Goal: Task Accomplishment & Management: Complete application form

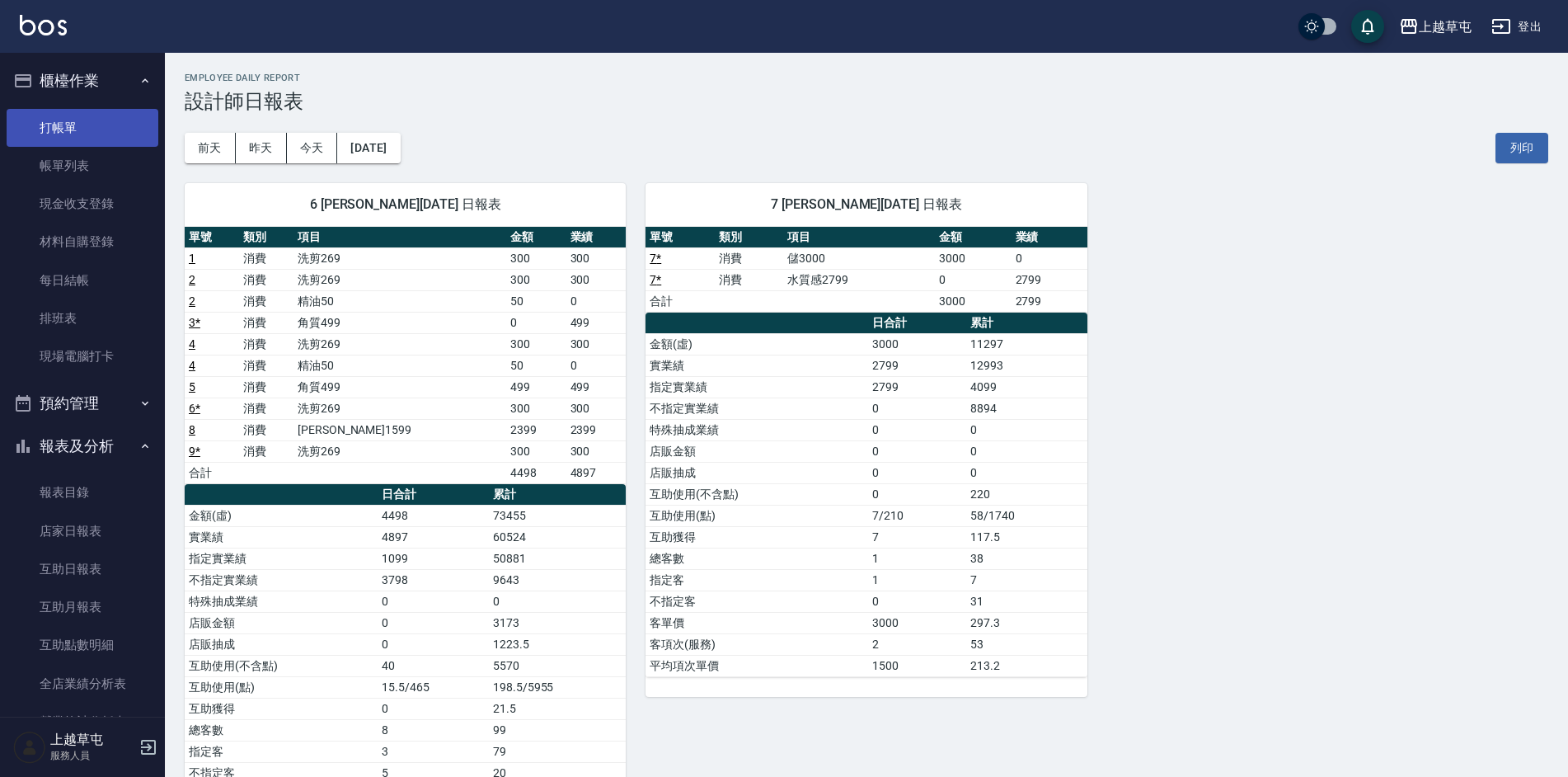
click at [78, 127] on link "打帳單" at bounding box center [82, 128] width 151 height 38
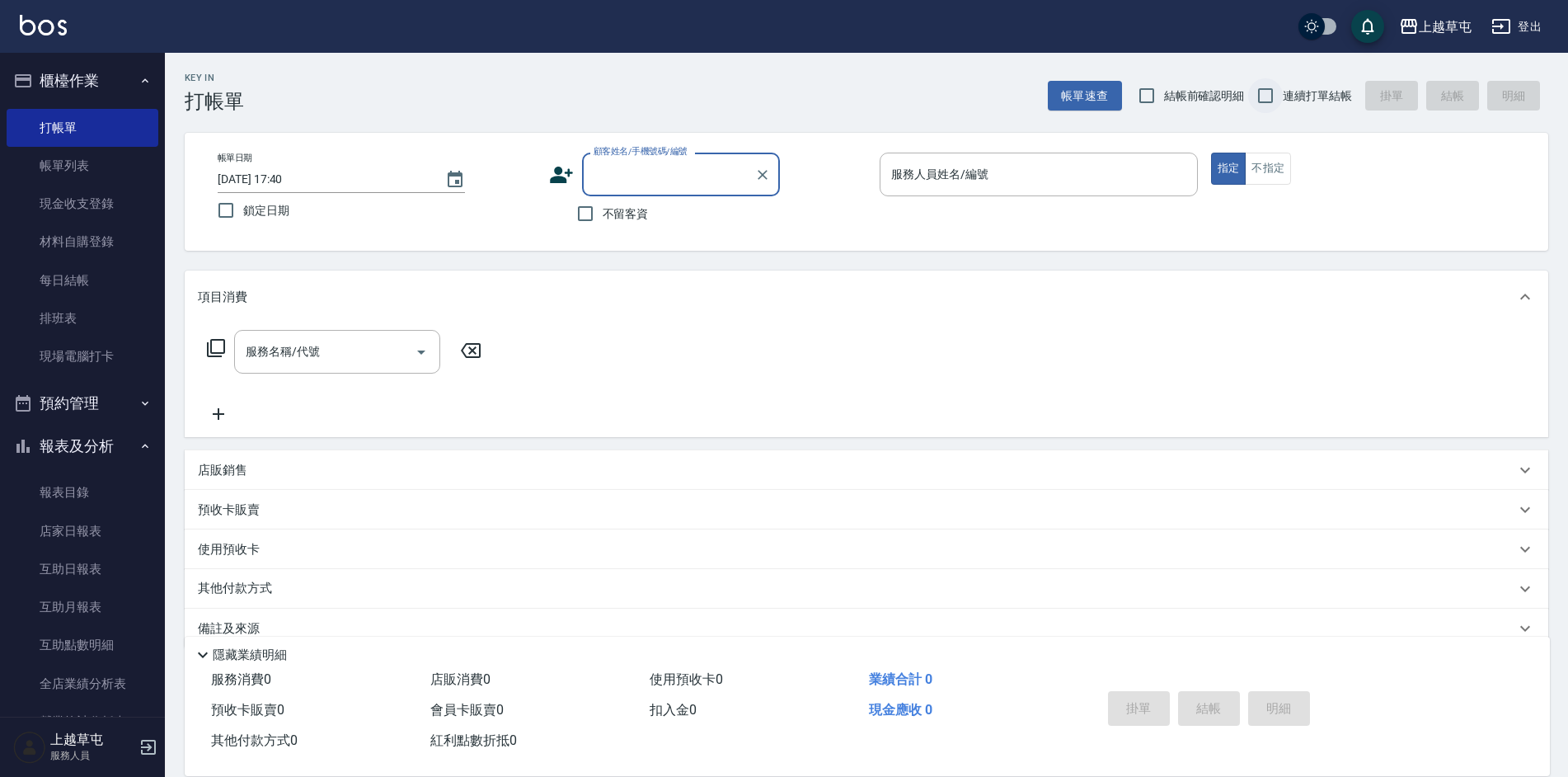
click at [1269, 92] on input "連續打單結帳" at bounding box center [1265, 95] width 35 height 35
checkbox input "true"
click at [585, 217] on input "不留客資" at bounding box center [585, 213] width 35 height 35
checkbox input "true"
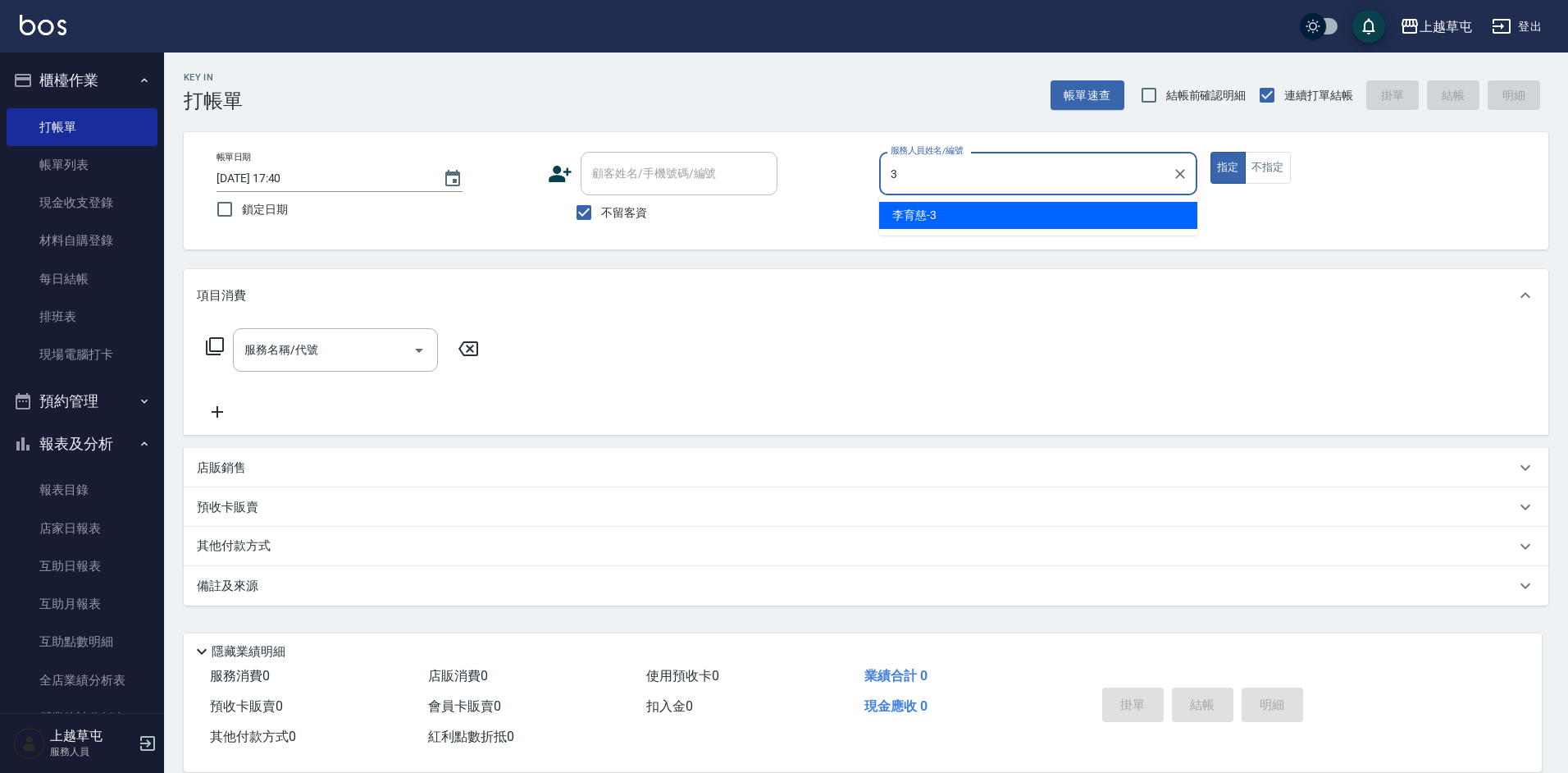
type input "[PERSON_NAME]-3"
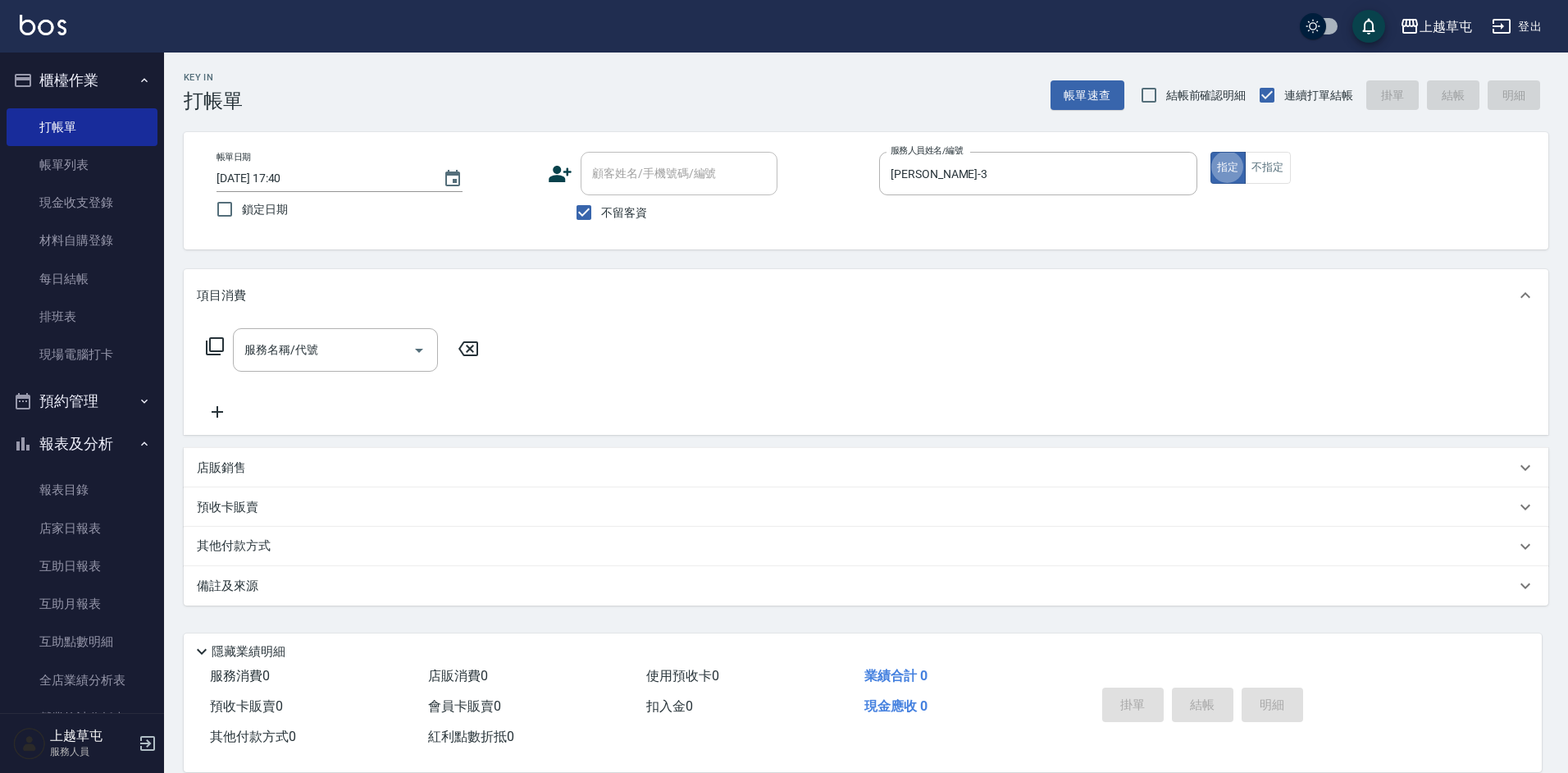
type button "true"
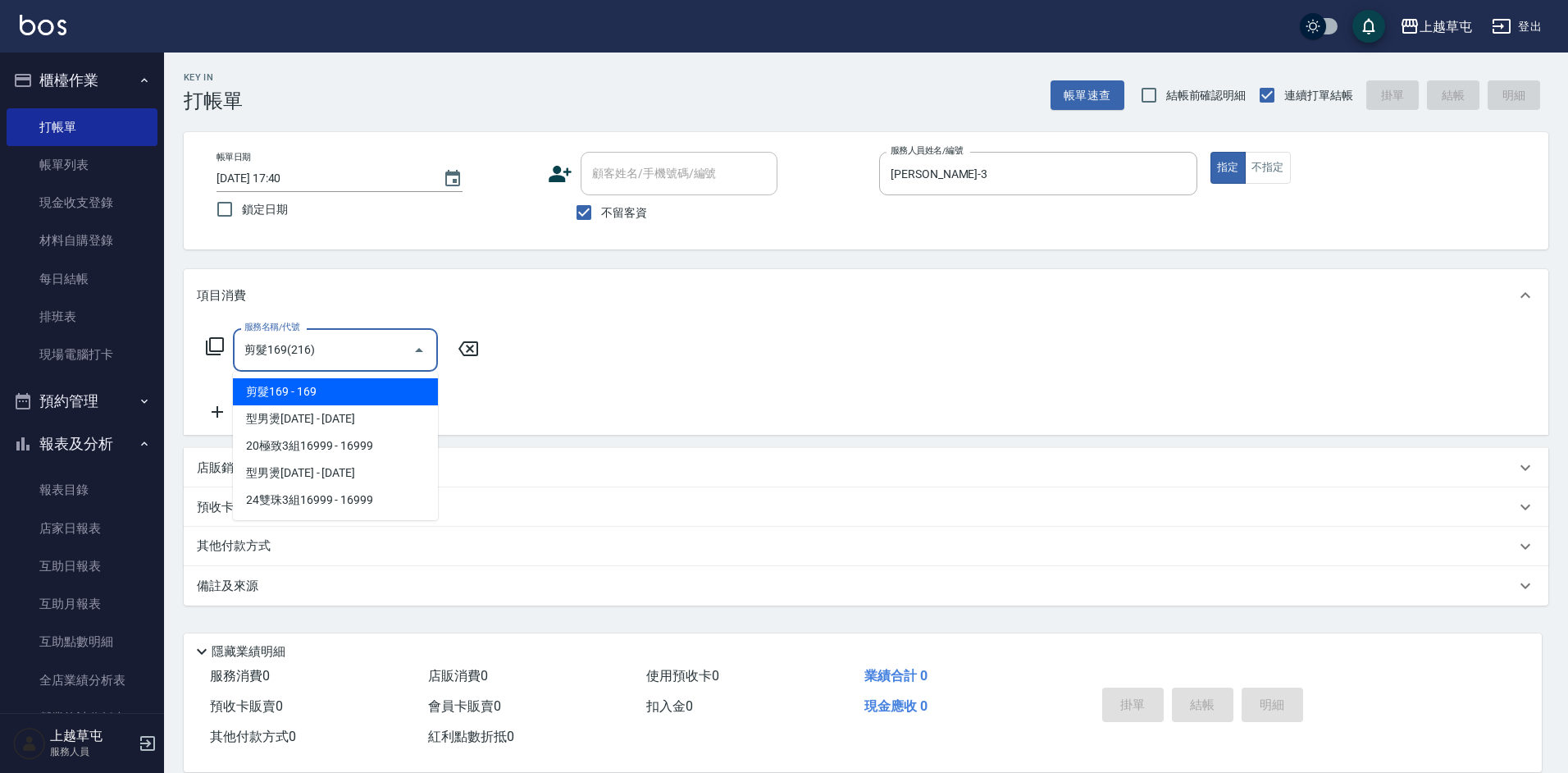
type input "剪髮169(216)"
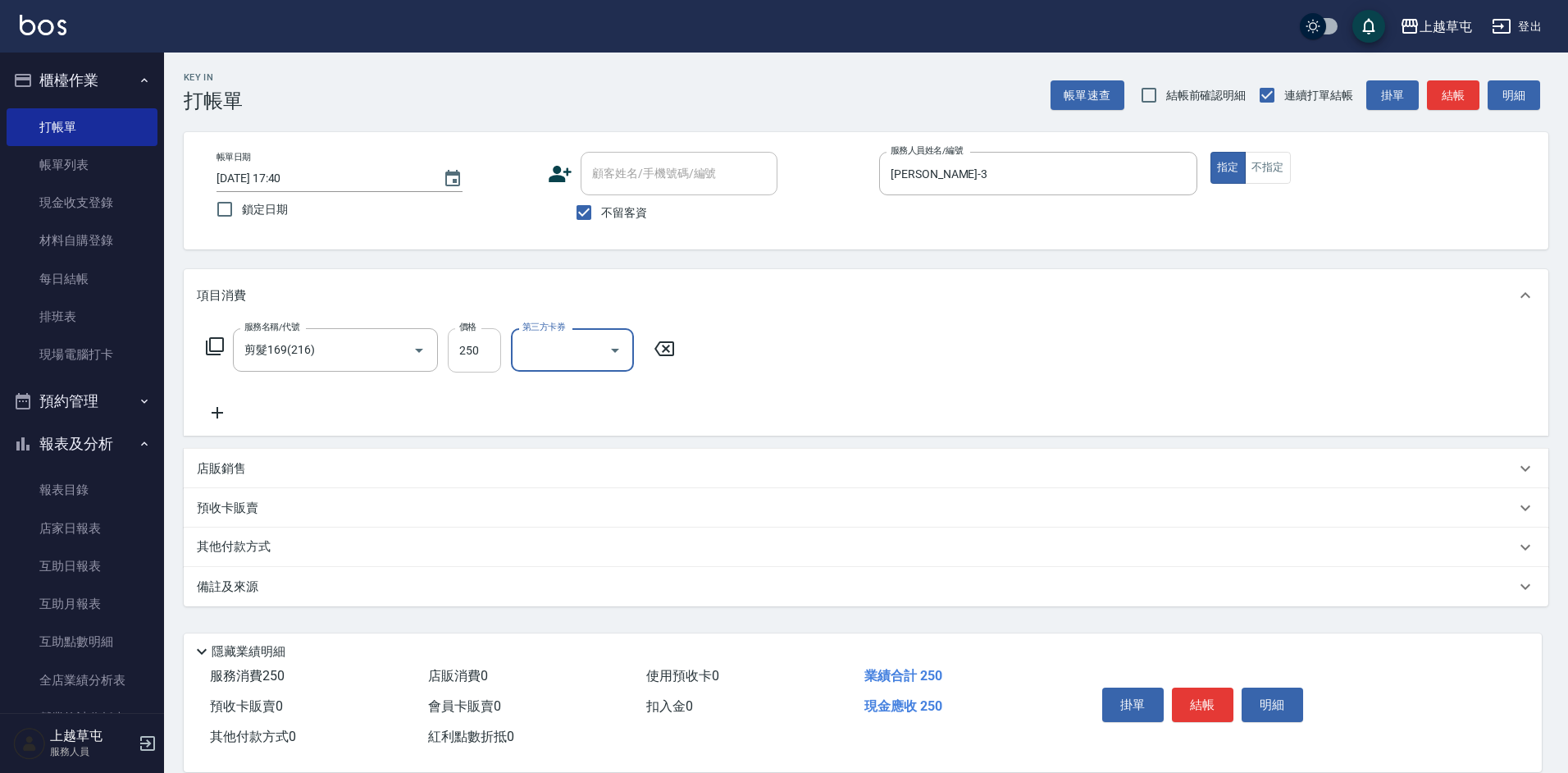
click at [471, 361] on input "250" at bounding box center [474, 350] width 53 height 44
type input "200"
type input "儲值卡"
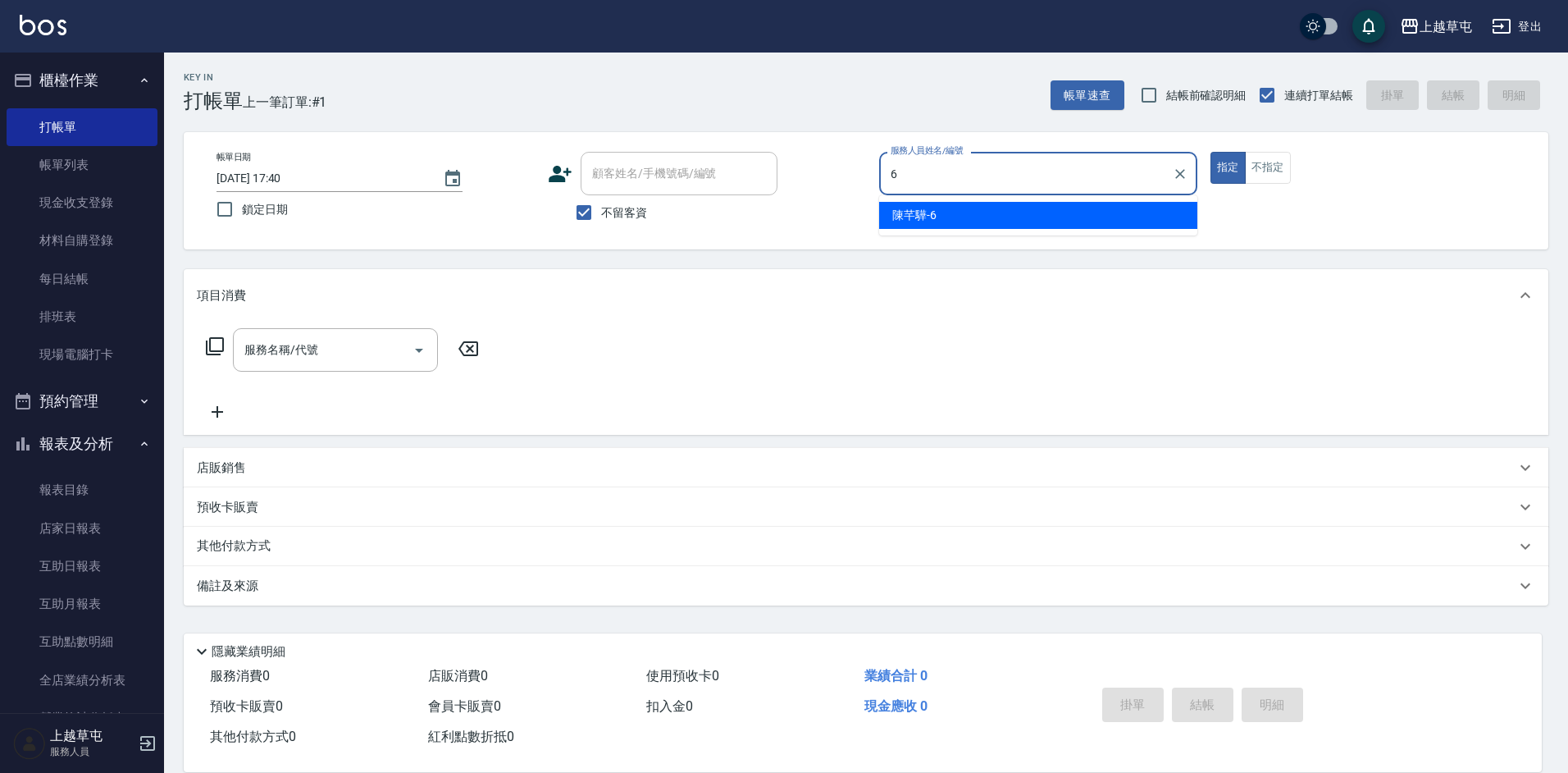
type input "[PERSON_NAME]-6"
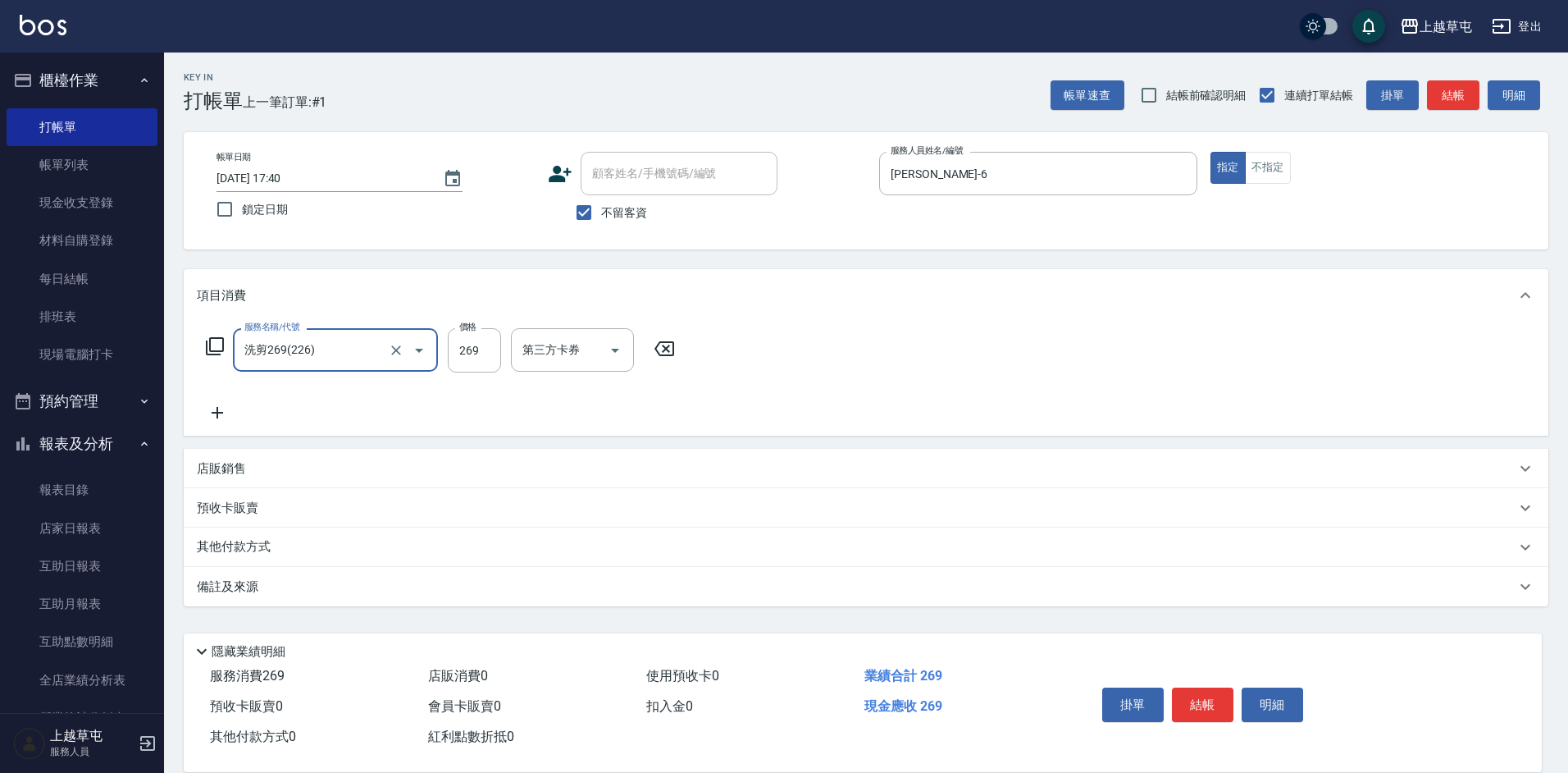
type input "洗剪269(226)"
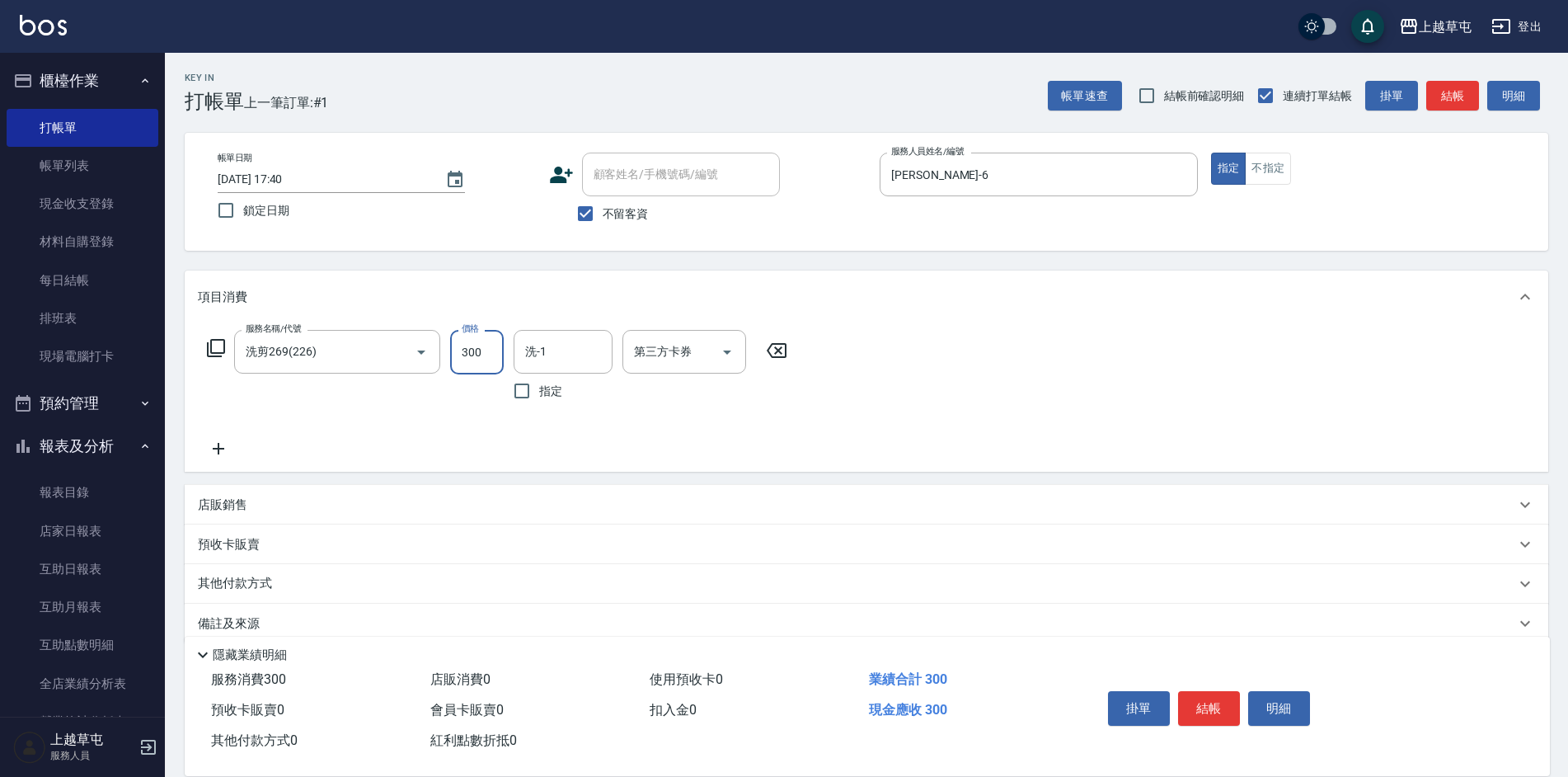
type input "300"
type input "[PERSON_NAME]-35"
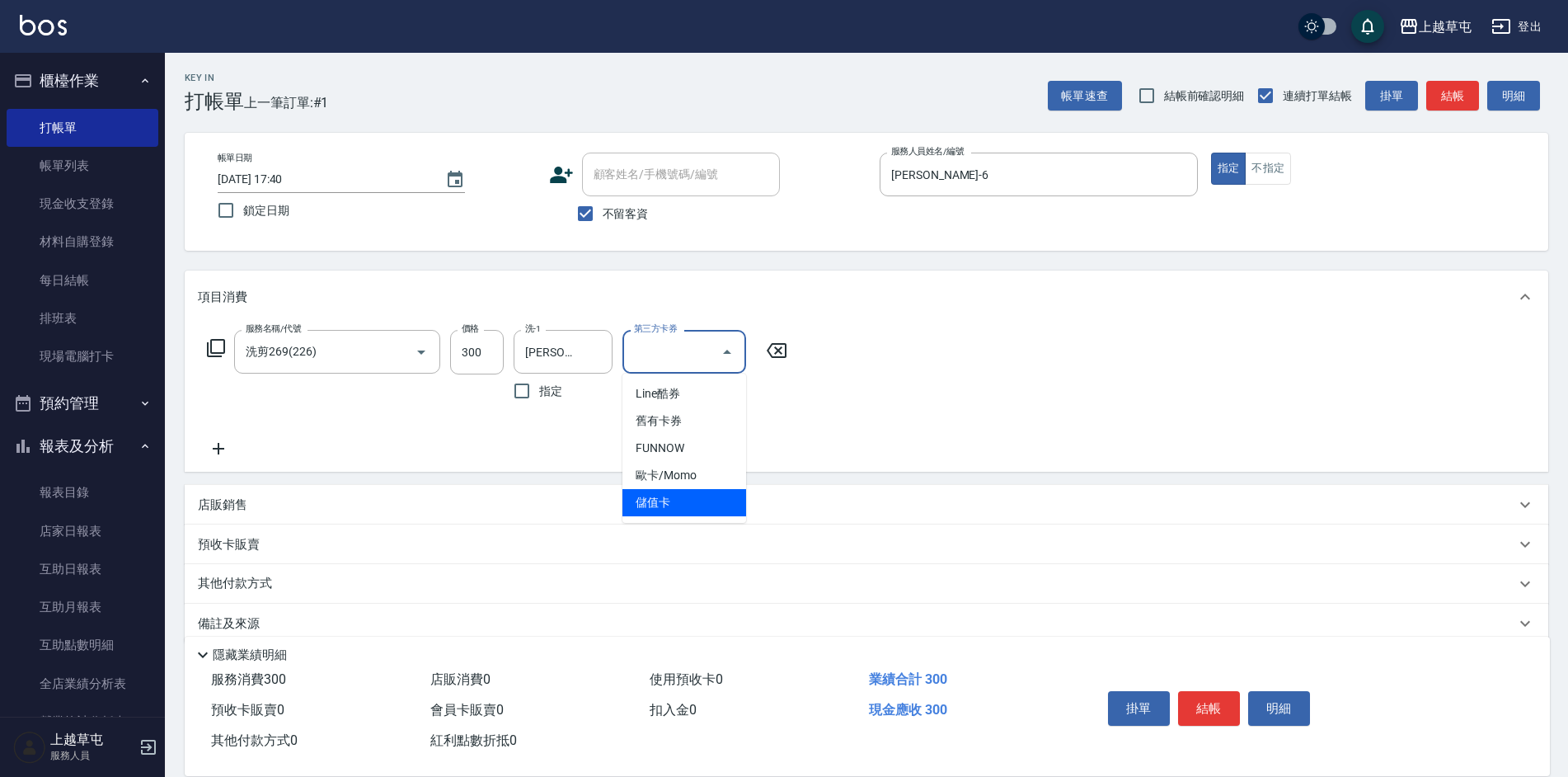
type input "儲值卡"
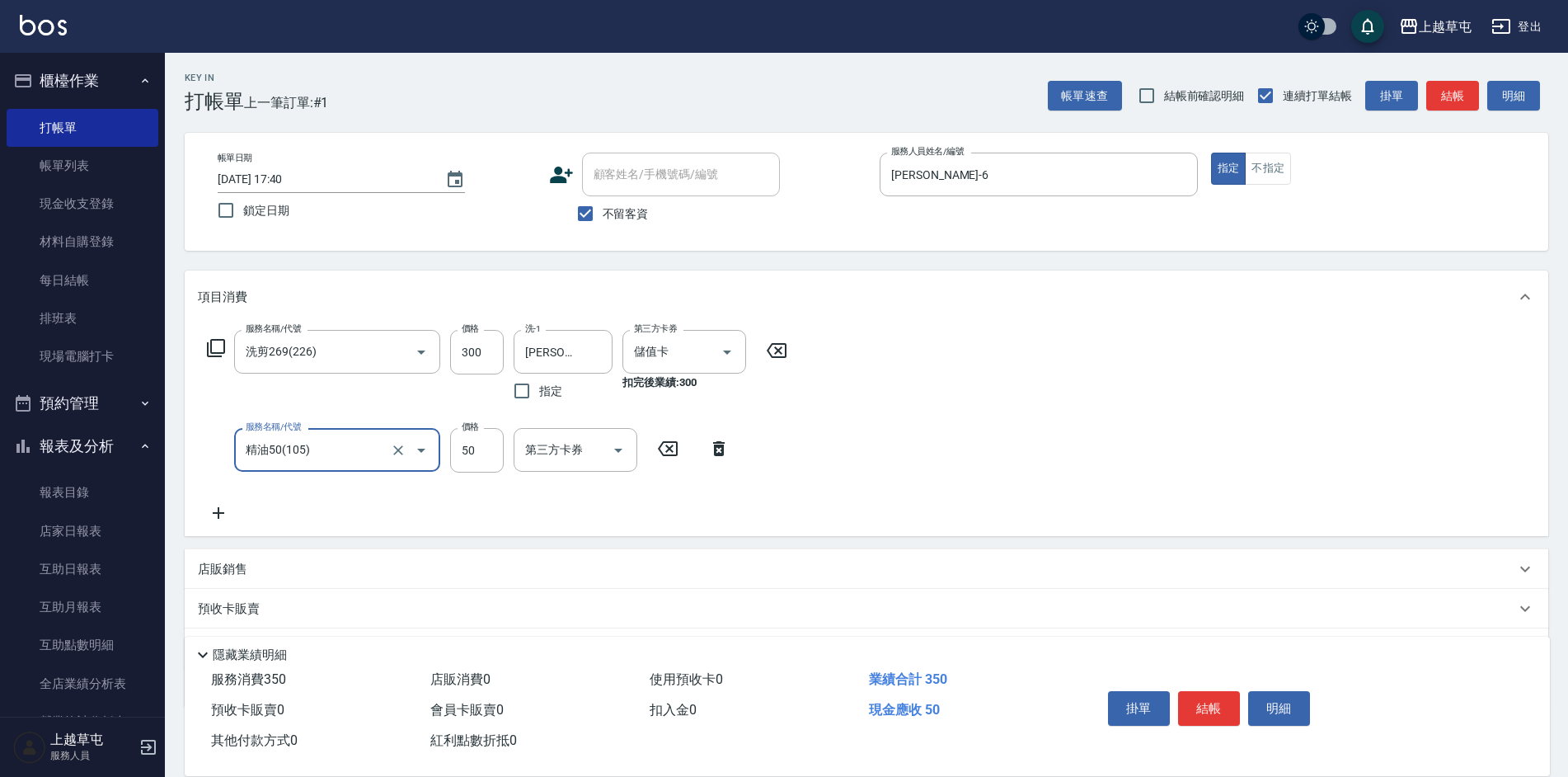
type input "精油50(105)"
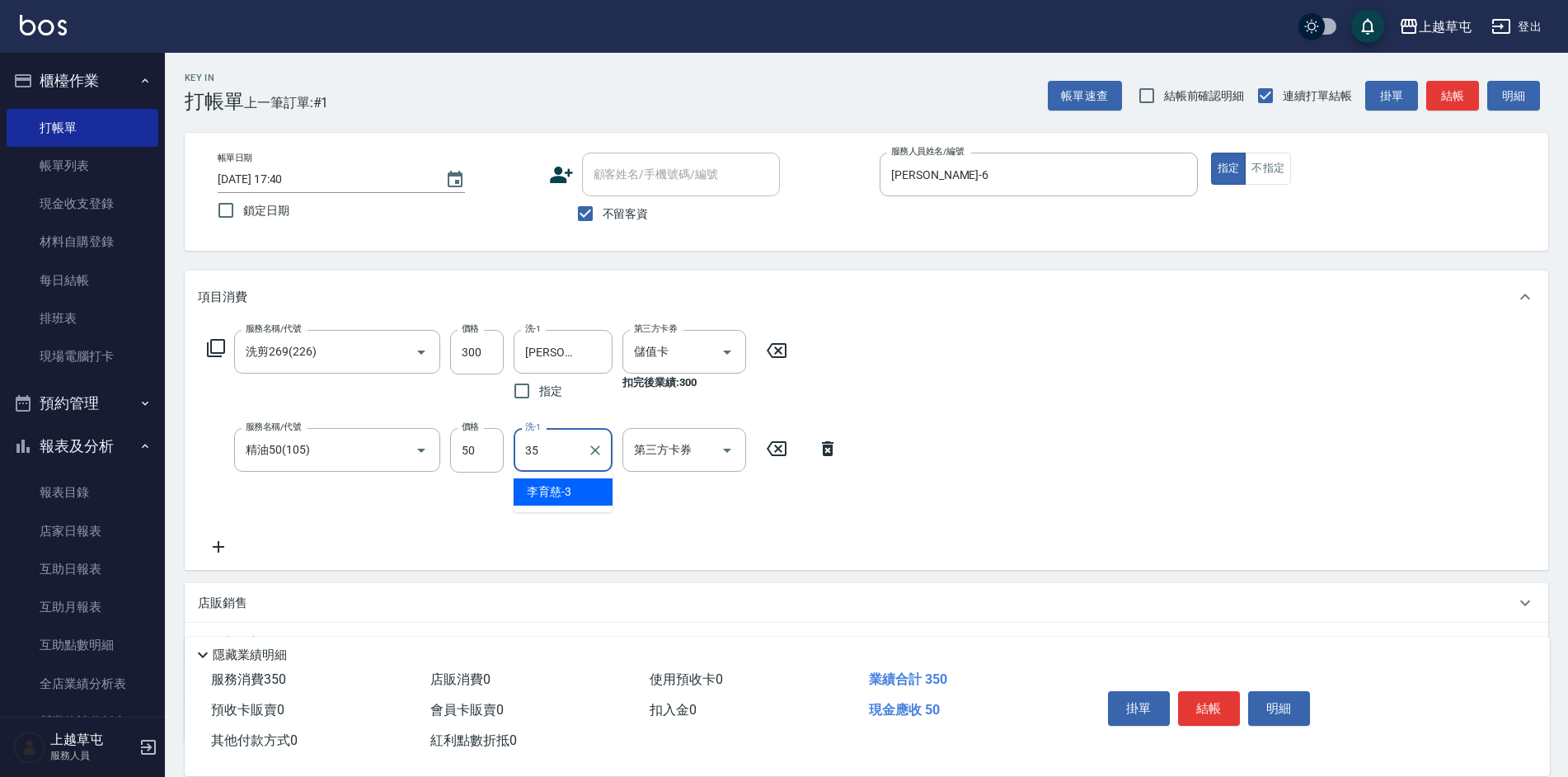
type input "[PERSON_NAME]-35"
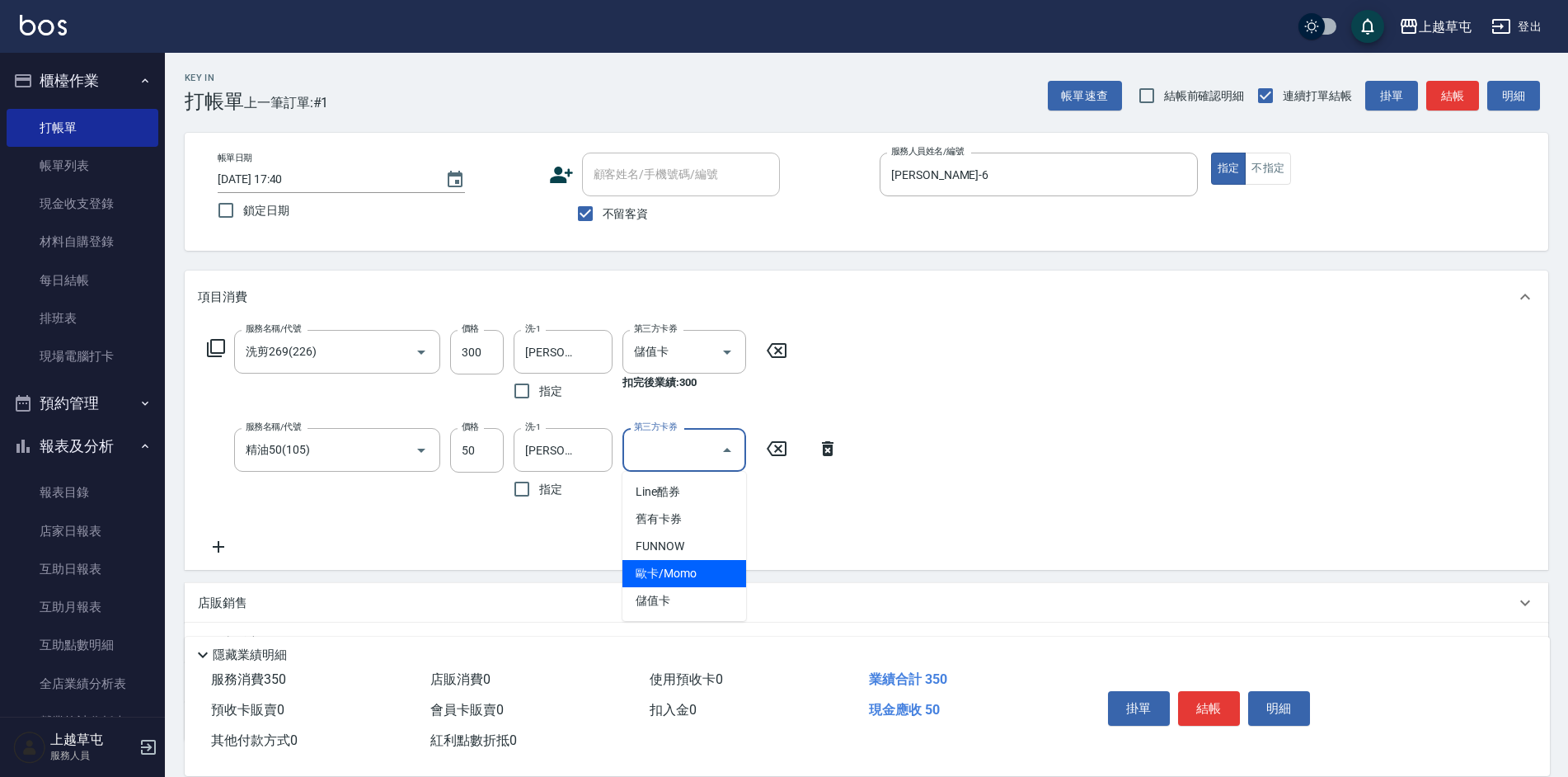
type input "儲值卡"
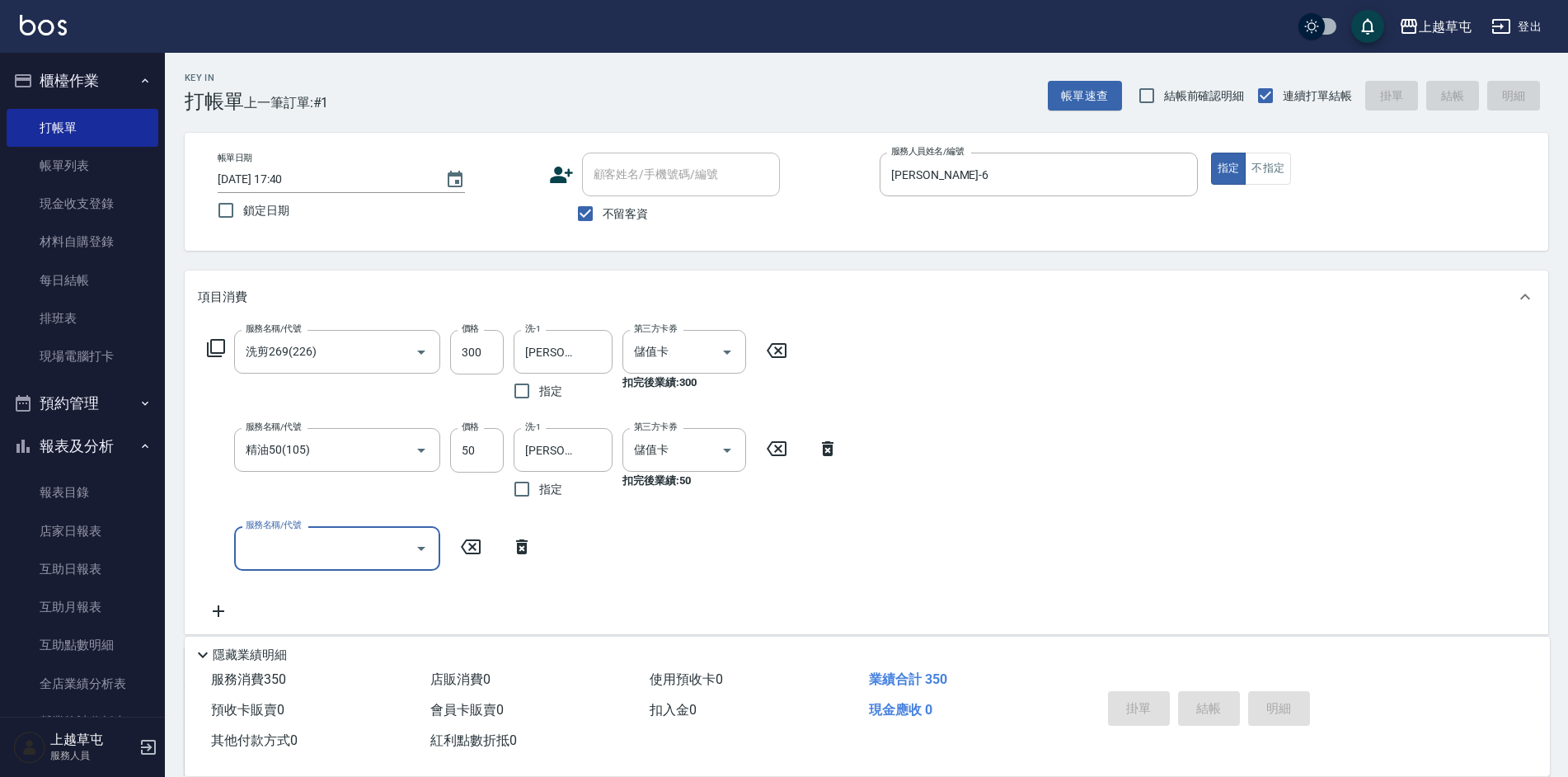
type input "[DATE] 17:41"
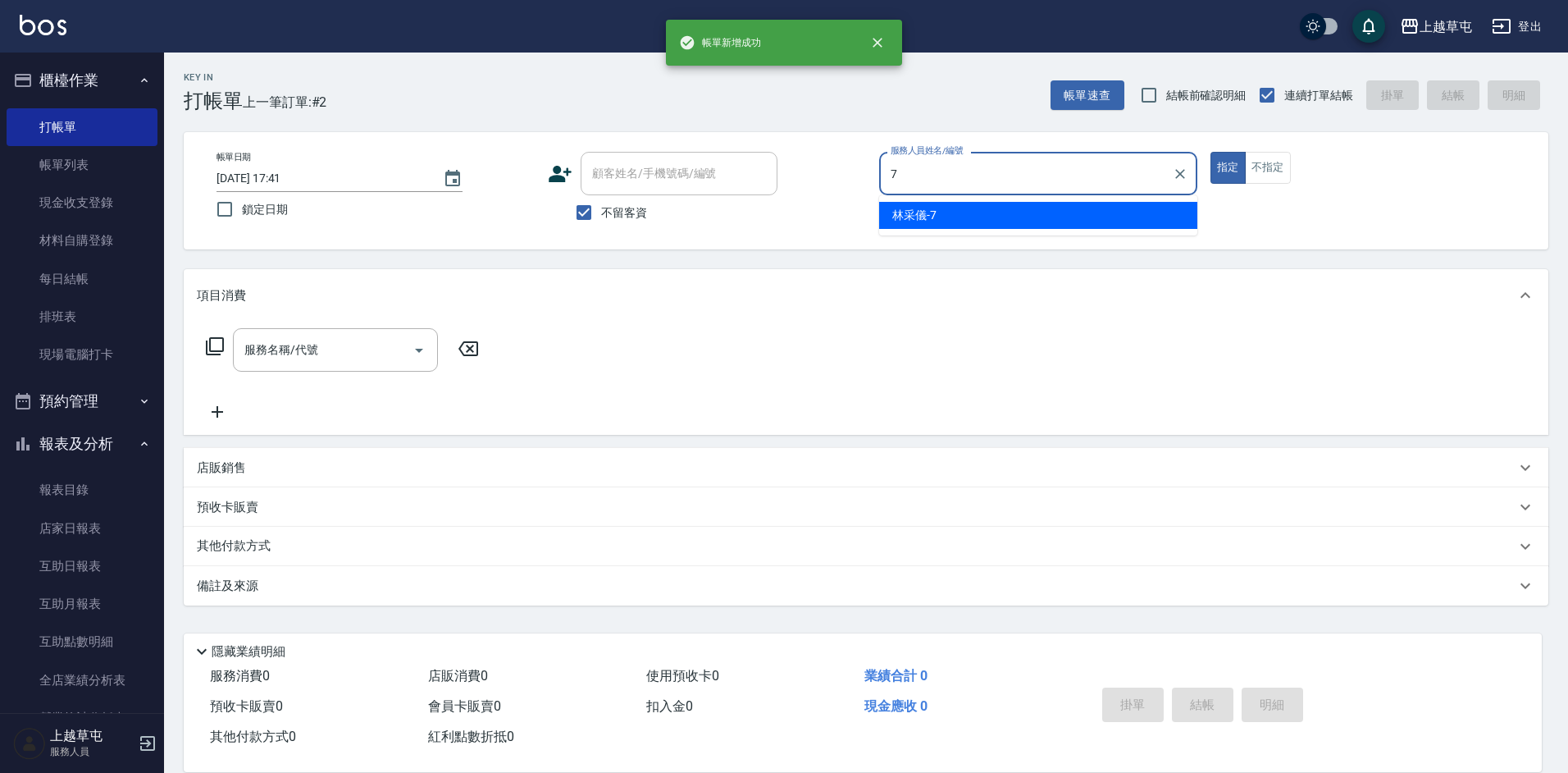
type input "[PERSON_NAME]-7"
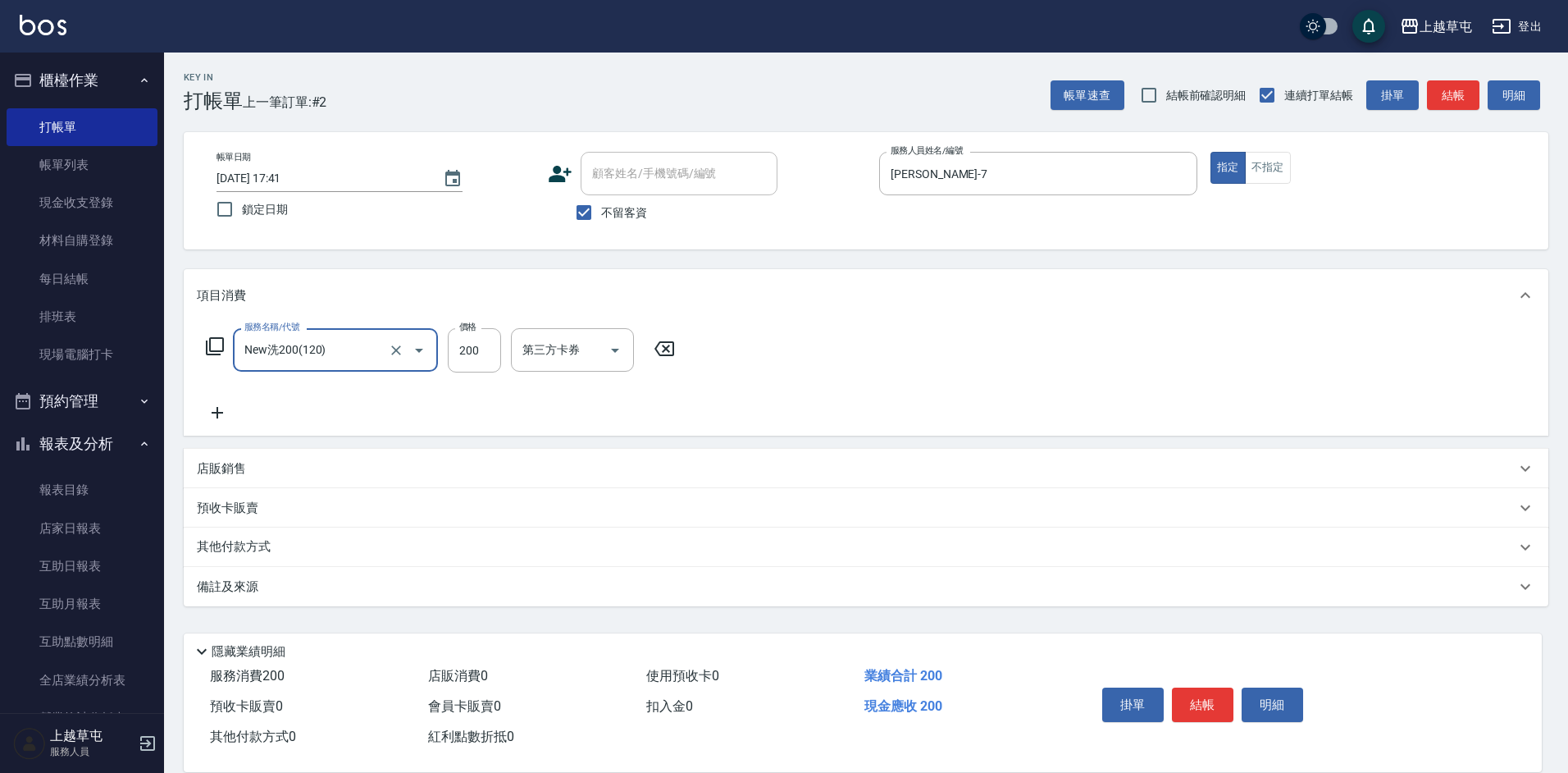
type input "New洗200(120)"
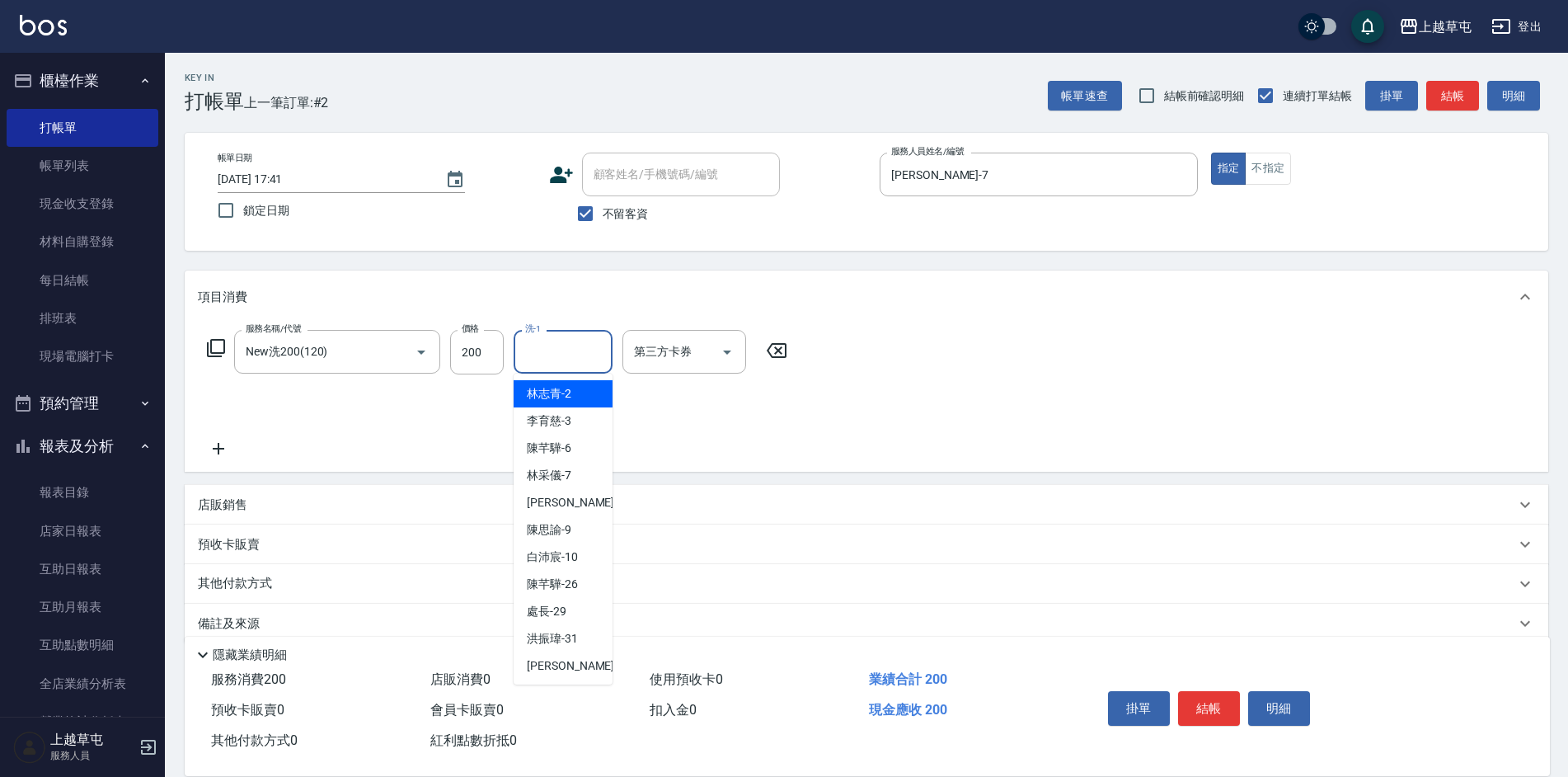
click at [540, 361] on input "洗-1" at bounding box center [562, 351] width 84 height 29
type input "[PERSON_NAME]-7"
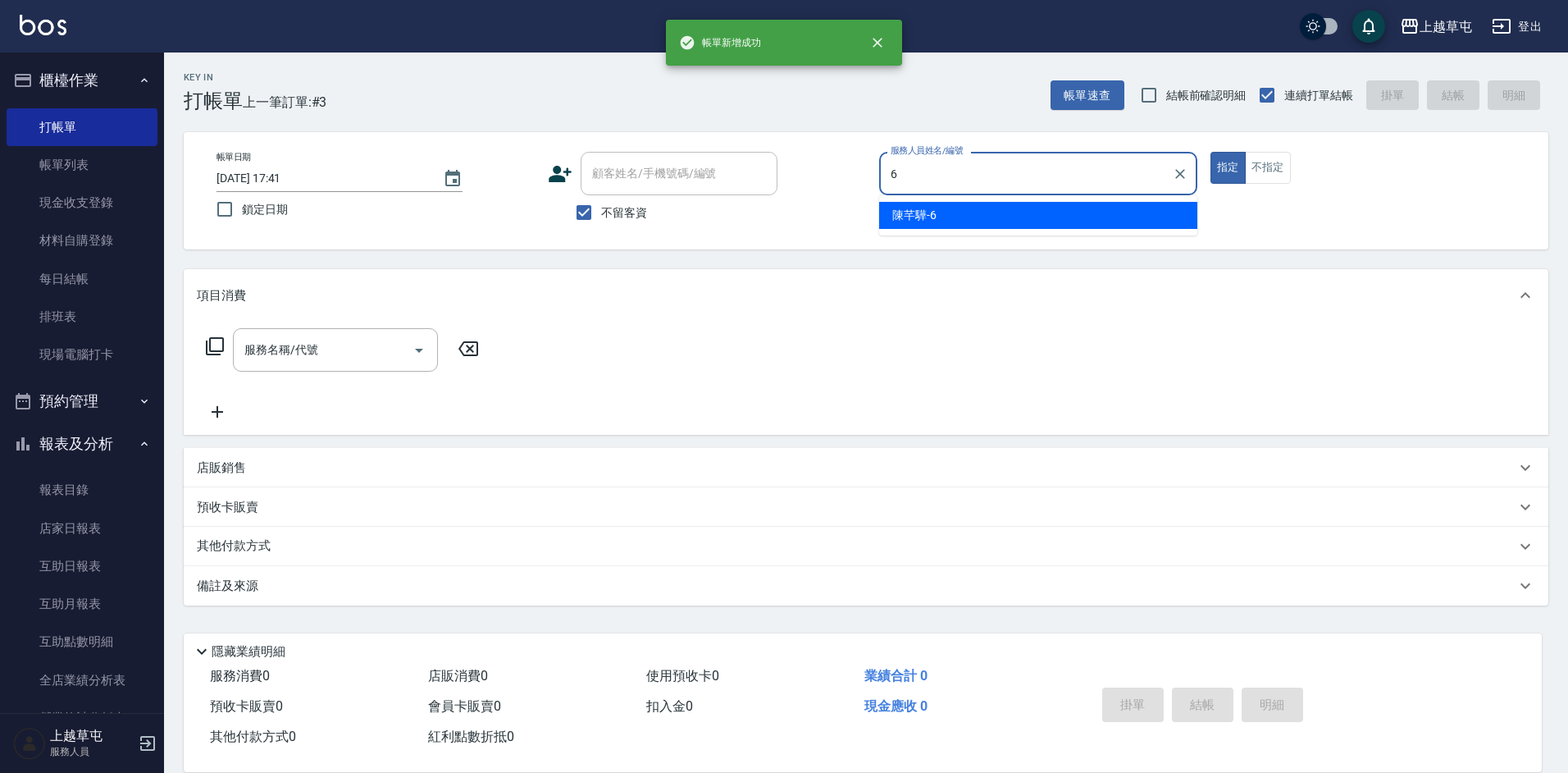
type input "[PERSON_NAME]-6"
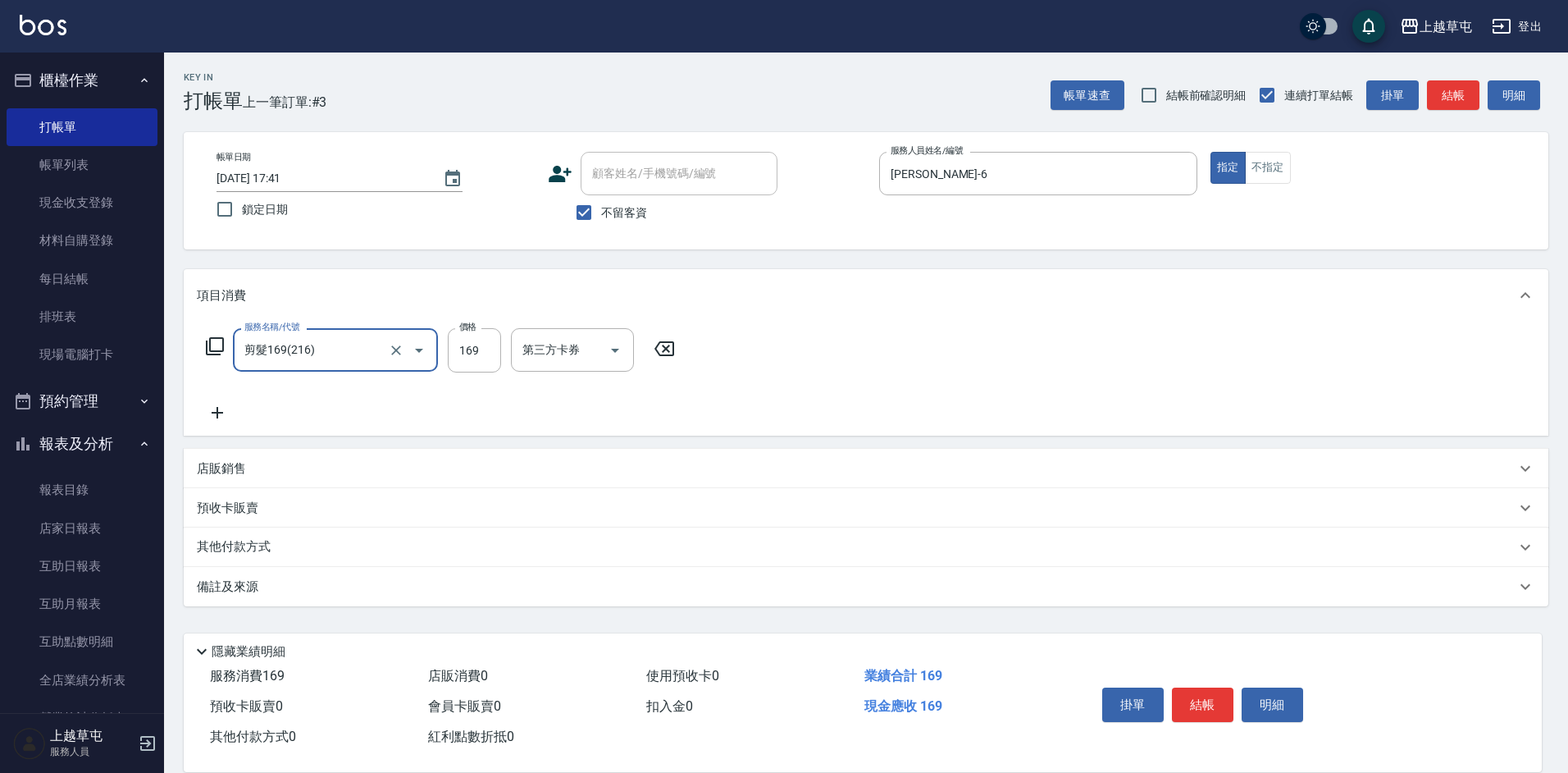
type input "剪髮169(216)"
type input "200"
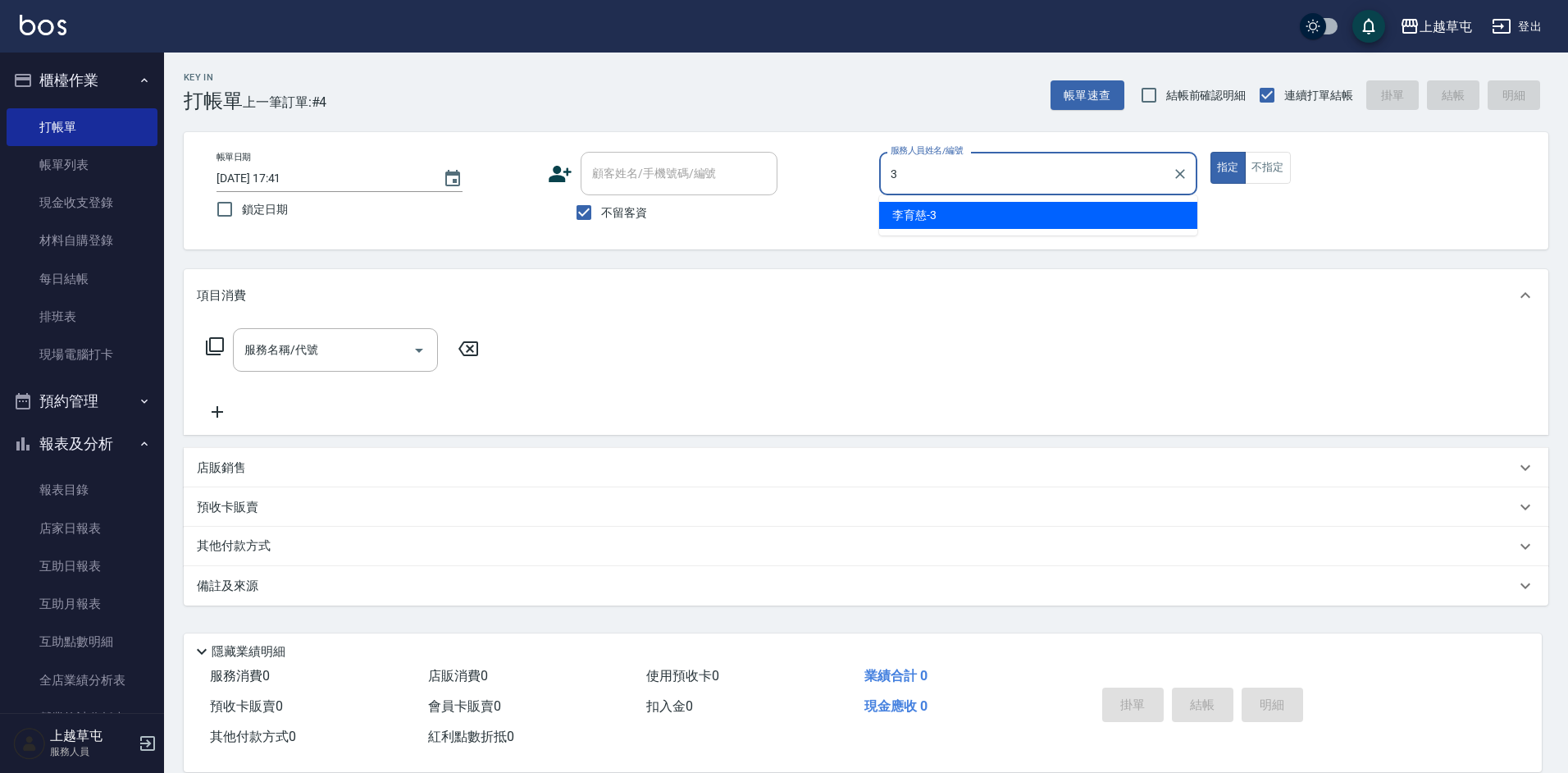
type input "[PERSON_NAME]-3"
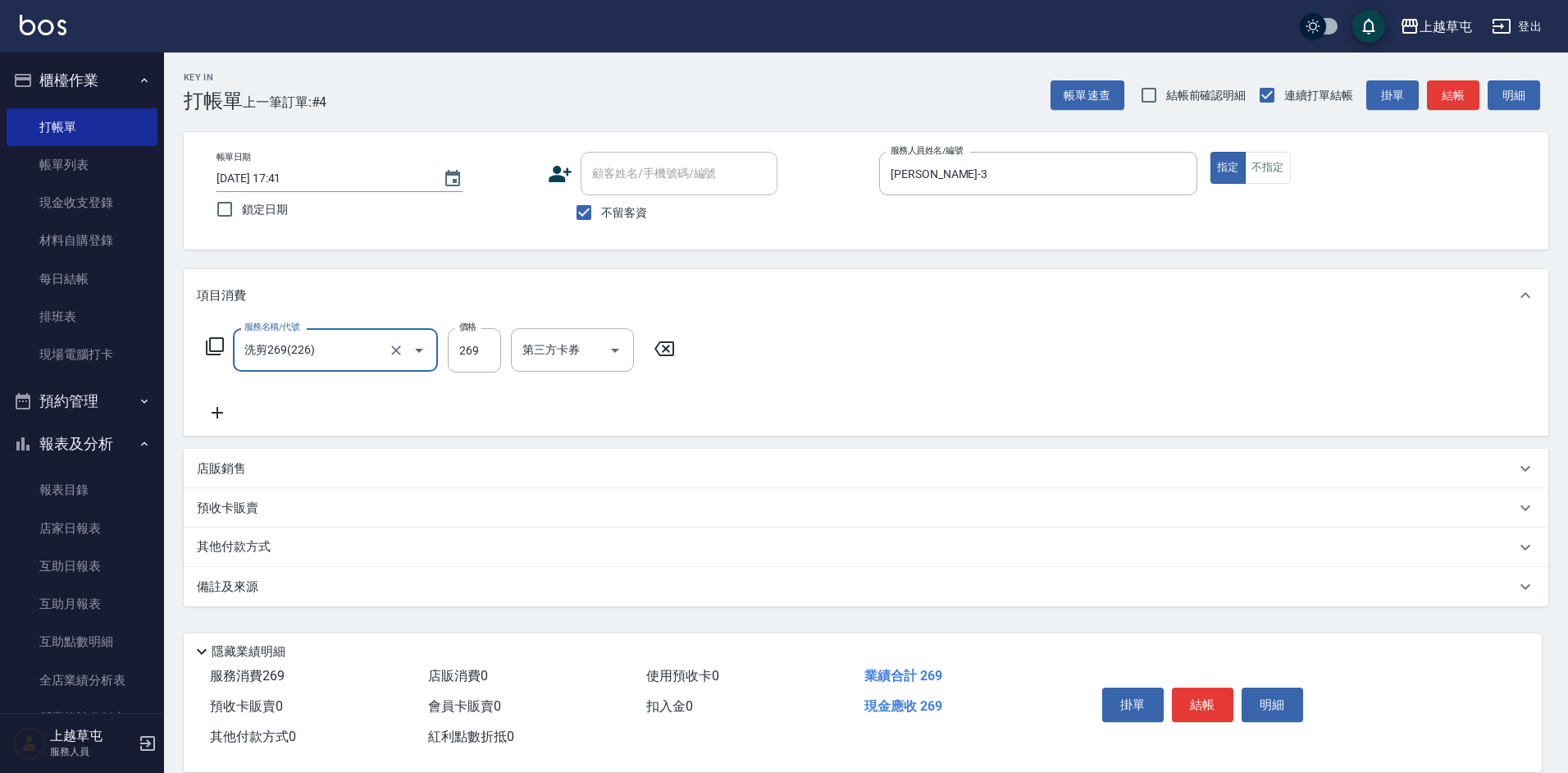
type input "洗剪269(226)"
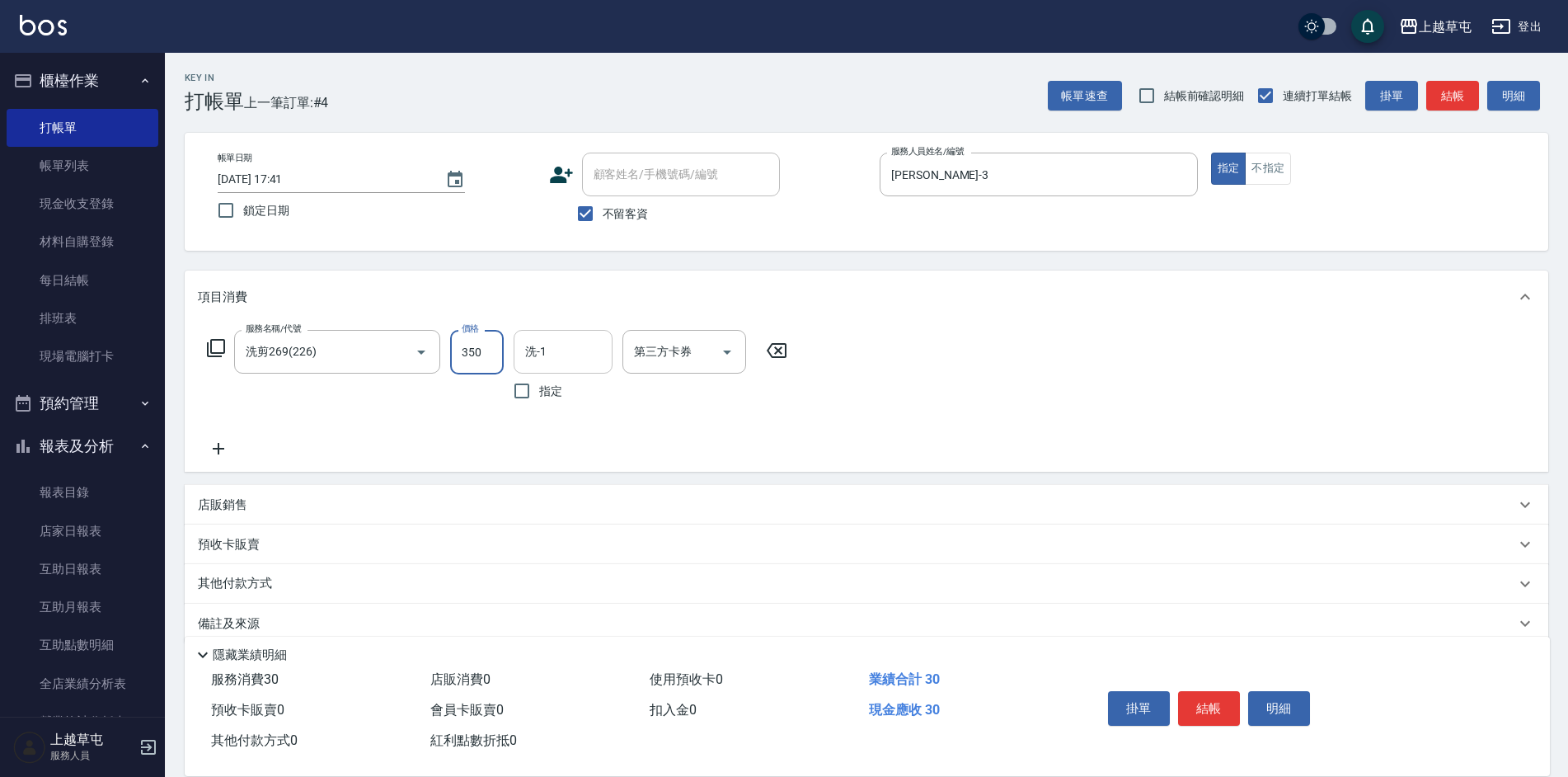
type input "350"
type input "[PERSON_NAME]-26"
type input "儲值卡"
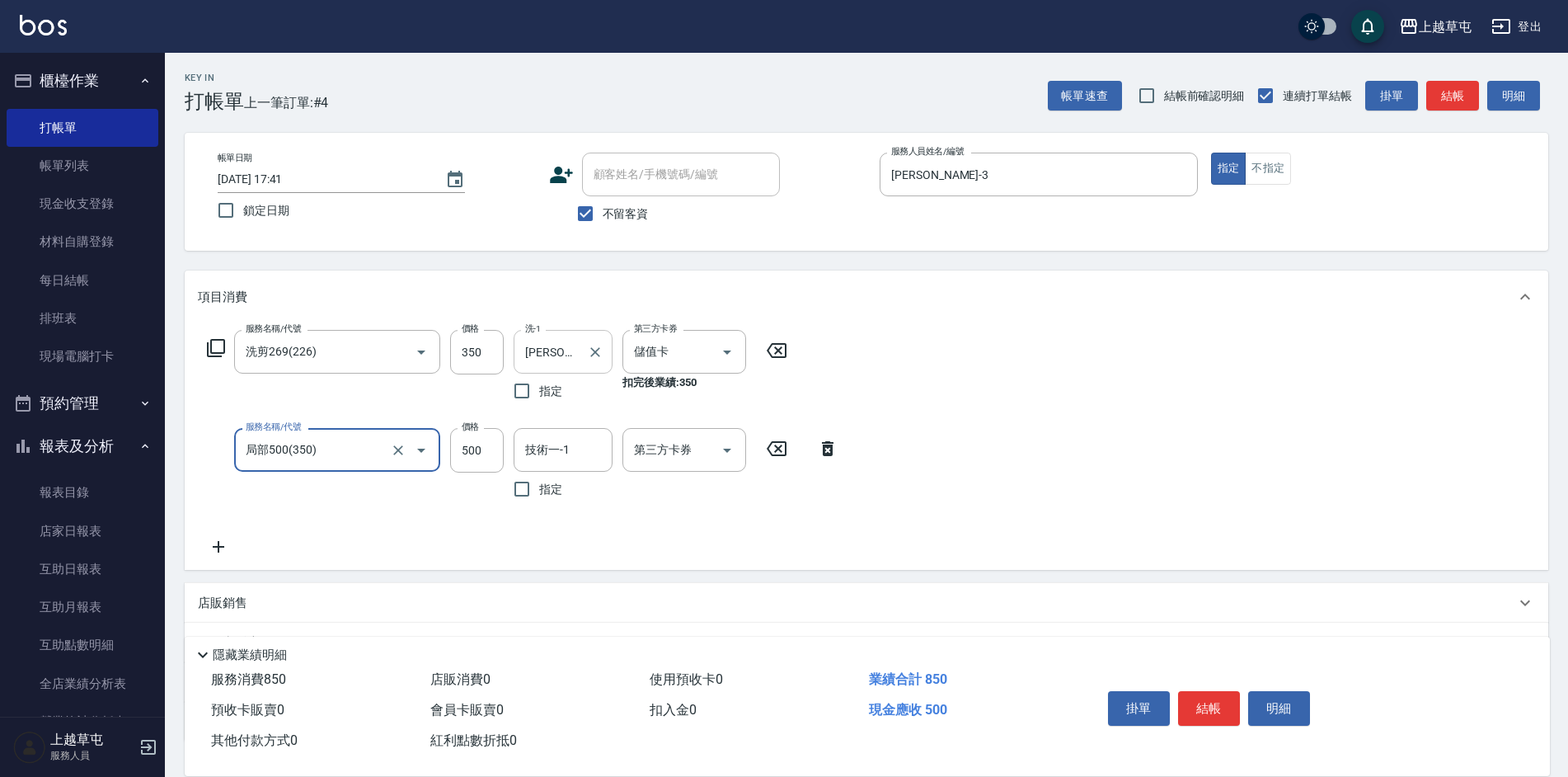
type input "局部500(350)"
type input "[PERSON_NAME]-26"
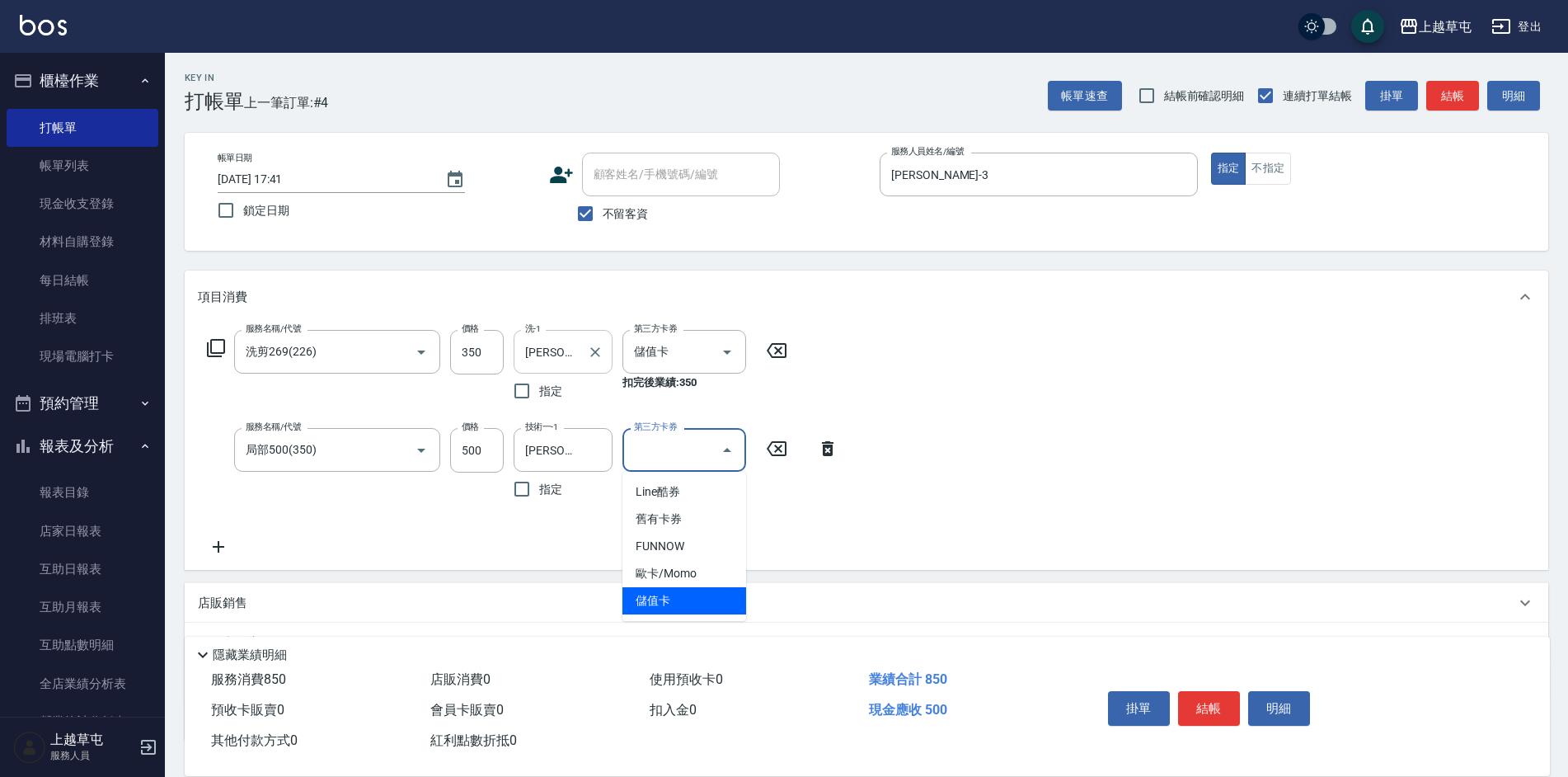
type input "儲值卡"
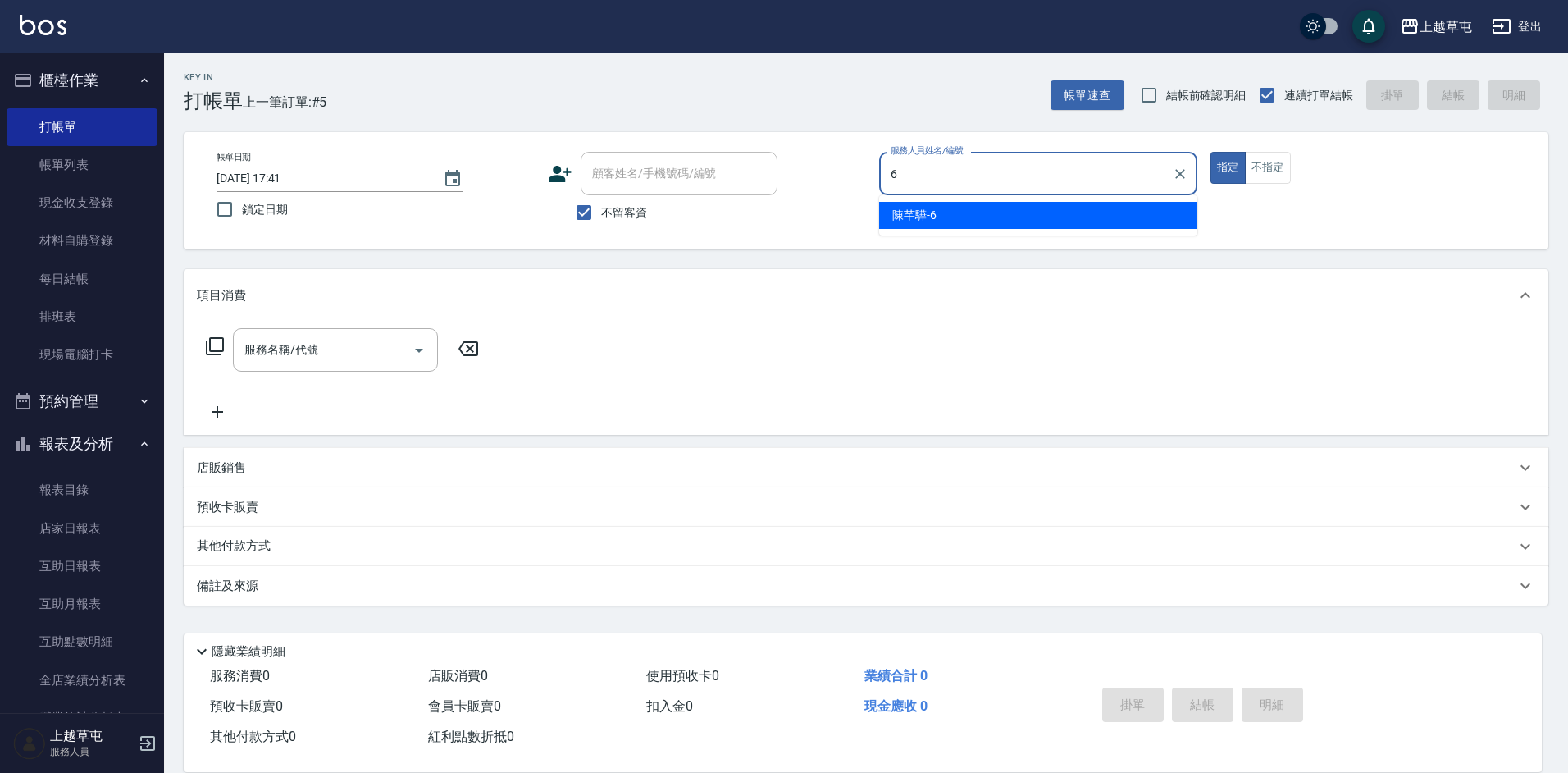
type input "[PERSON_NAME]-6"
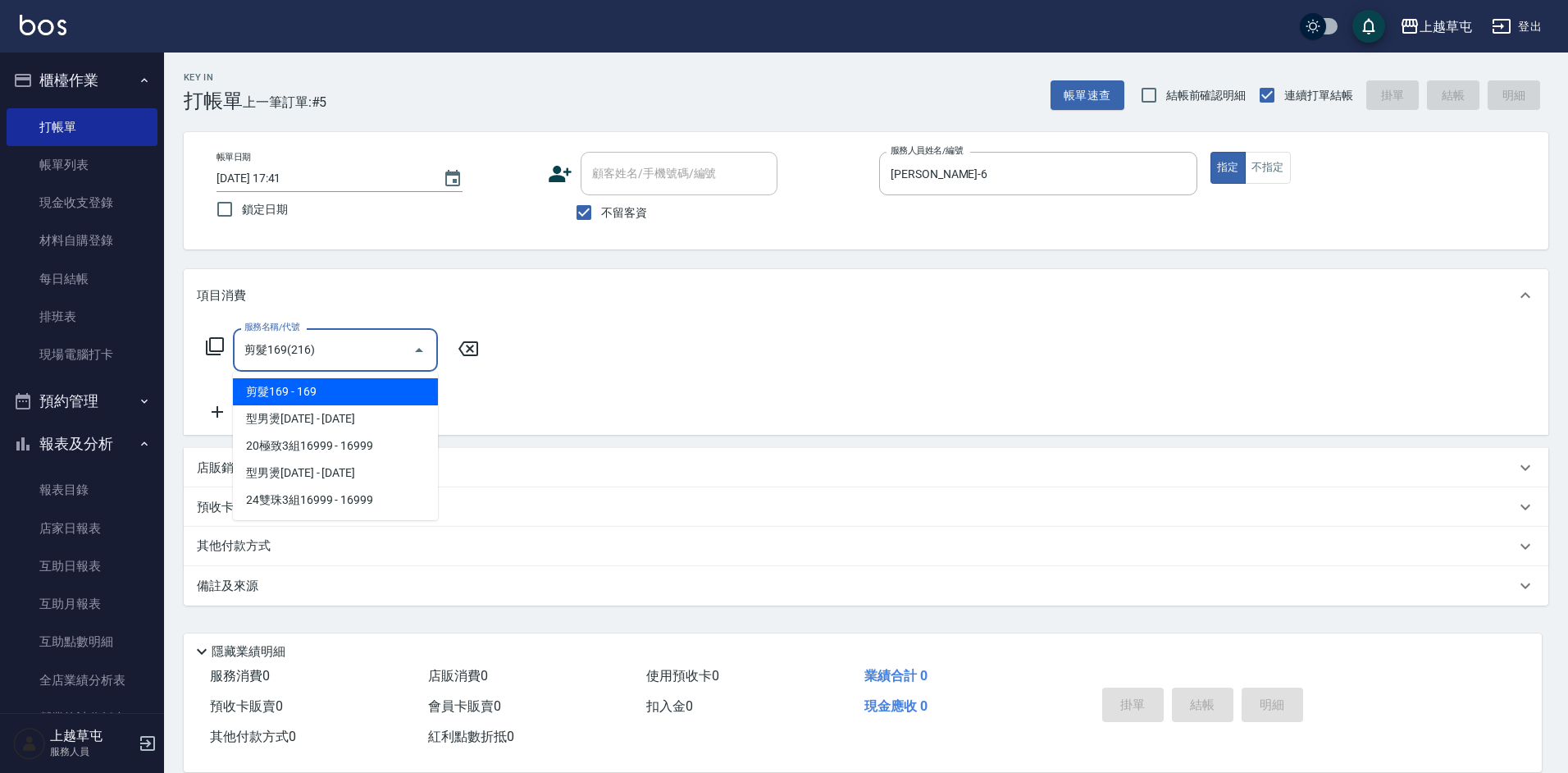
type input "剪髮169(216)"
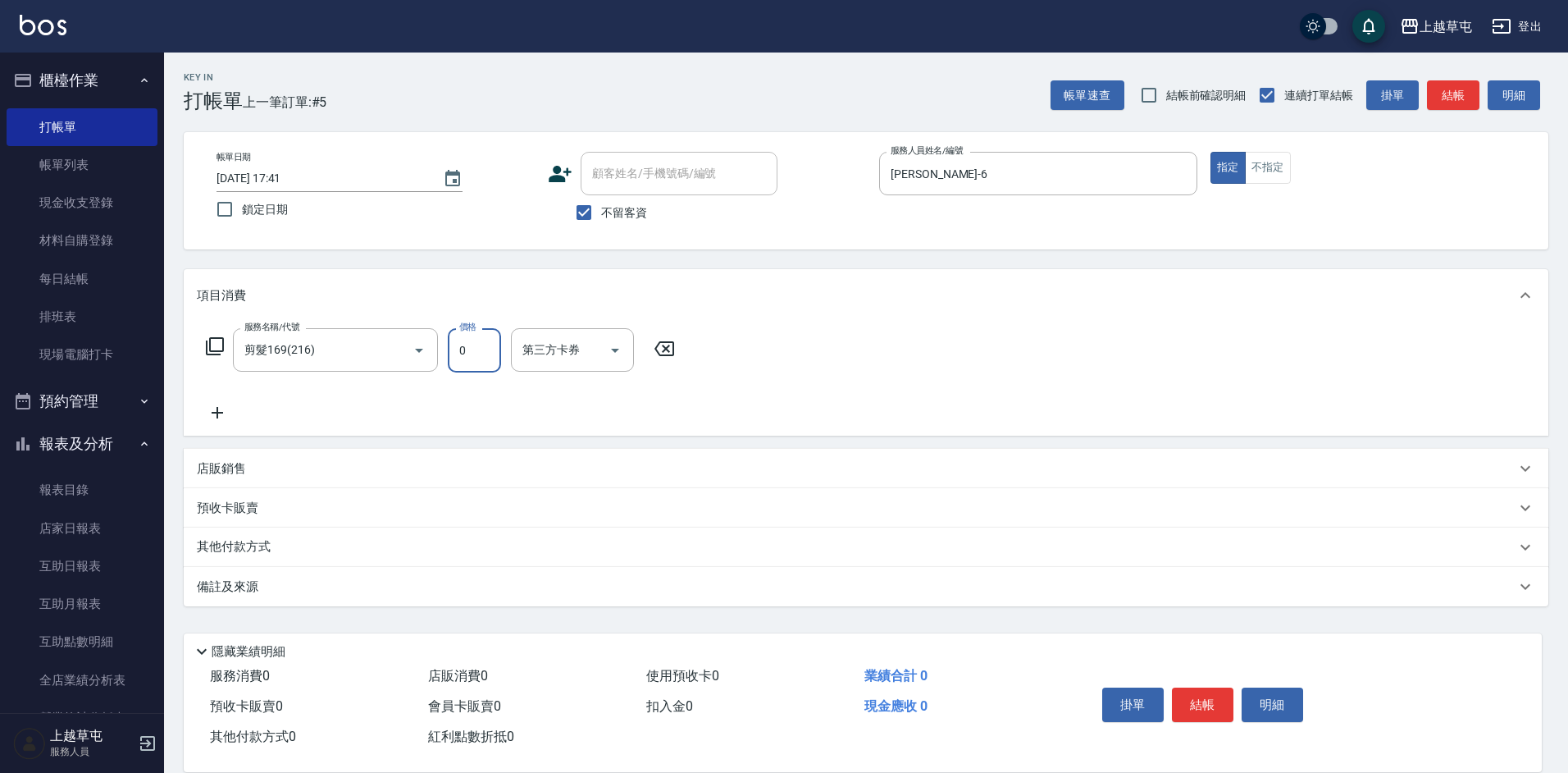
click at [488, 360] on input "0" at bounding box center [474, 350] width 53 height 44
type input "50"
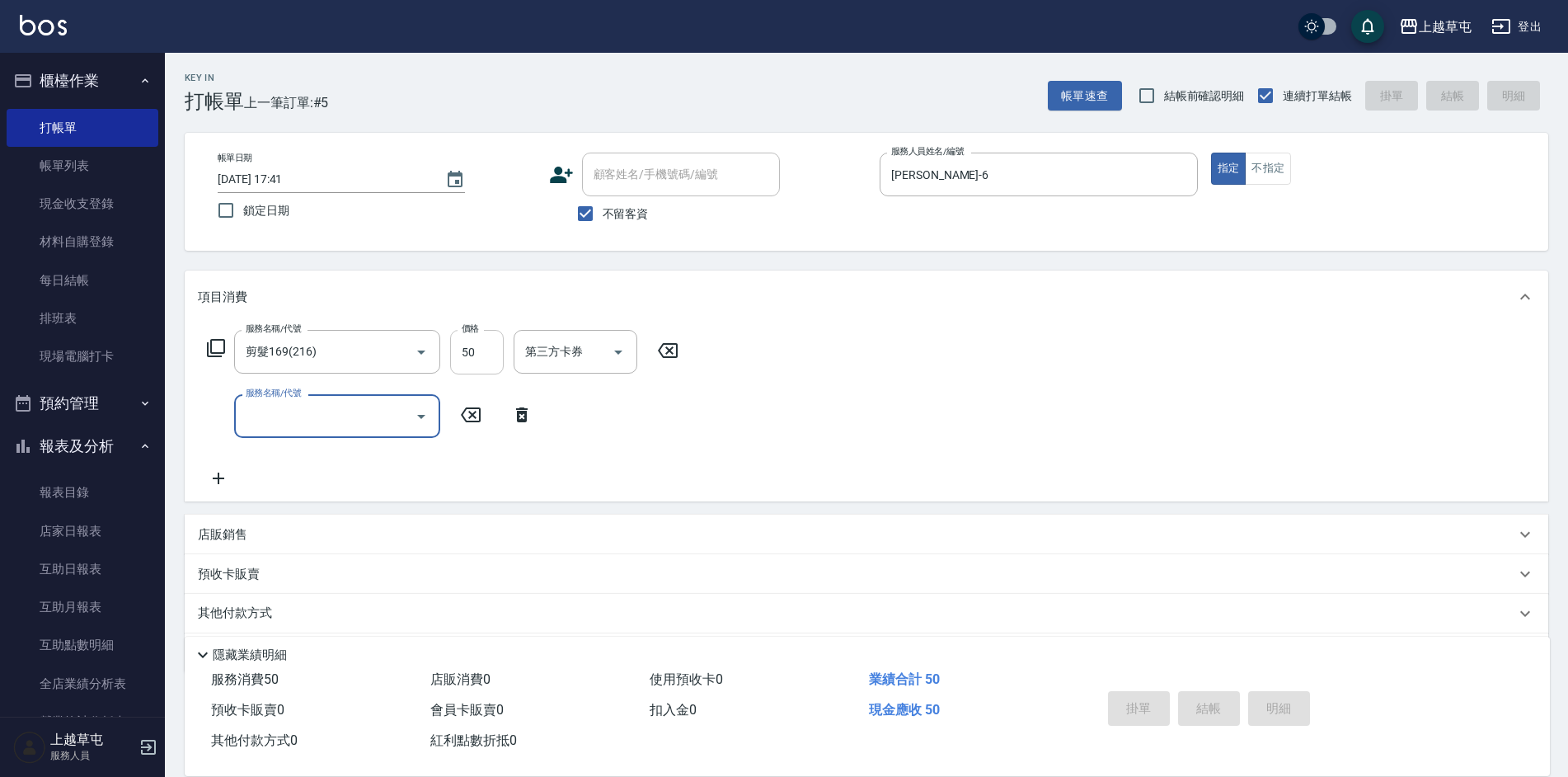
type input "[DATE] 17:42"
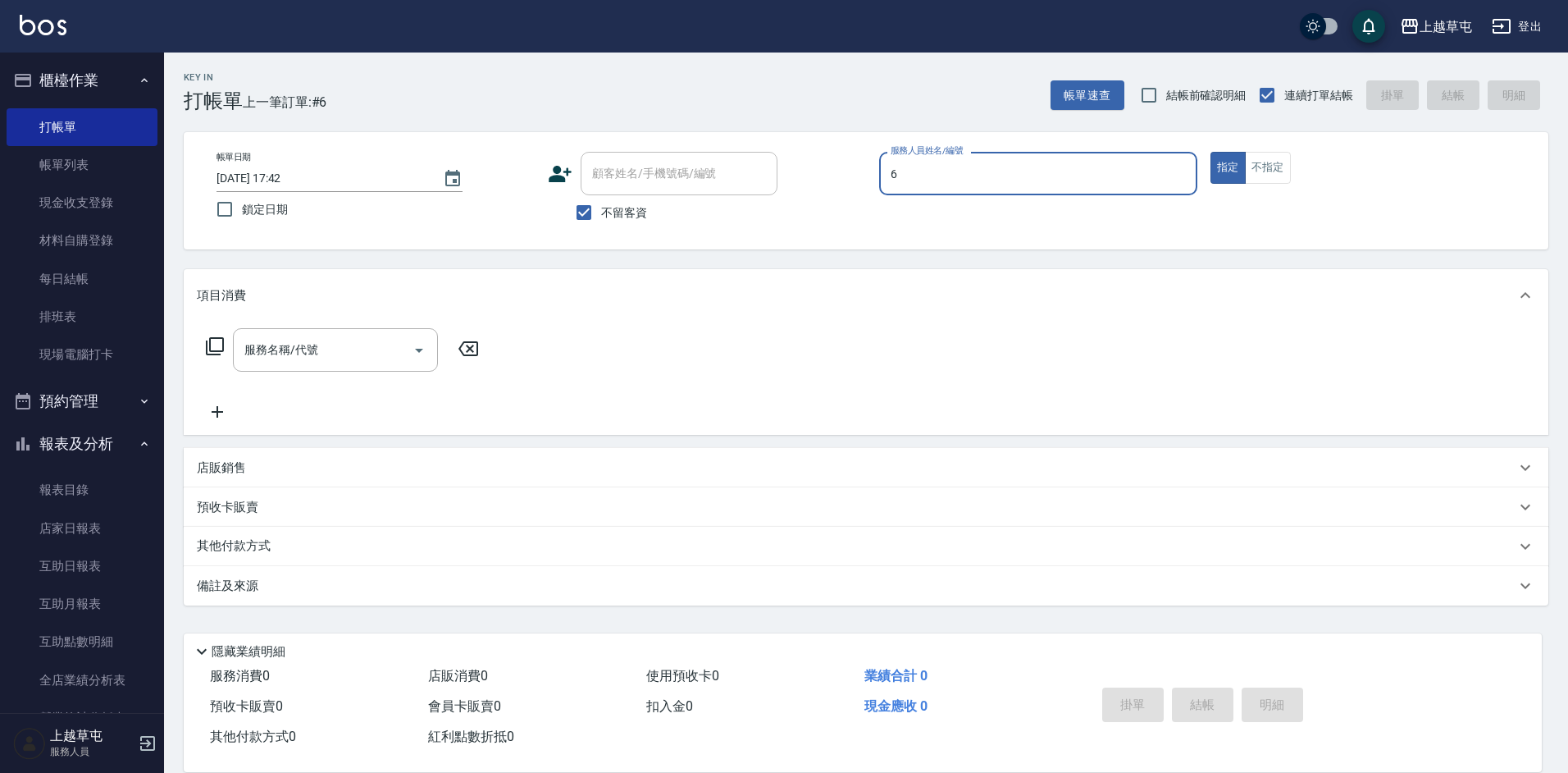
type input "[PERSON_NAME]-6"
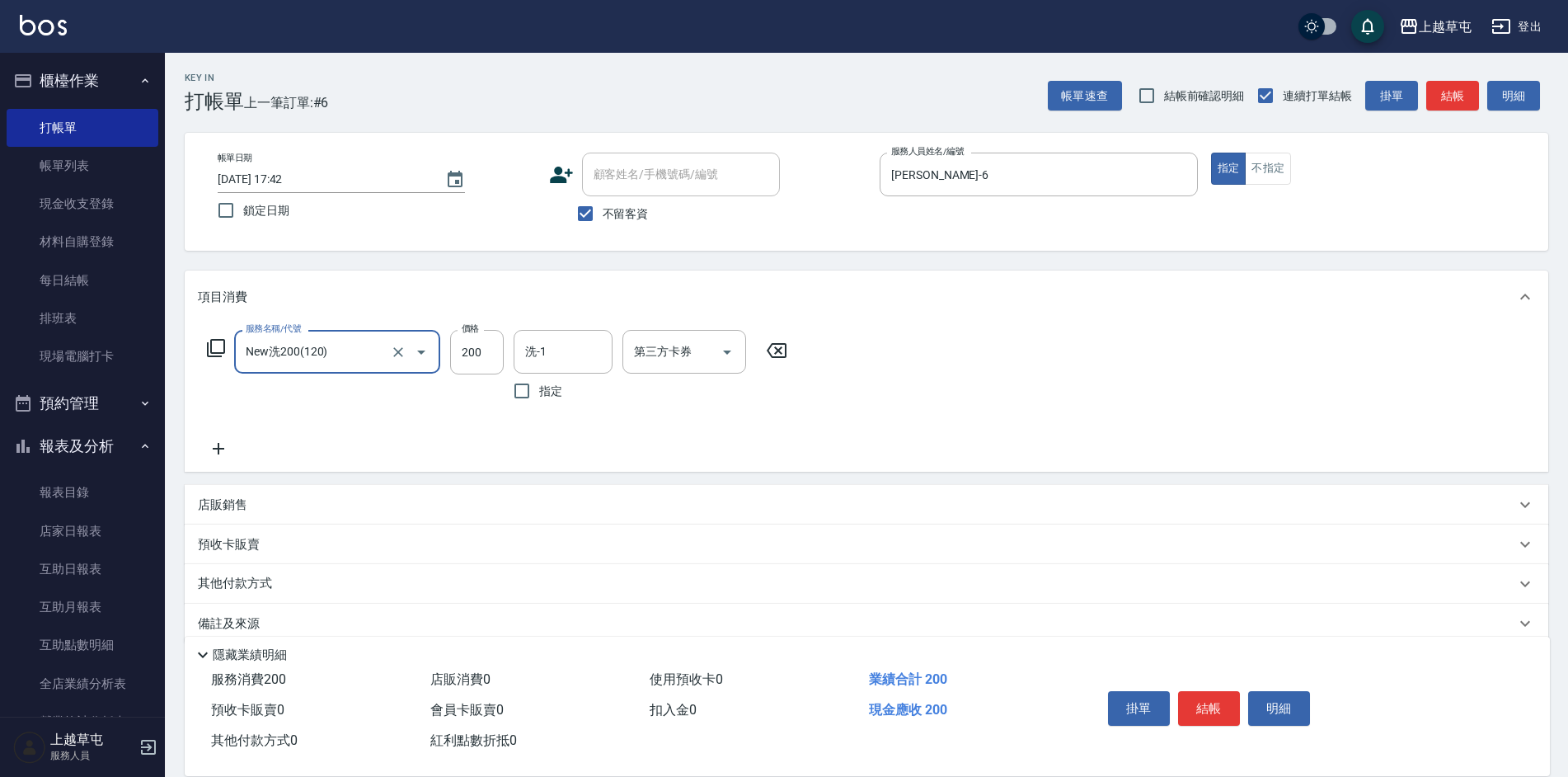
type input "New洗200(120)"
type input "[PERSON_NAME]-35"
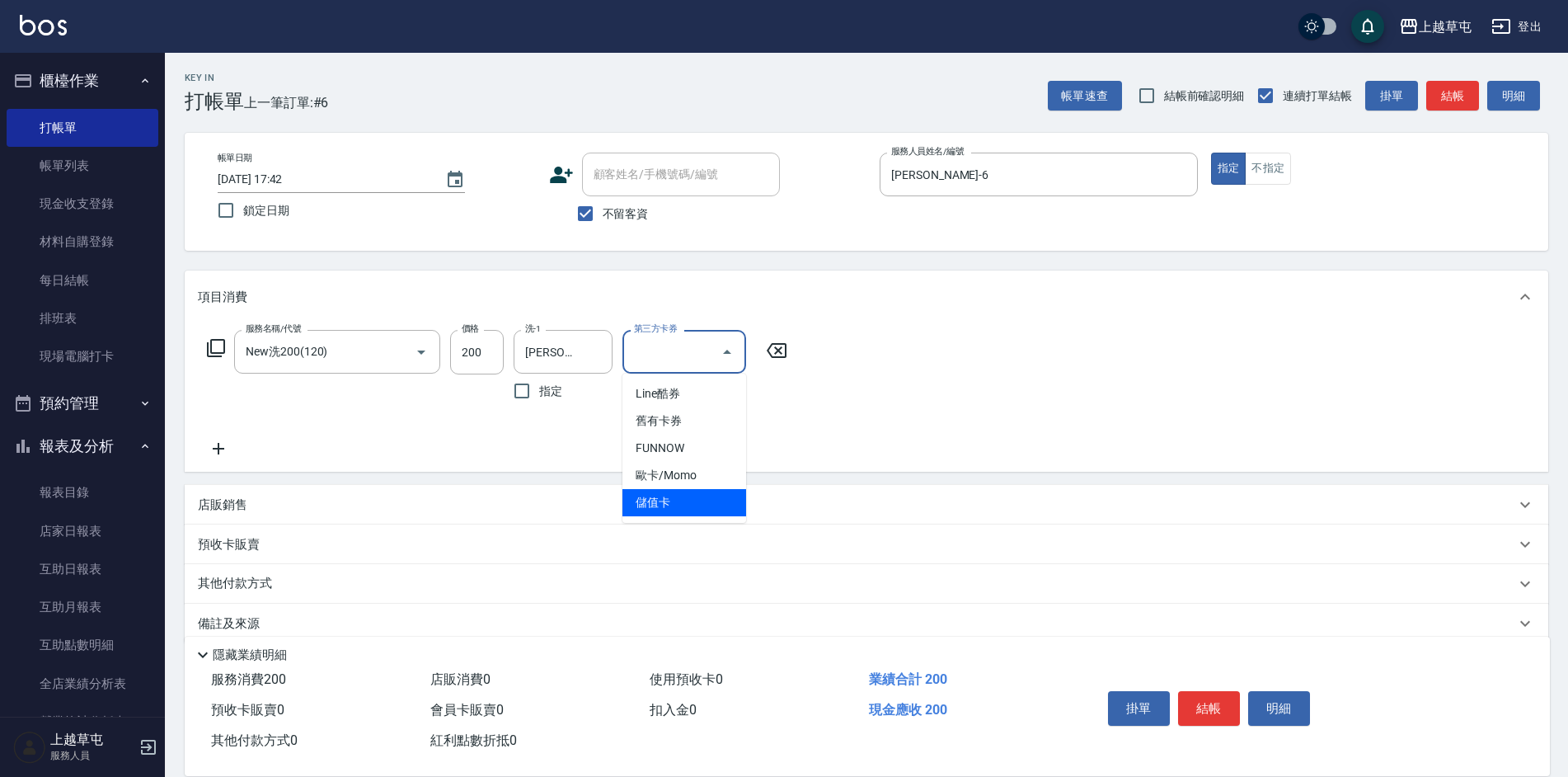
type input "儲值卡"
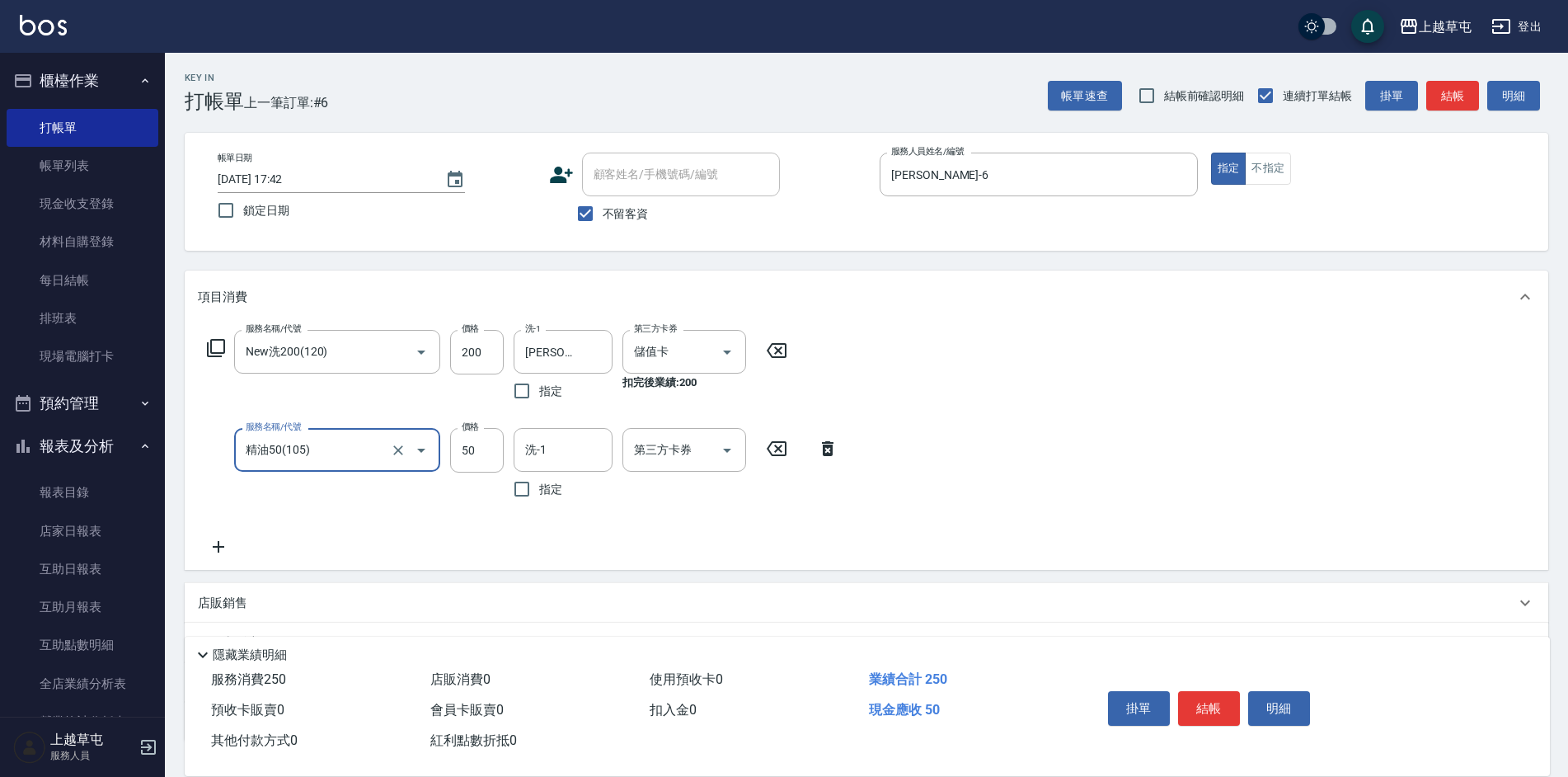
type input "精油50(105)"
type input "[PERSON_NAME]-35"
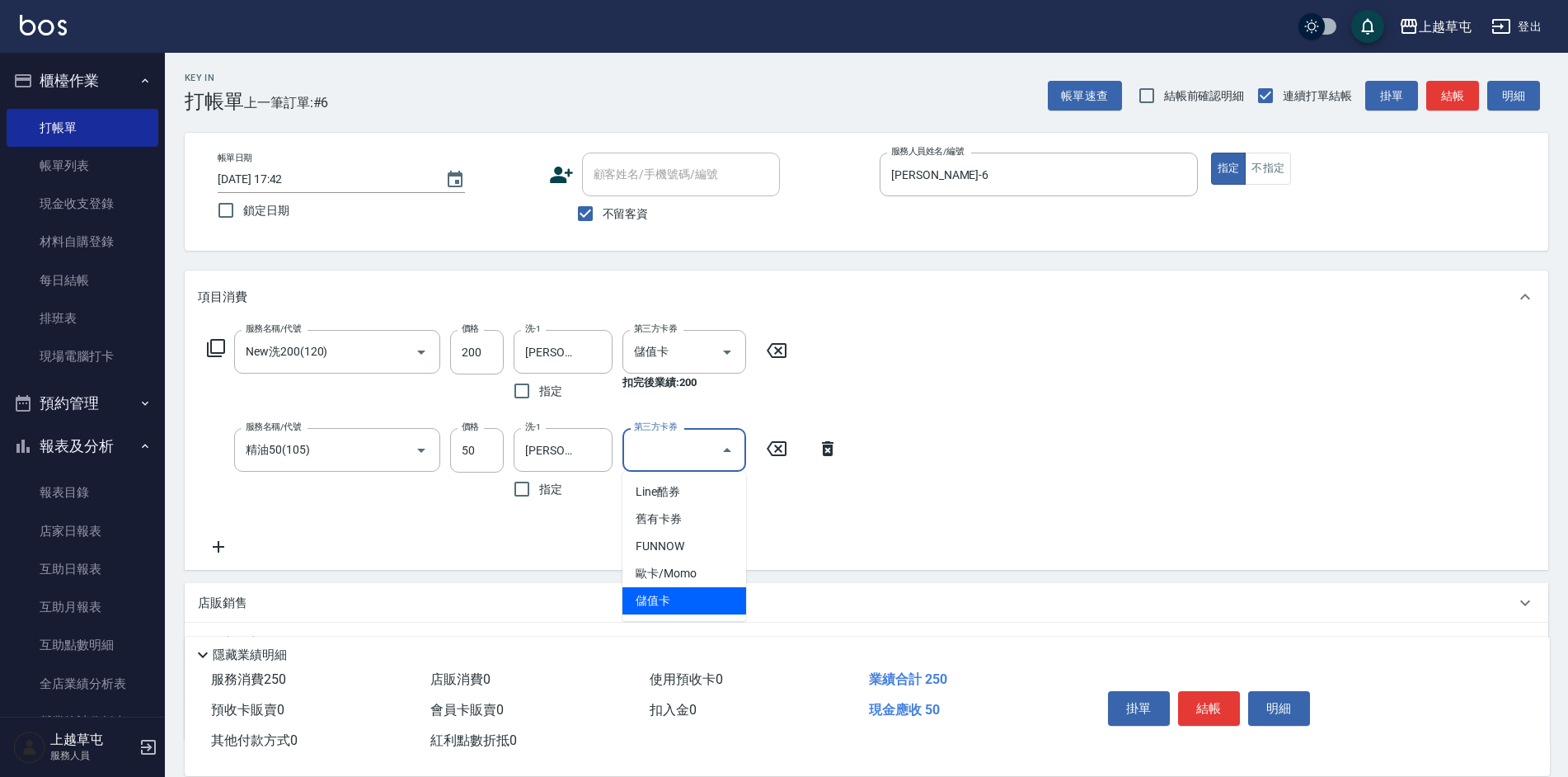
type input "儲值卡"
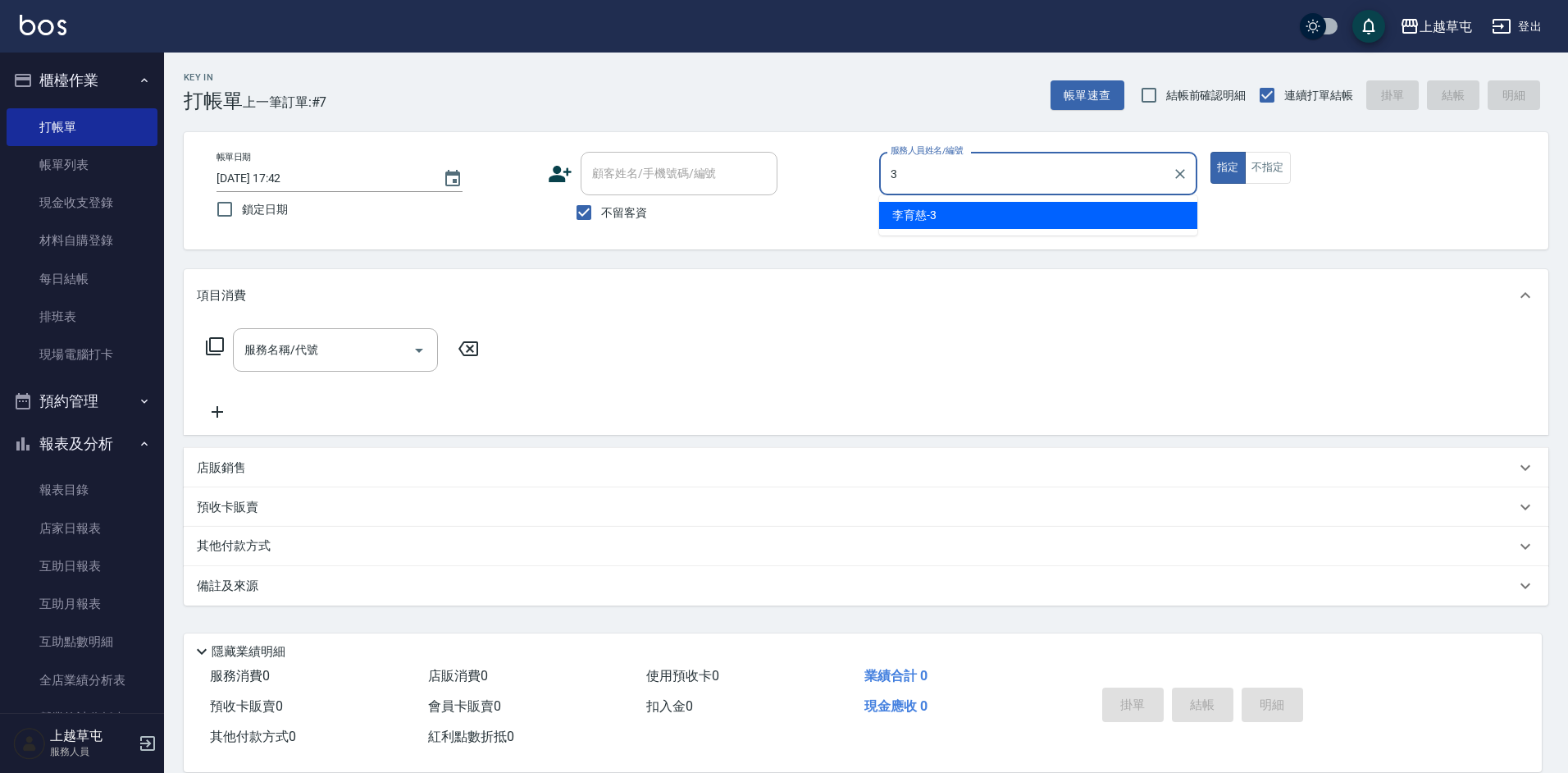
type input "[PERSON_NAME]-3"
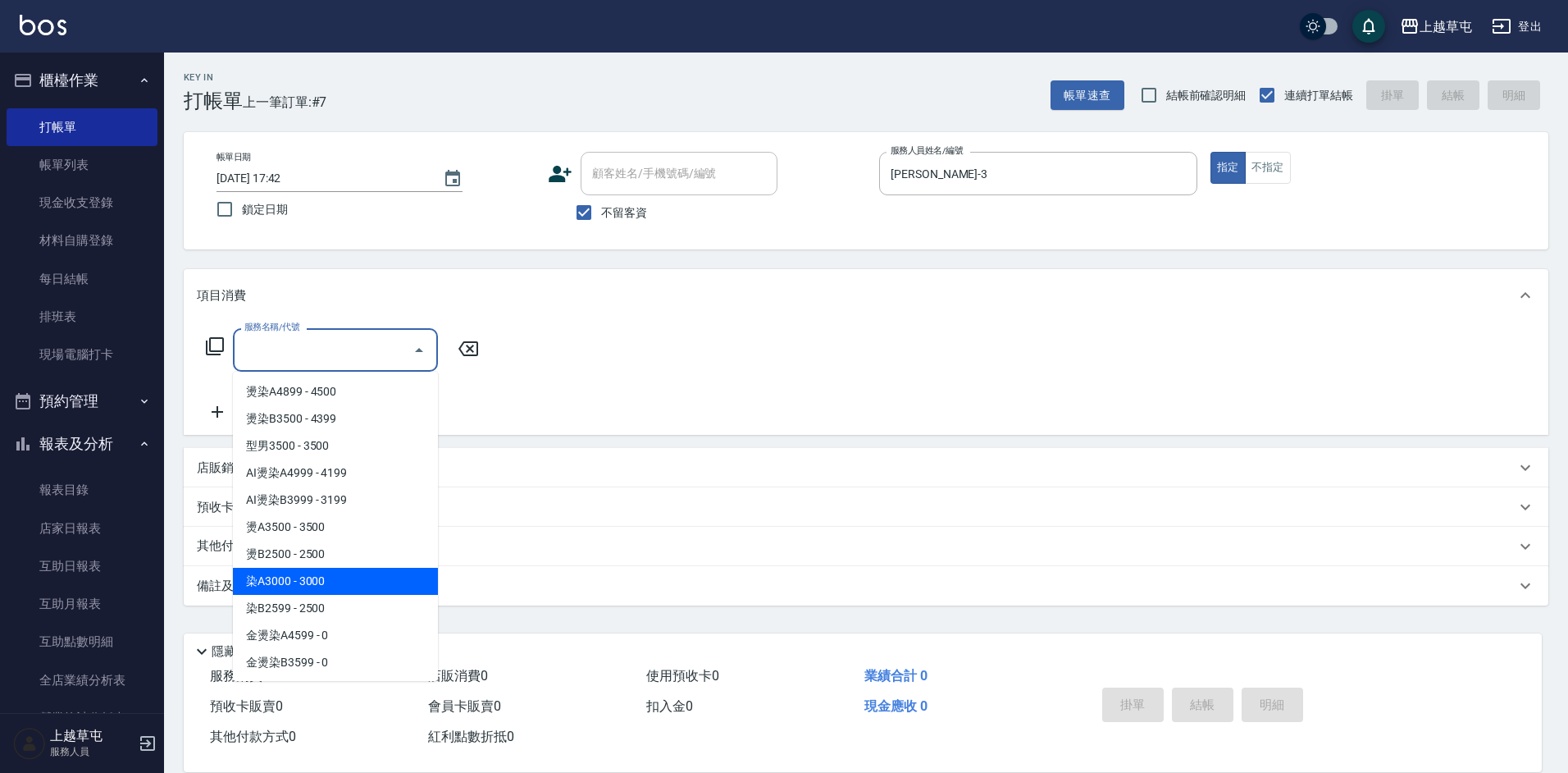
type input "染A3000(41)"
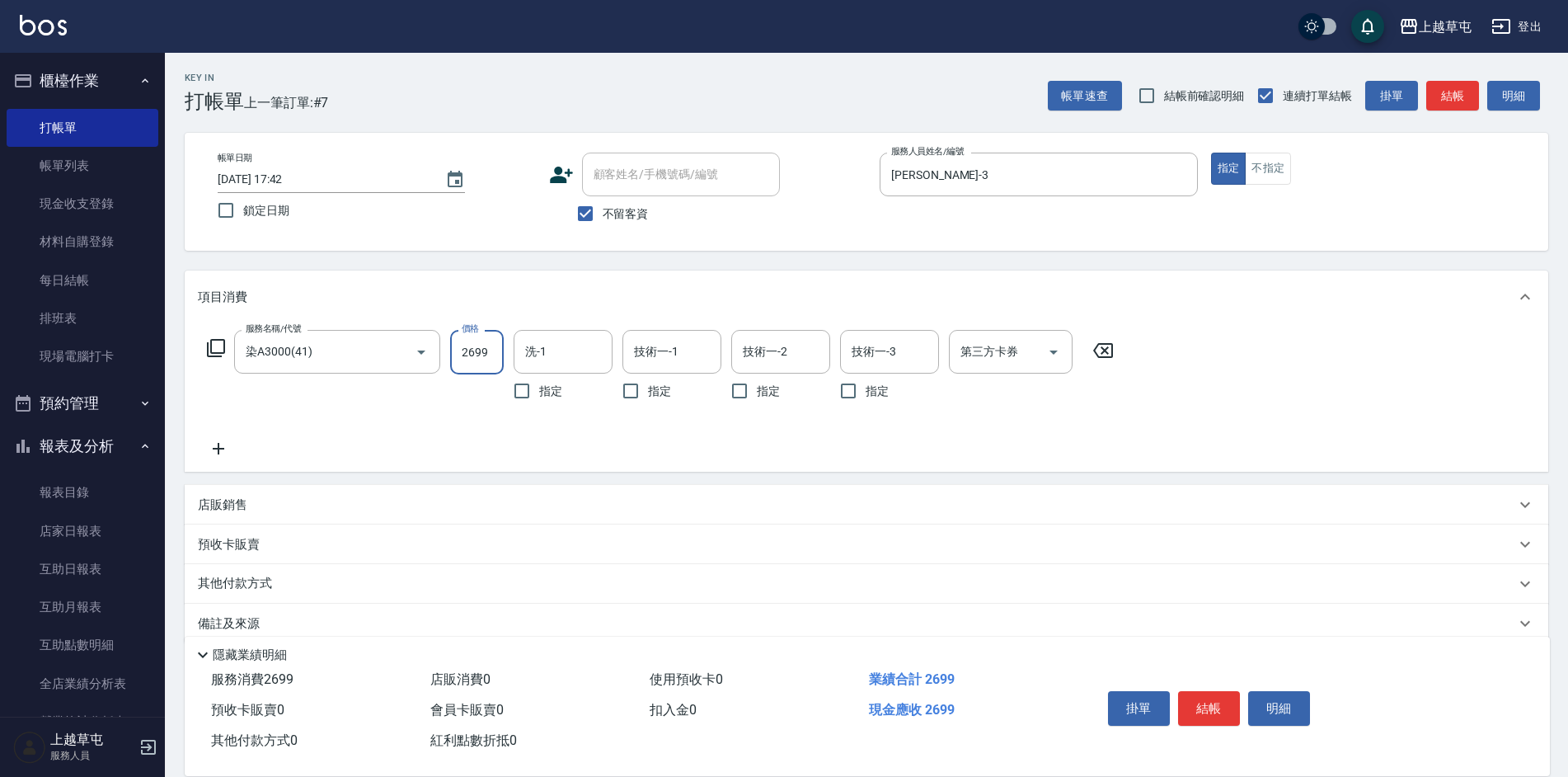
type input "2699"
type input "[PERSON_NAME]-26"
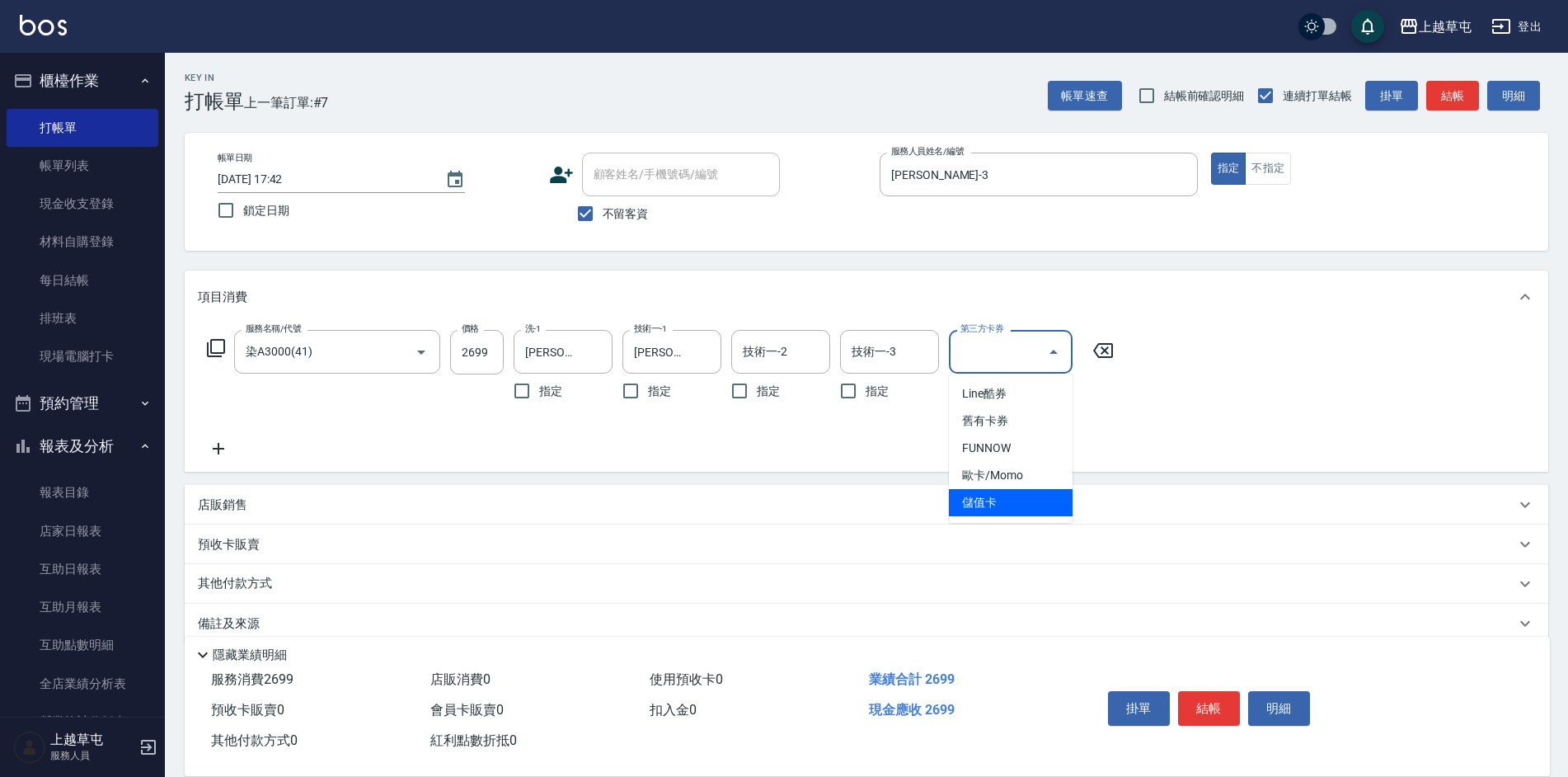
type input "儲值卡"
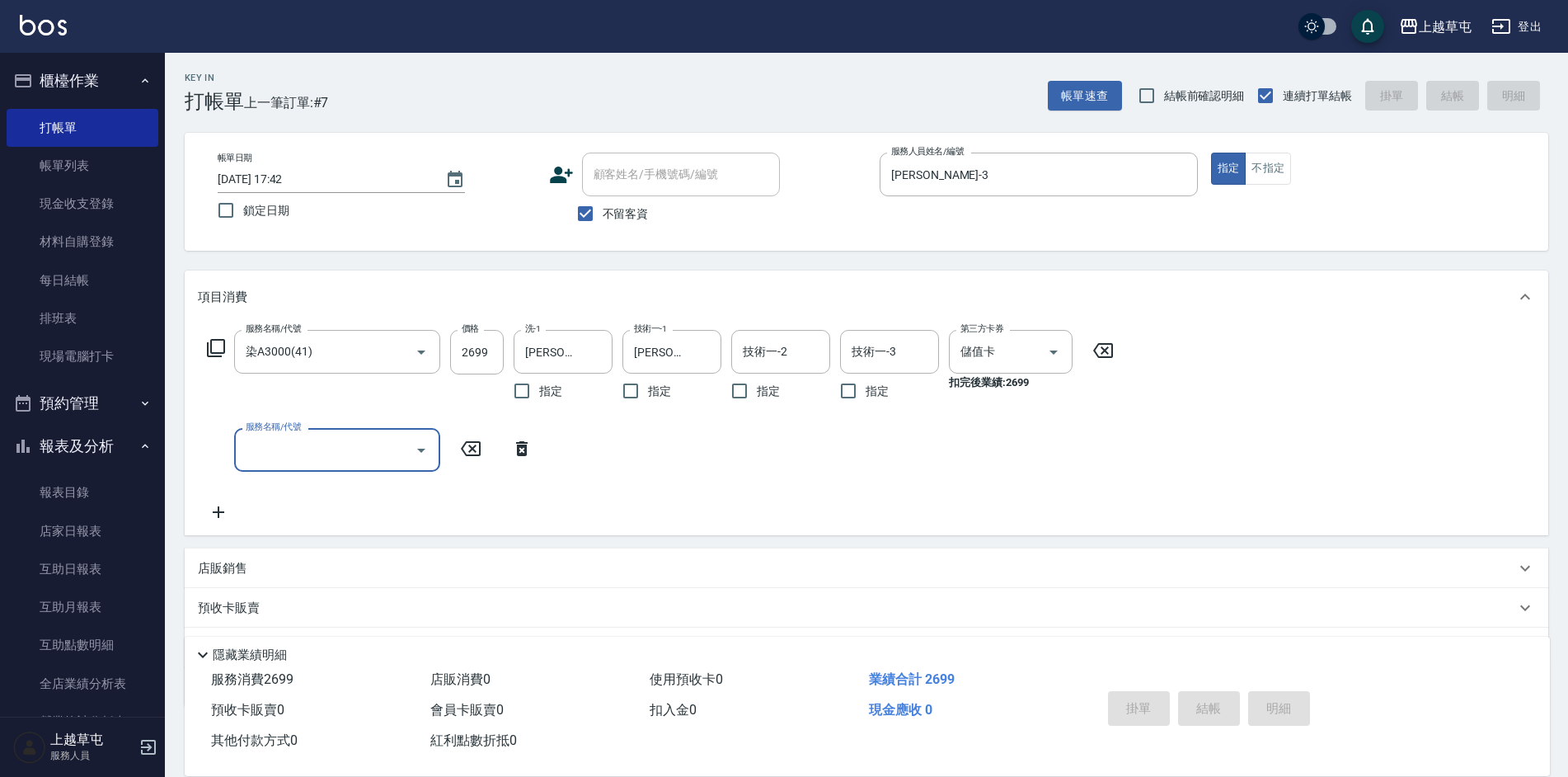
type input "[DATE] 17:43"
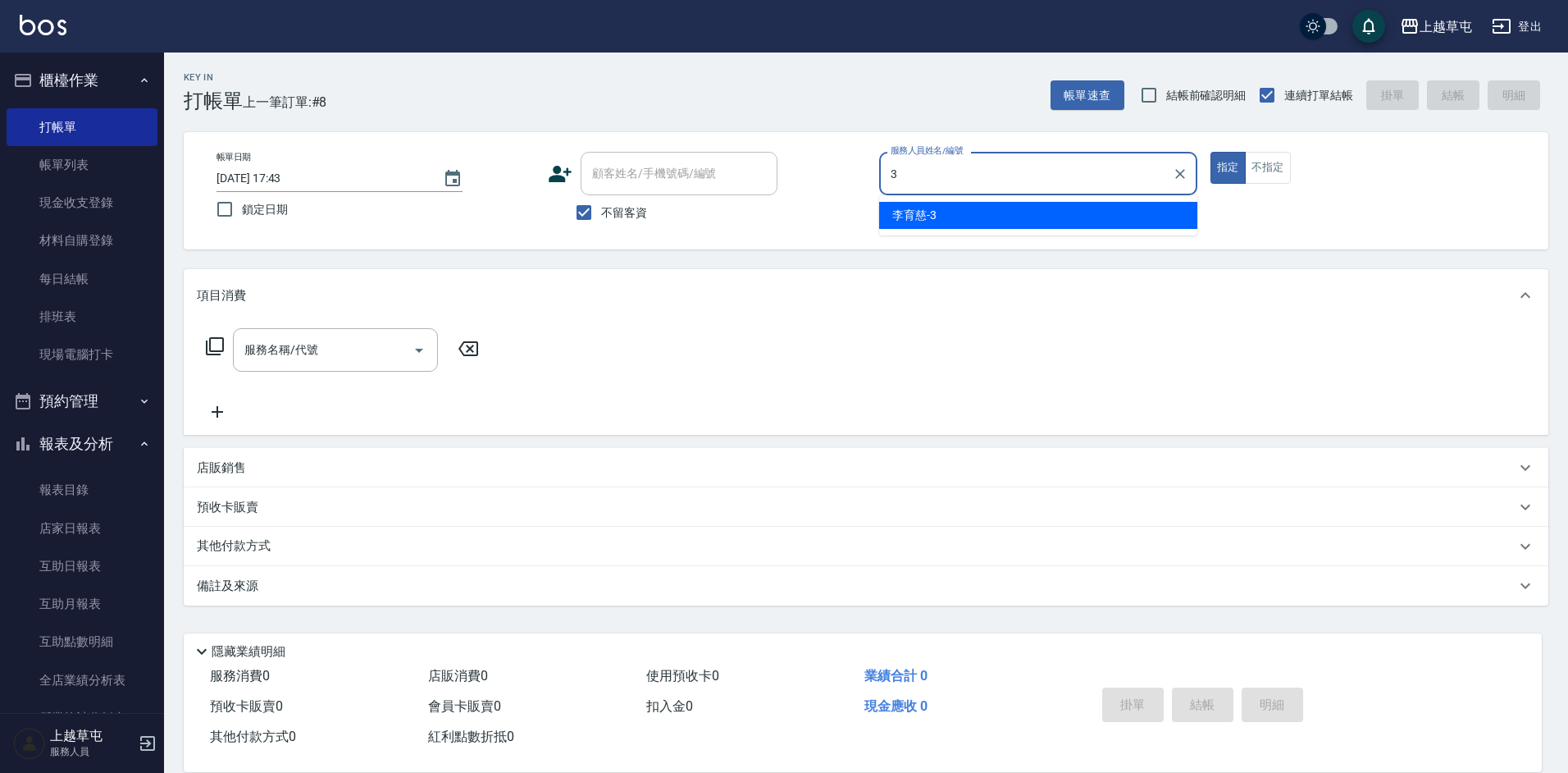
type input "[PERSON_NAME]-3"
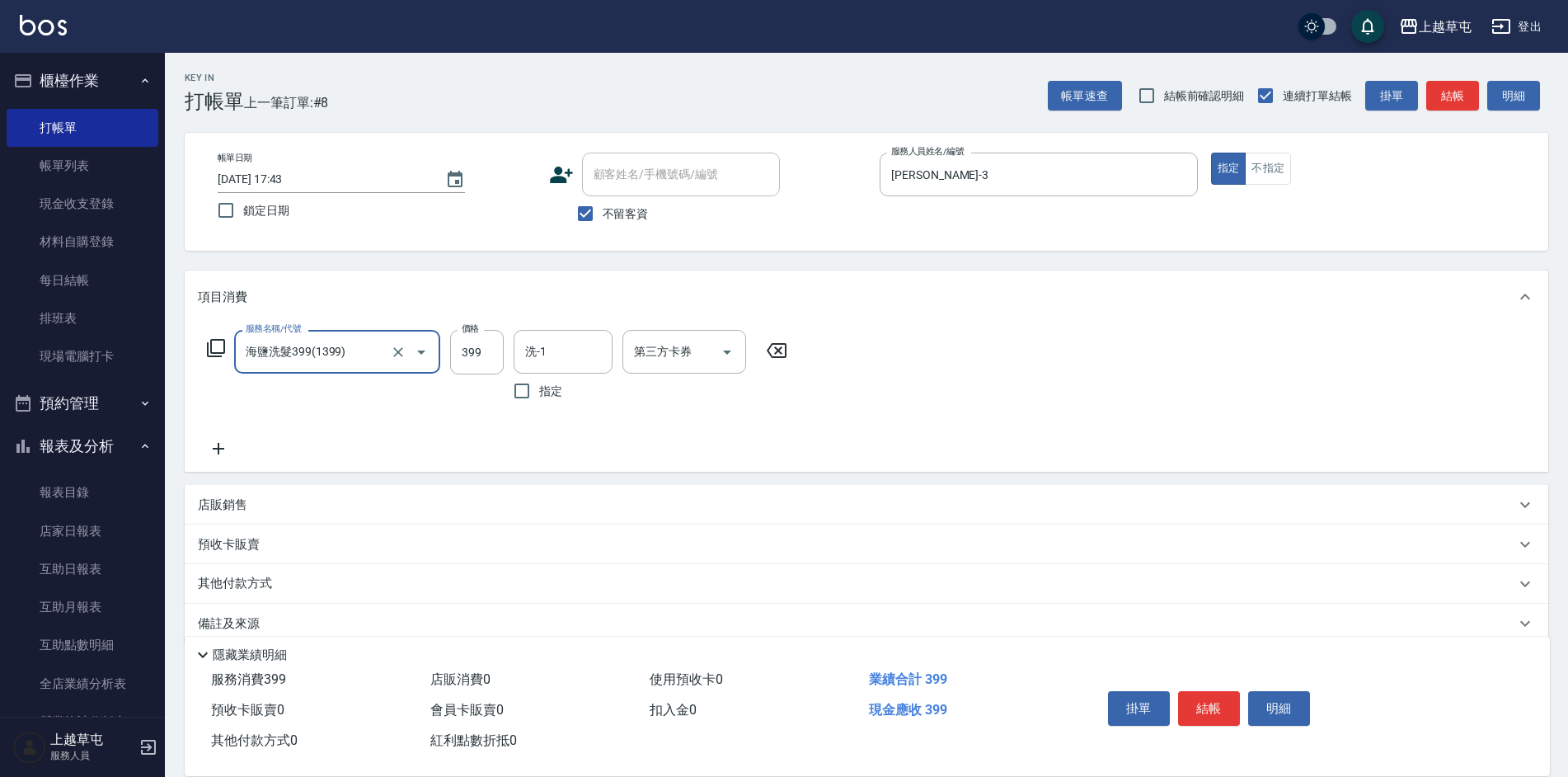
type input "海鹽洗髮399(1399)"
type input "[PERSON_NAME]-35"
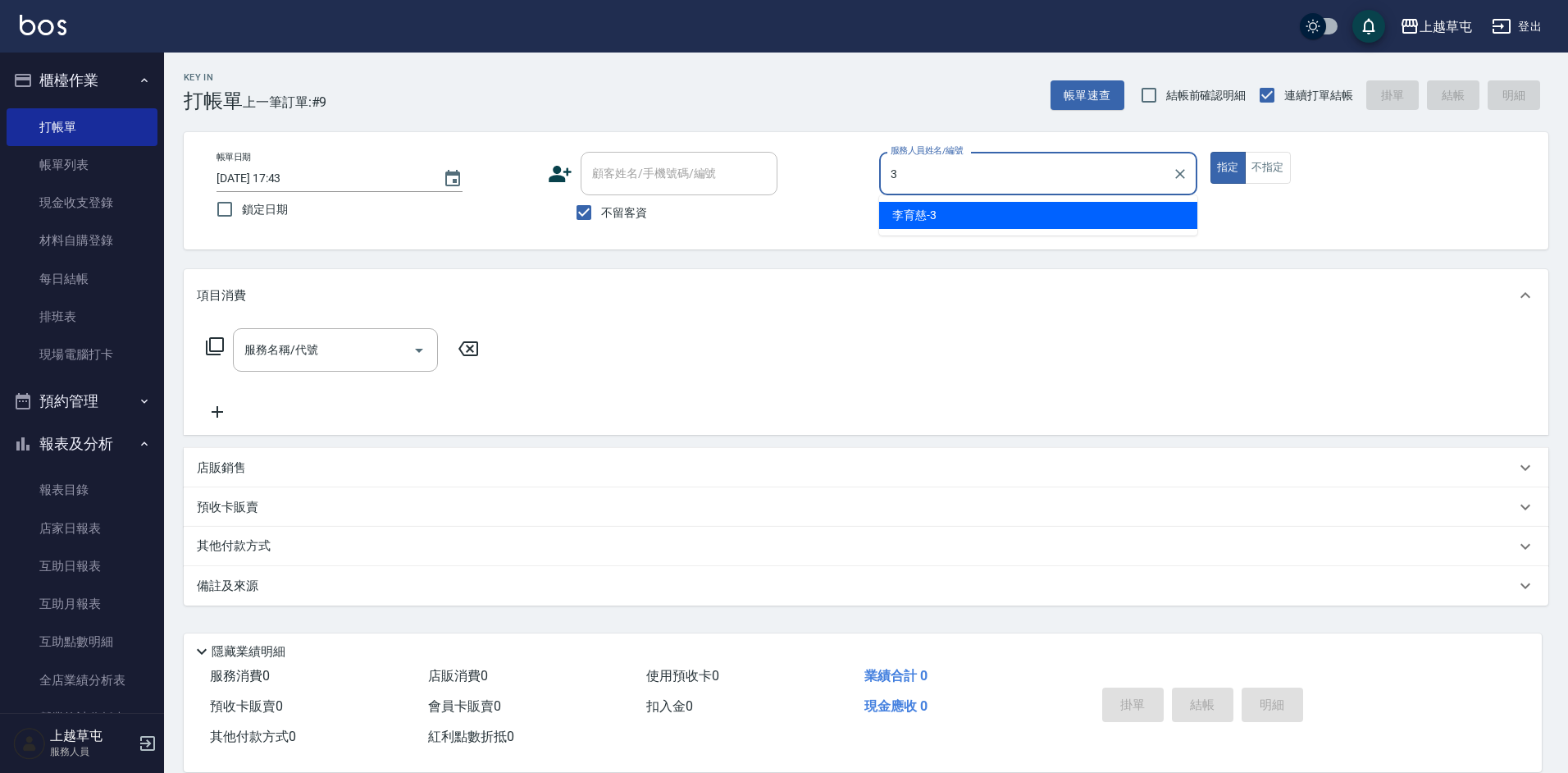
type input "[PERSON_NAME]-3"
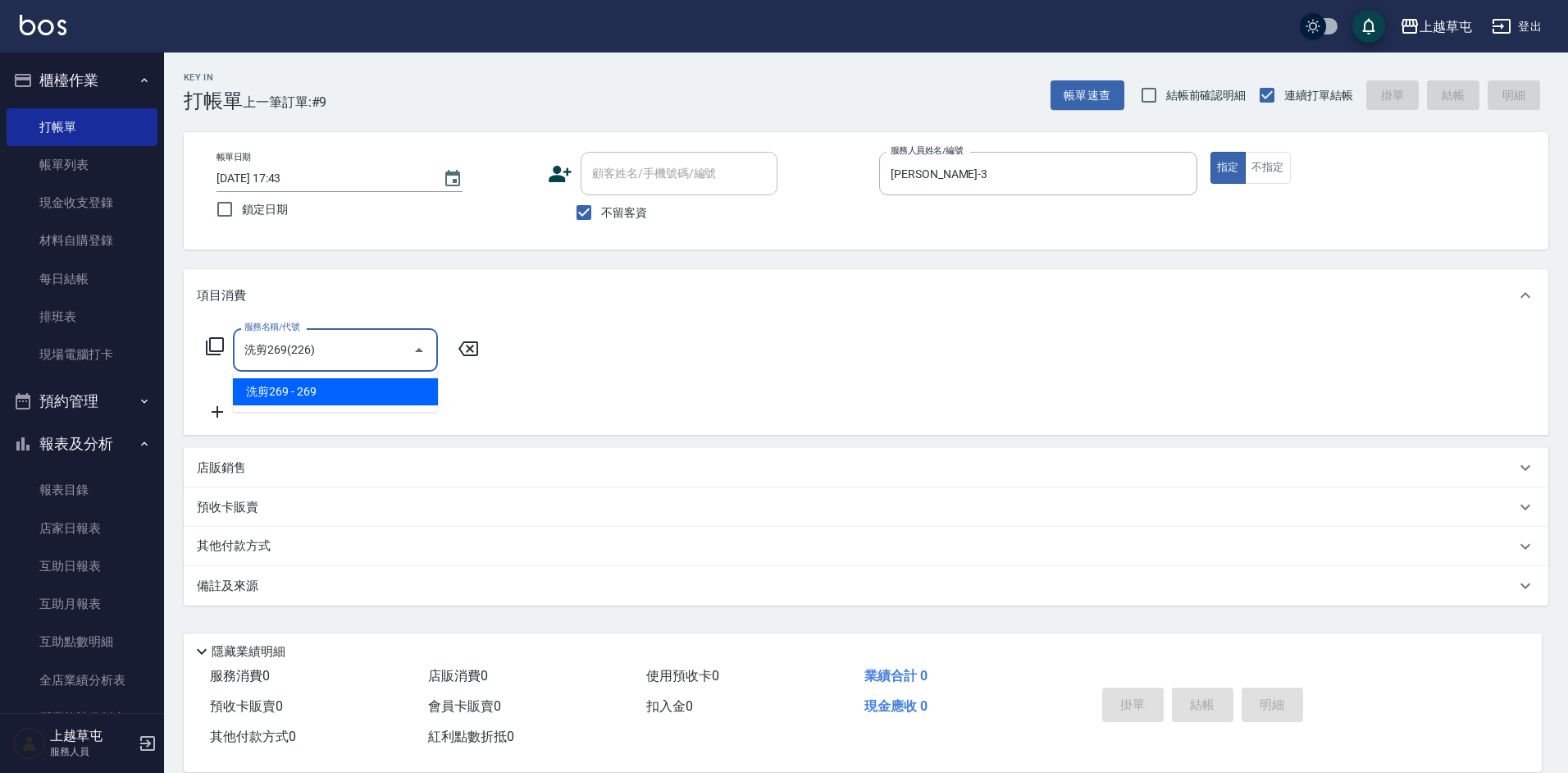
type input "洗剪269(226)"
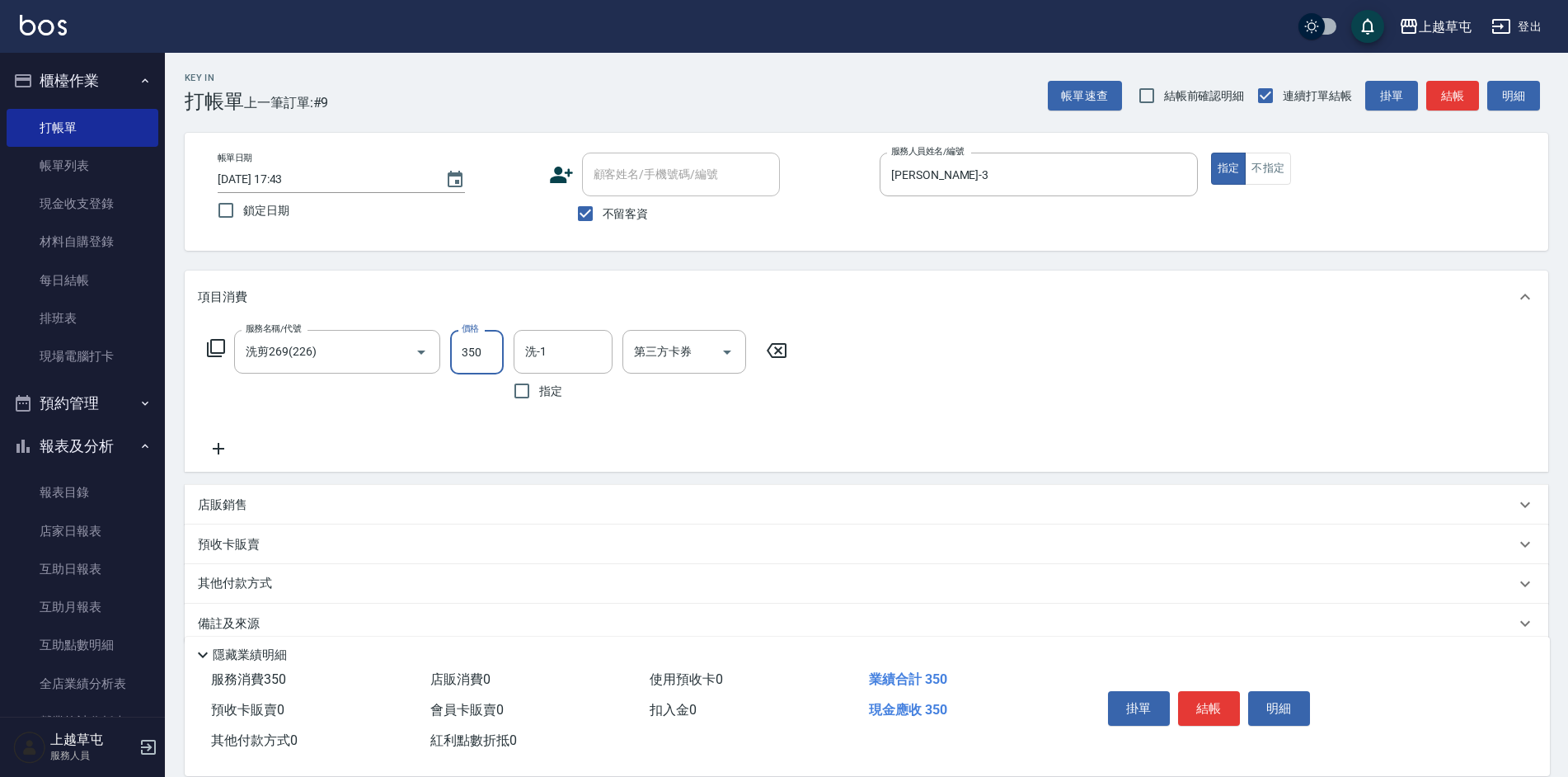
type input "350"
type input "[PERSON_NAME]-35"
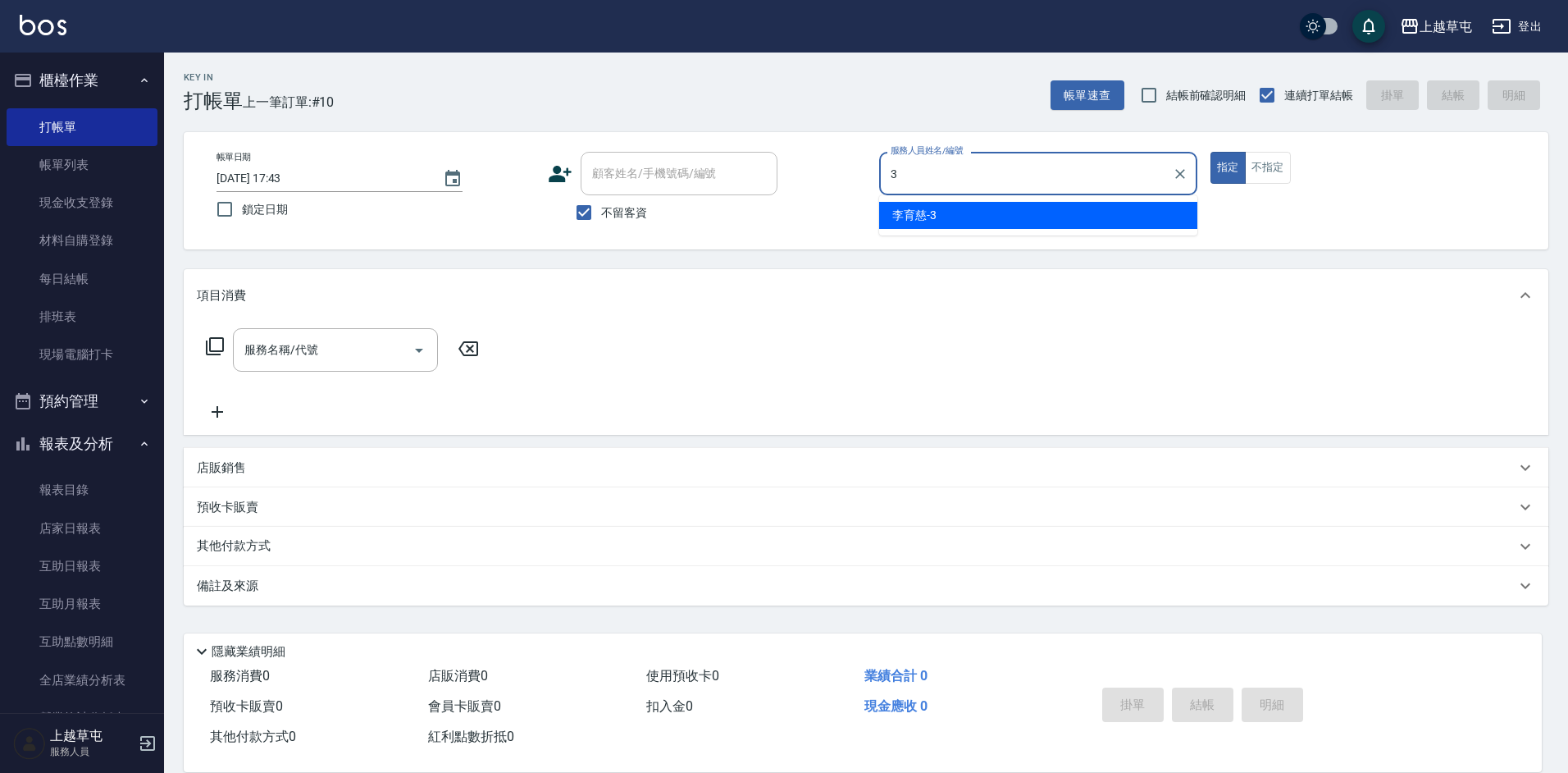
type input "[PERSON_NAME]-3"
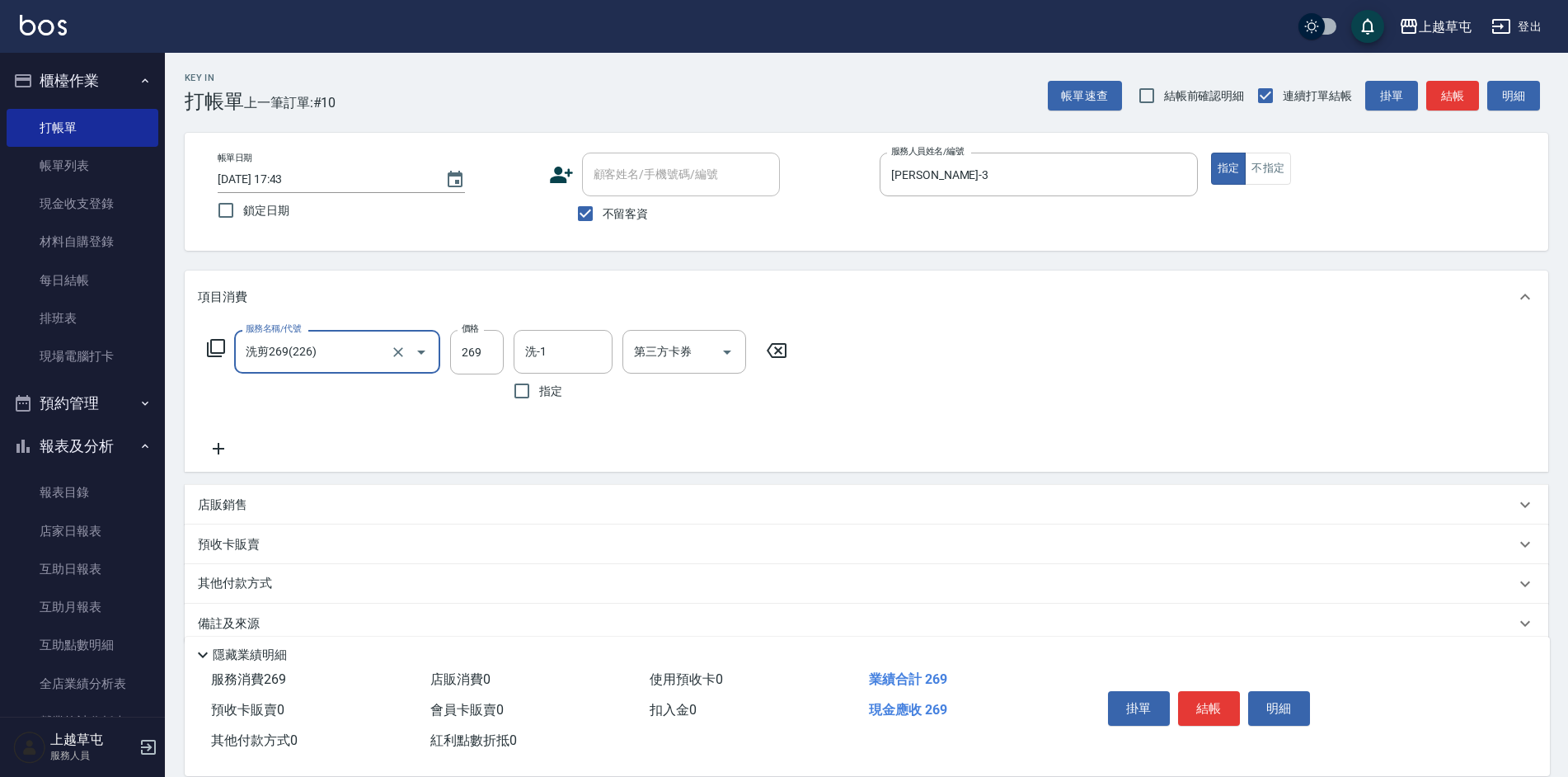
type input "洗剪269(226)"
type input "350"
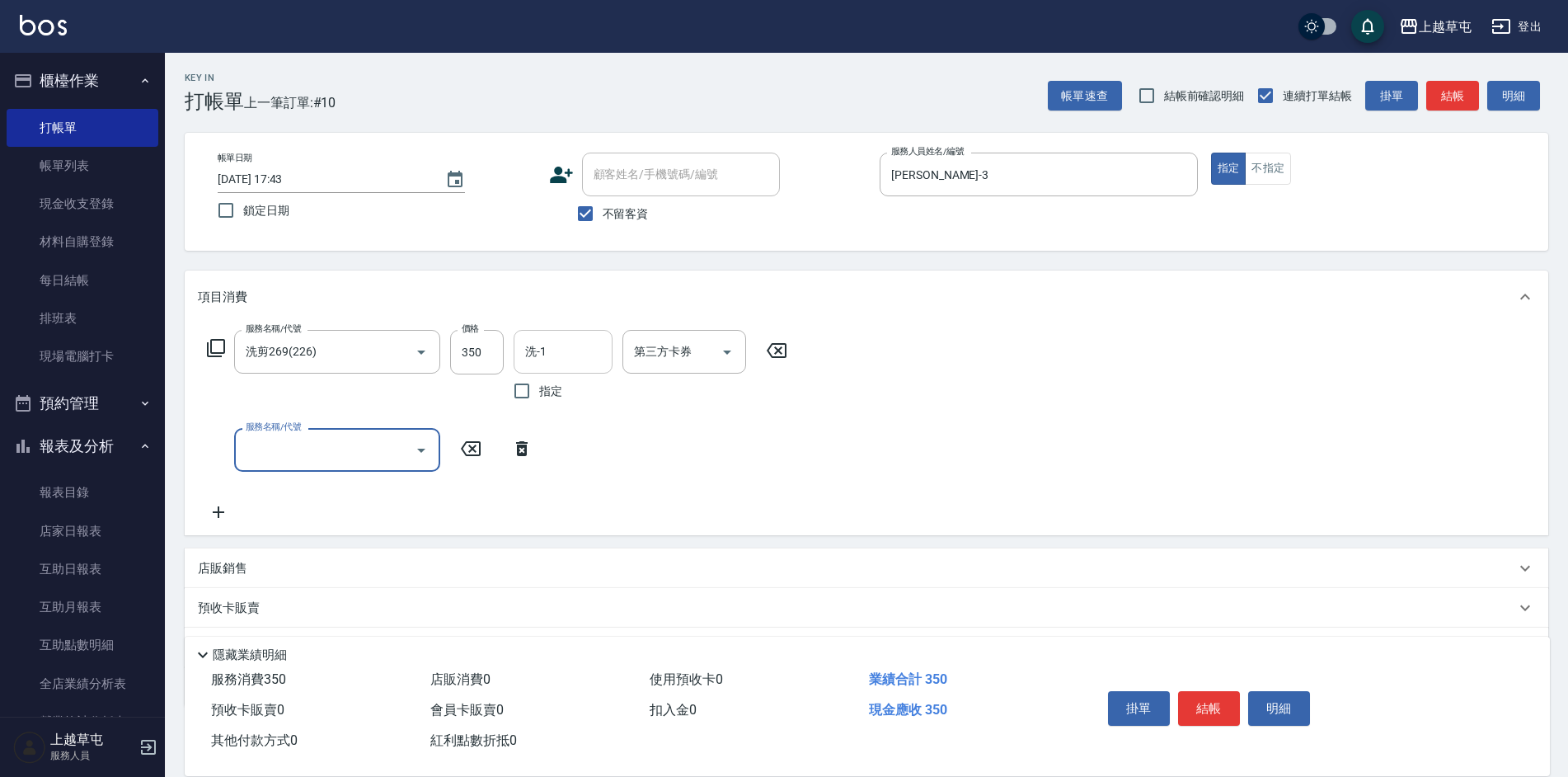
click at [565, 348] on input "洗-1" at bounding box center [562, 351] width 84 height 29
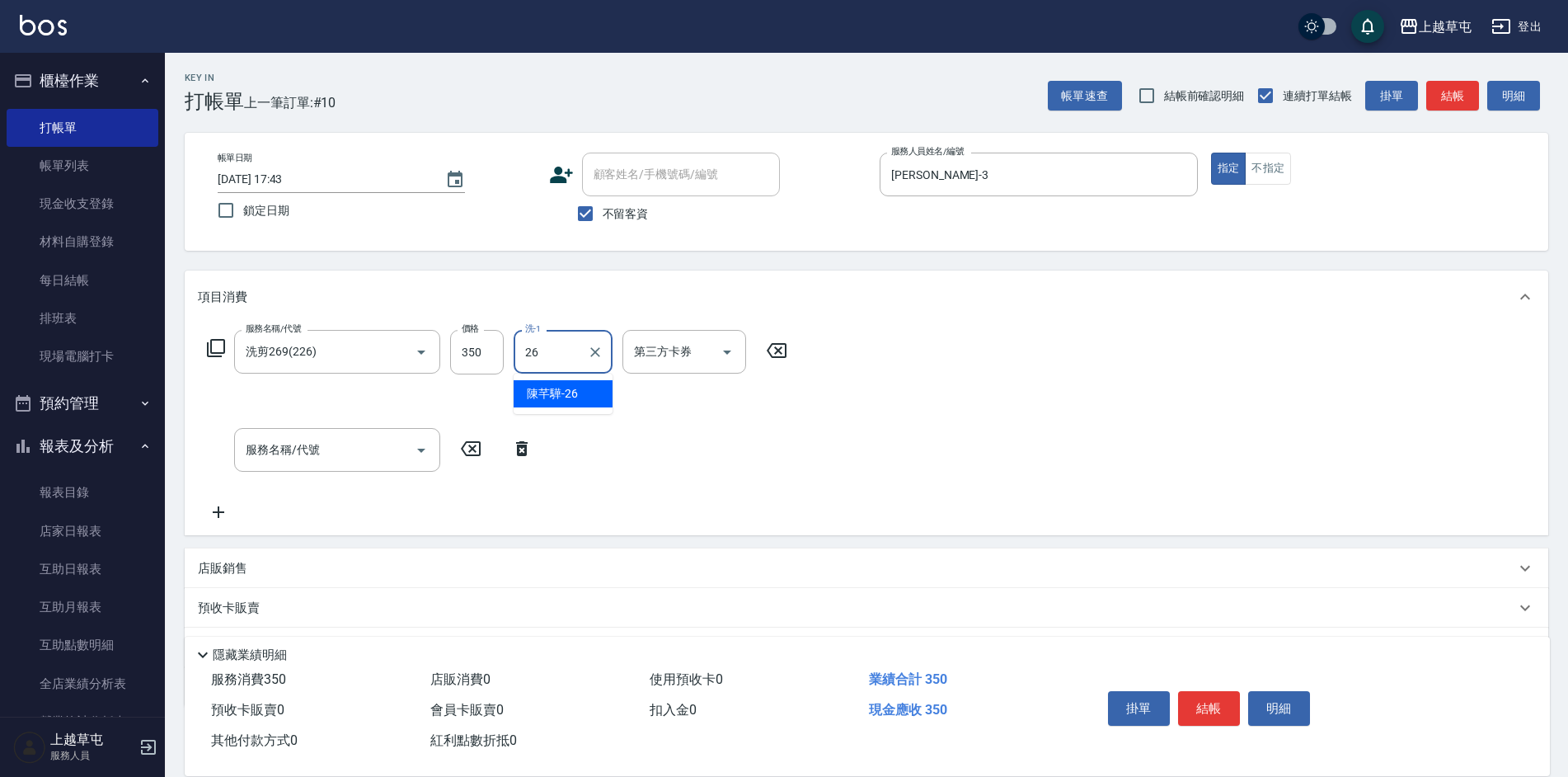
type input "[PERSON_NAME]-26"
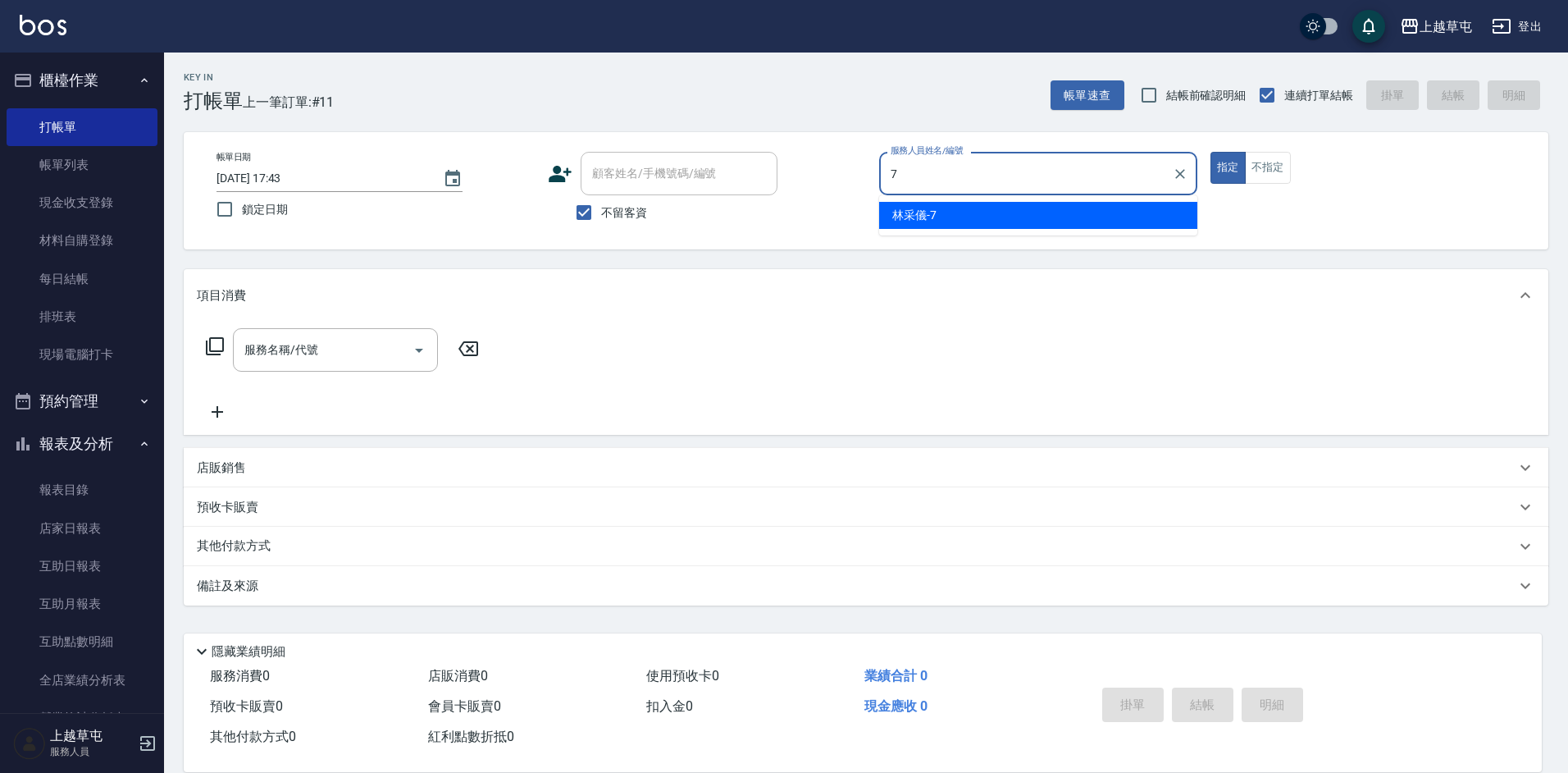
type input "[PERSON_NAME]-7"
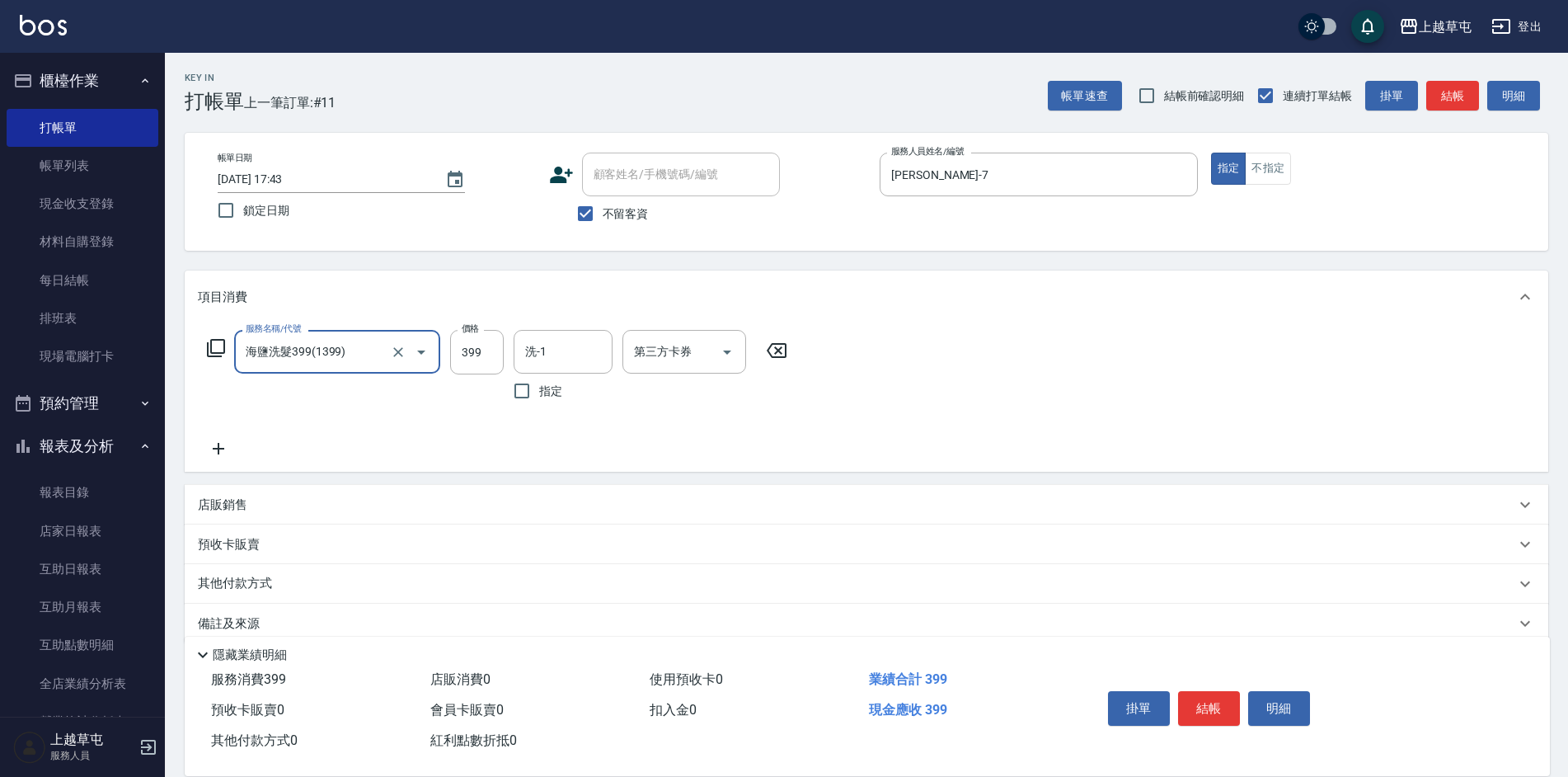
type input "海鹽洗髮399(1399)"
type input "[PERSON_NAME]-26"
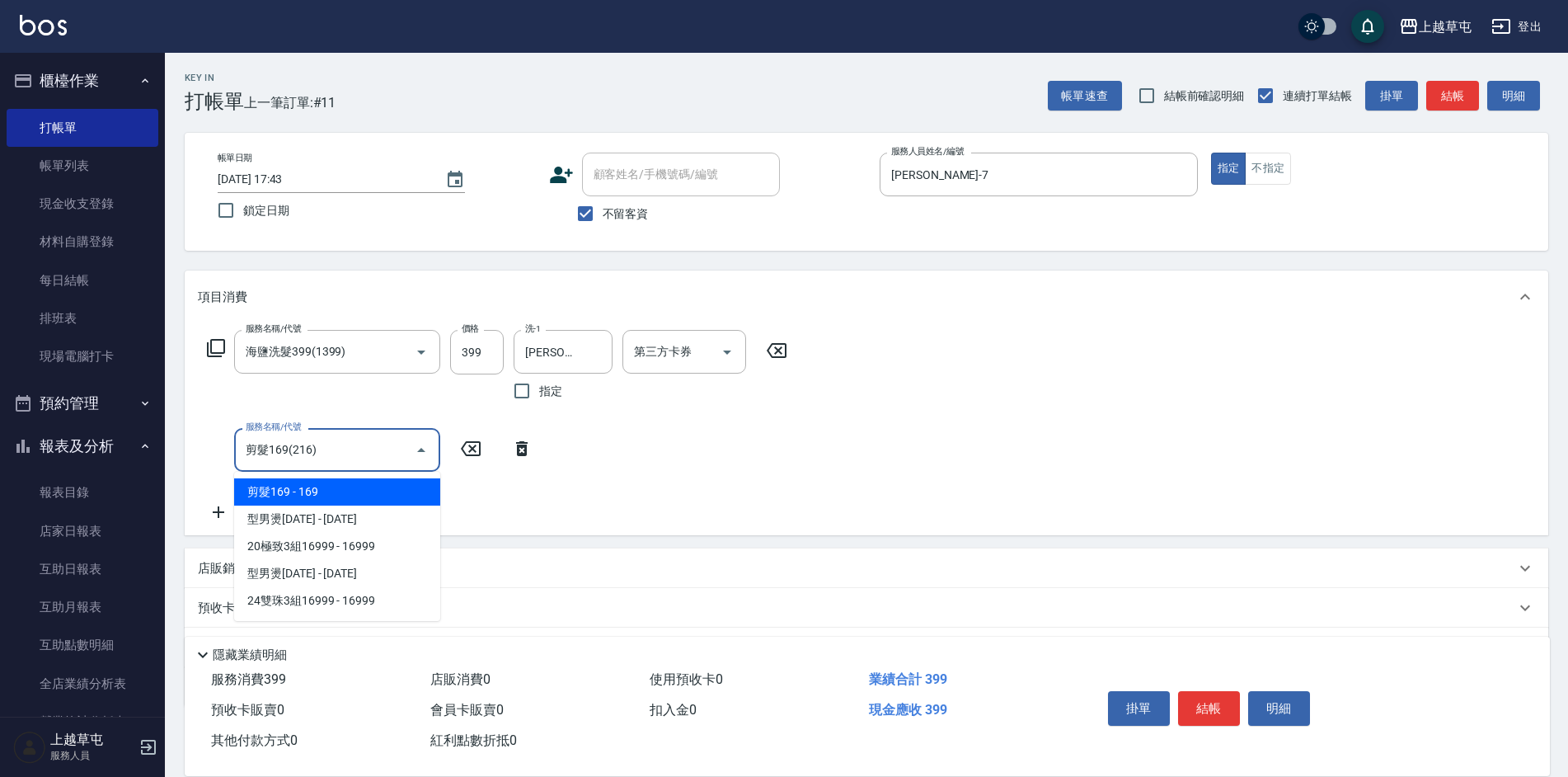
type input "剪髮169(216)"
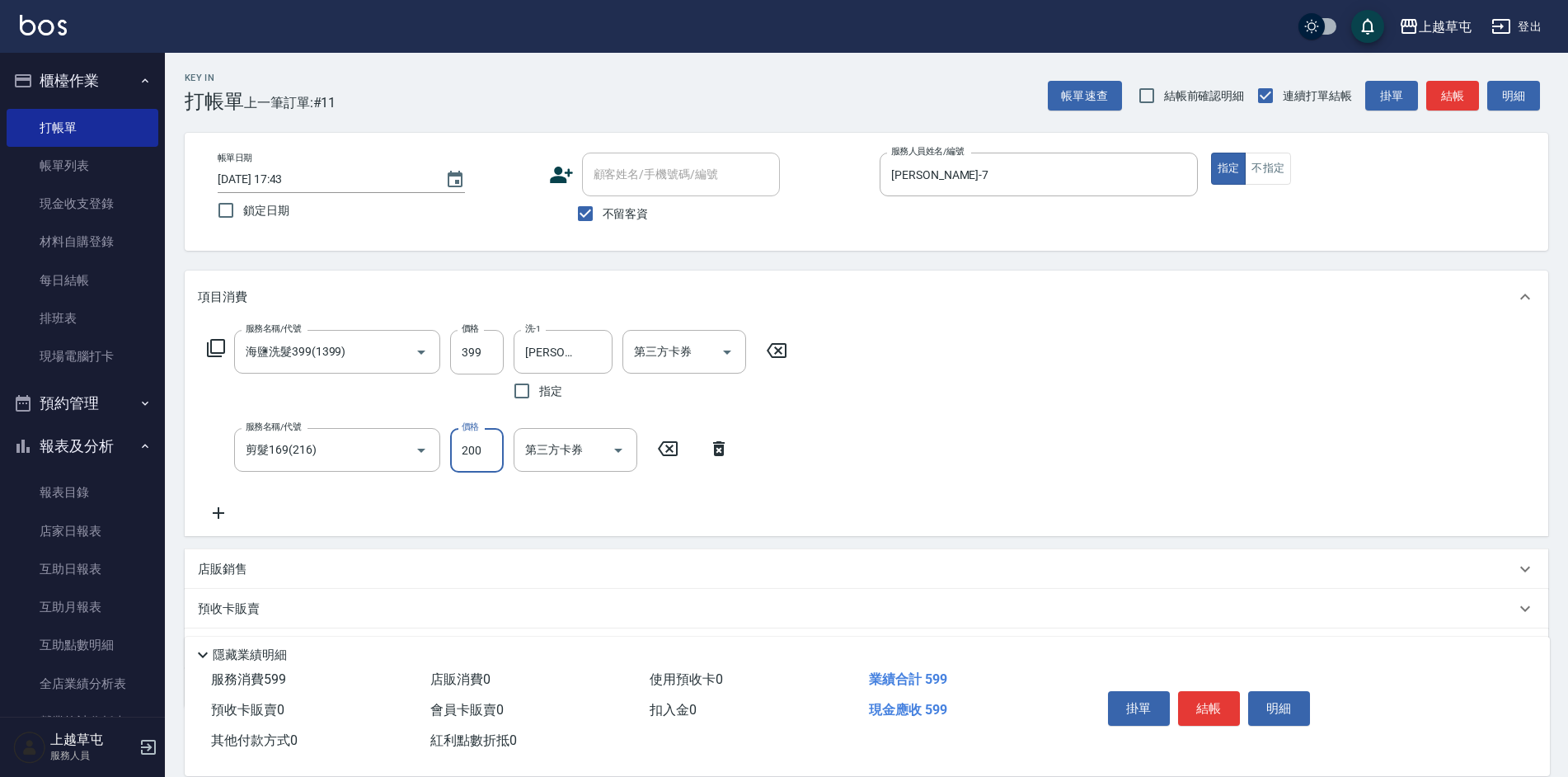
type input "200"
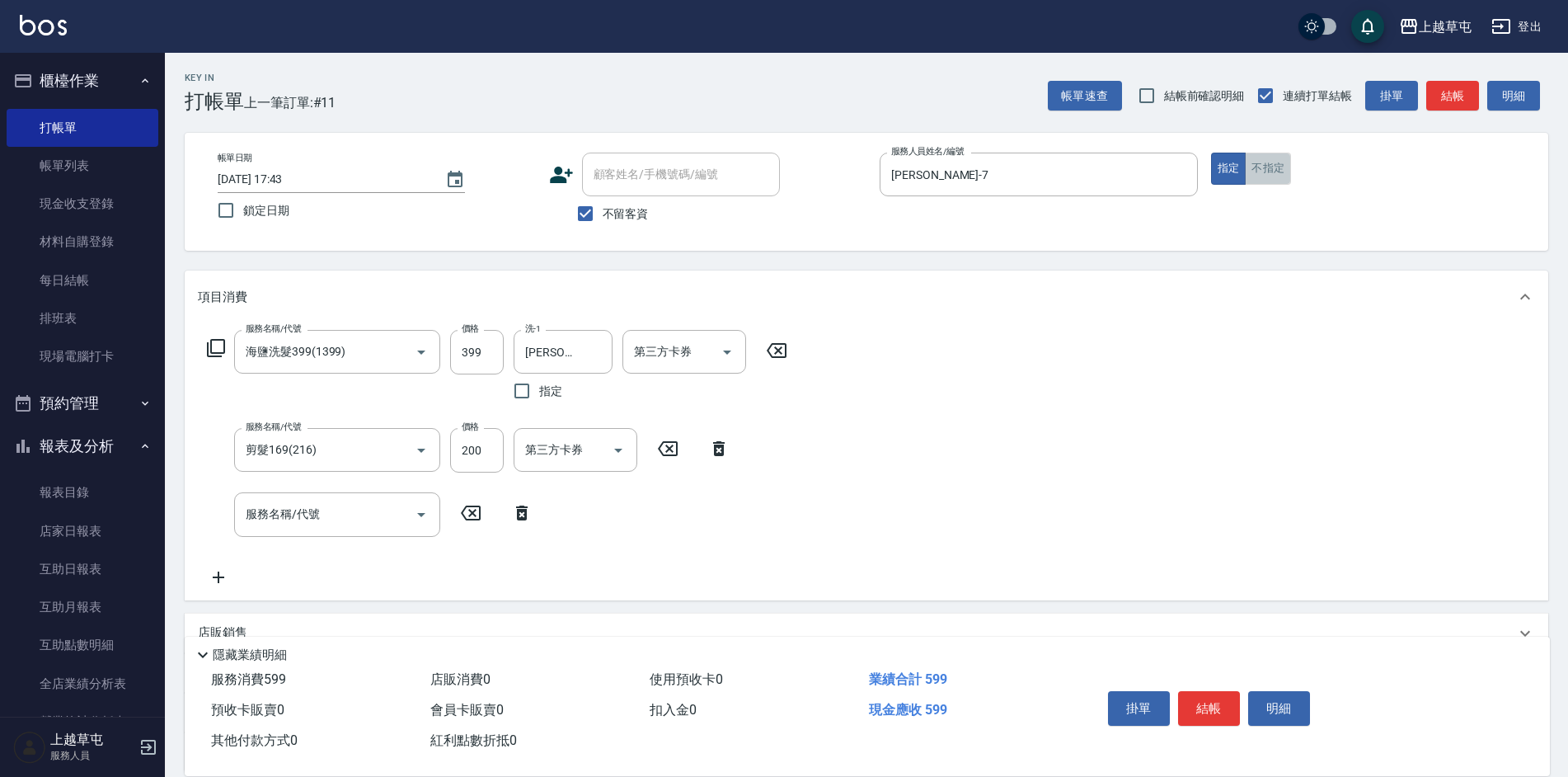
click at [1271, 158] on button "不指定" at bounding box center [1268, 168] width 47 height 32
type button "false"
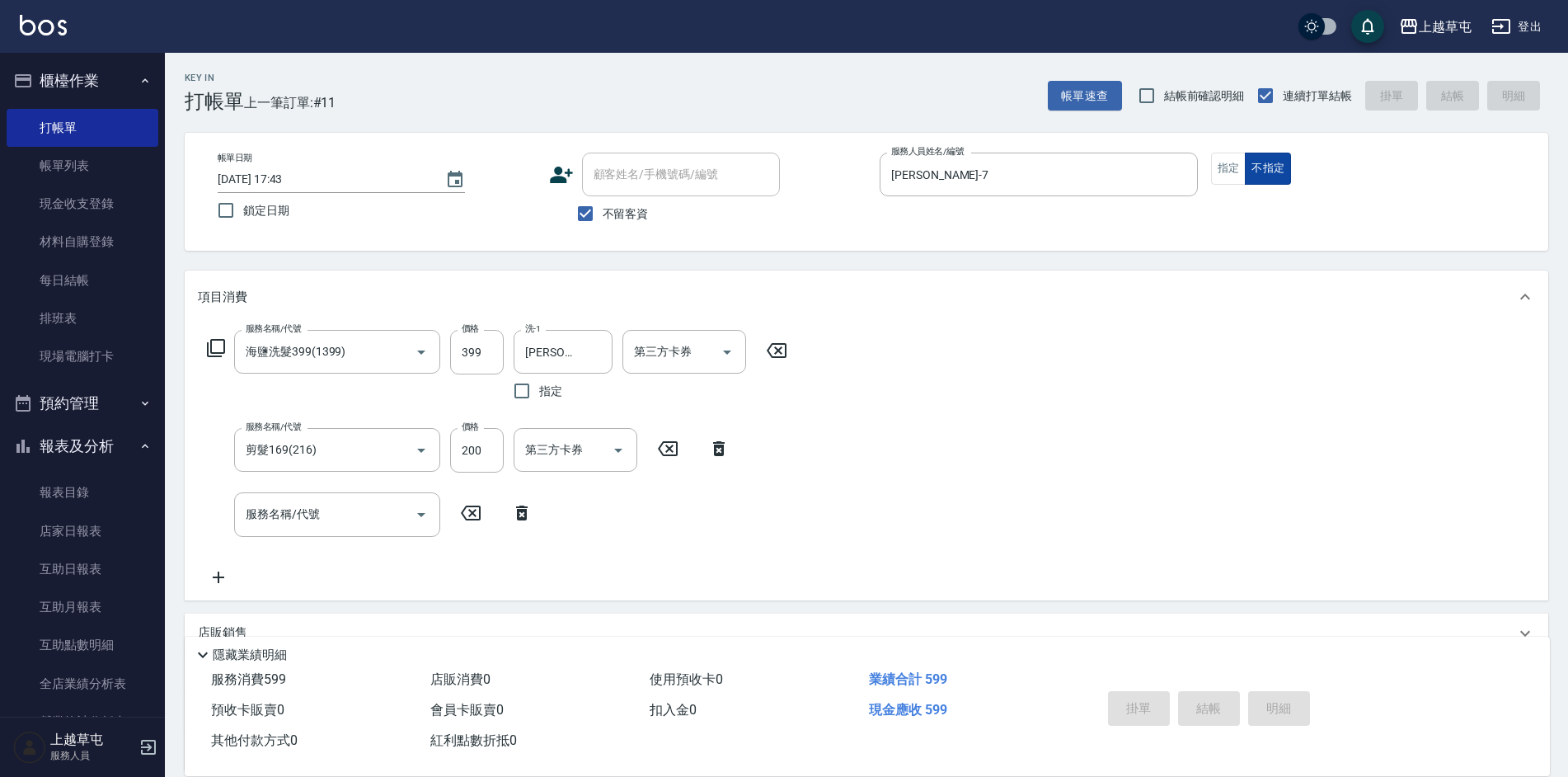
type input "[DATE] 17:44"
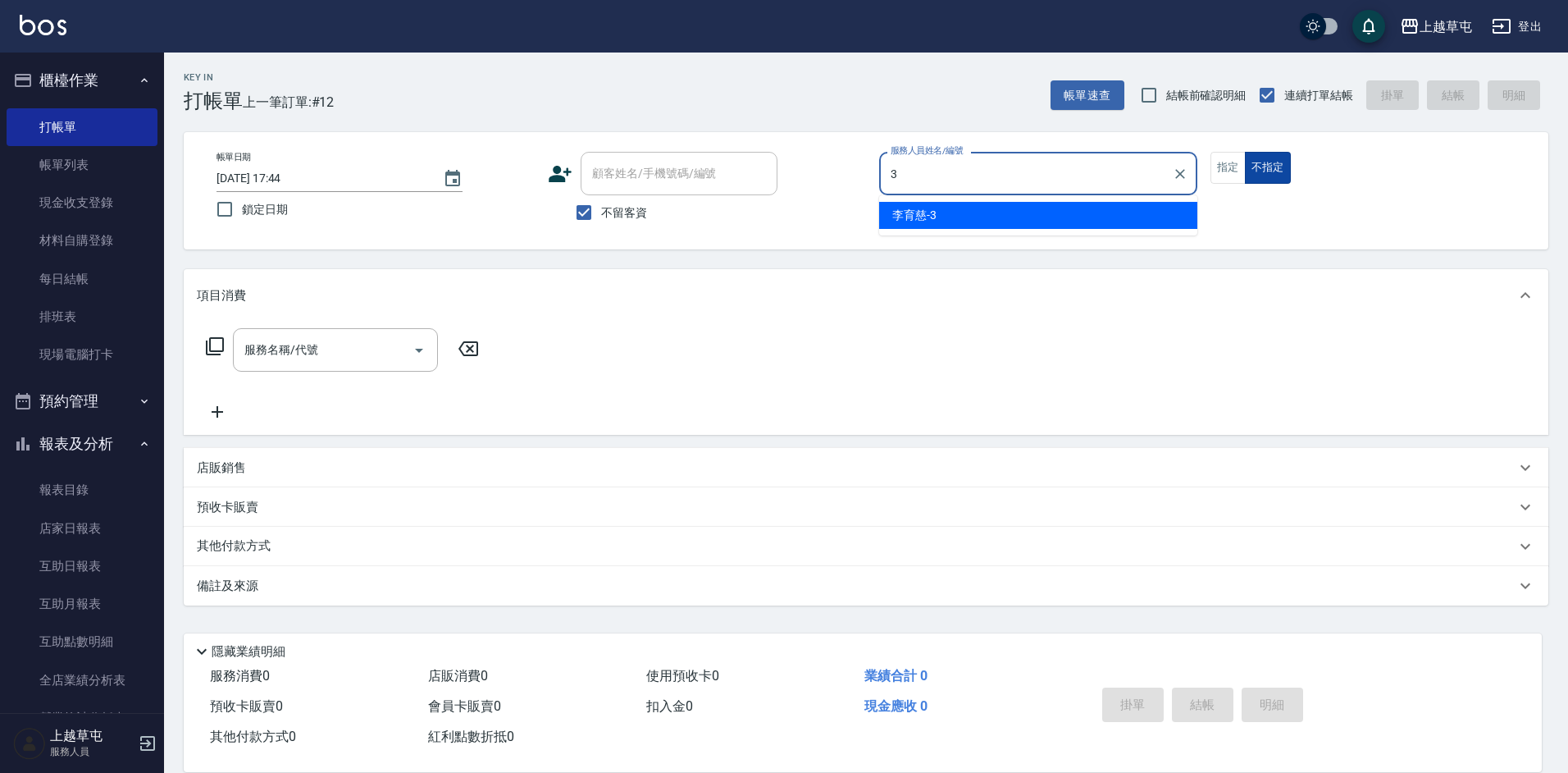
type input "[PERSON_NAME]-3"
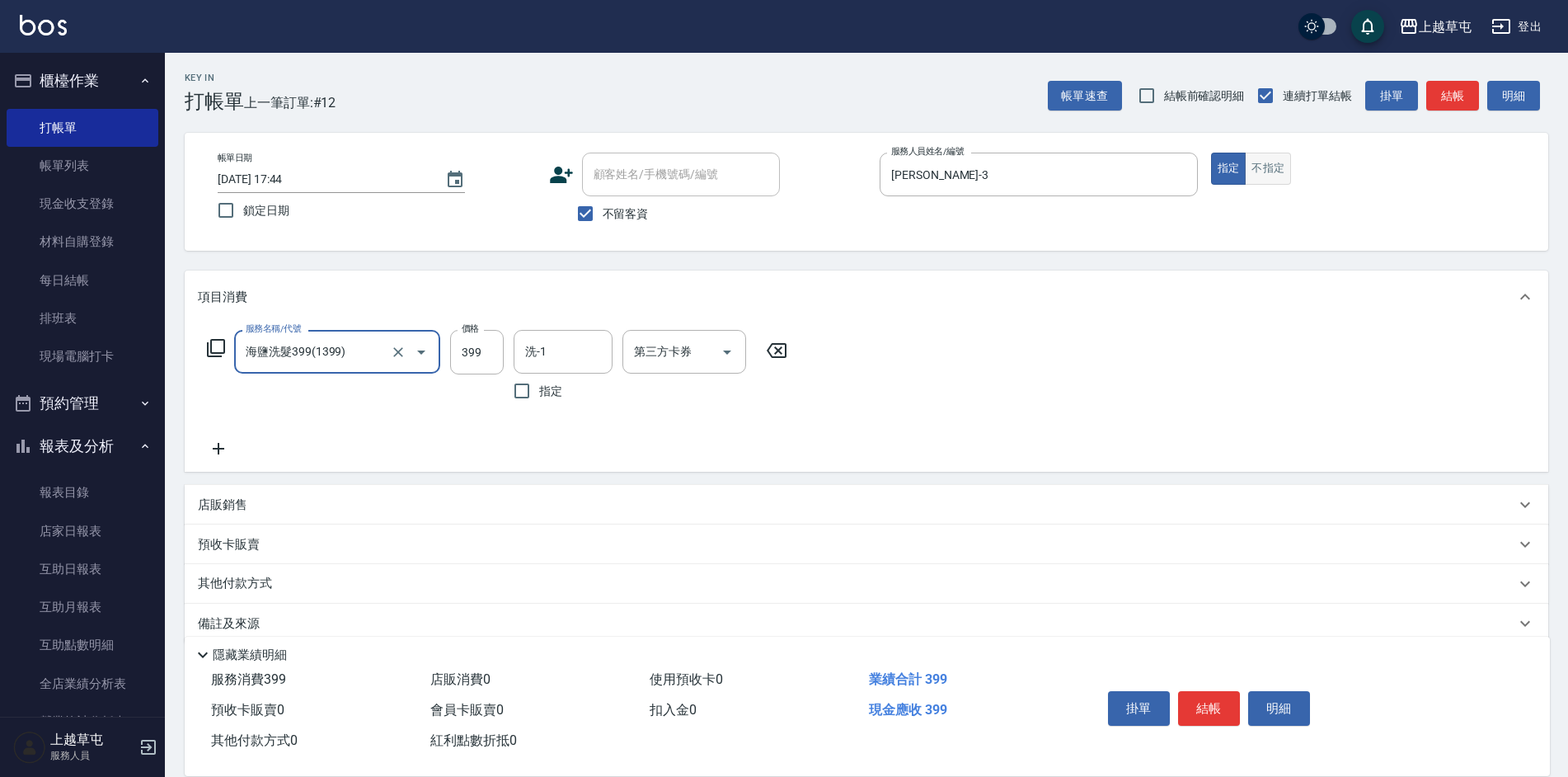
type input "海鹽洗髮399(1399)"
type input "[PERSON_NAME]-26"
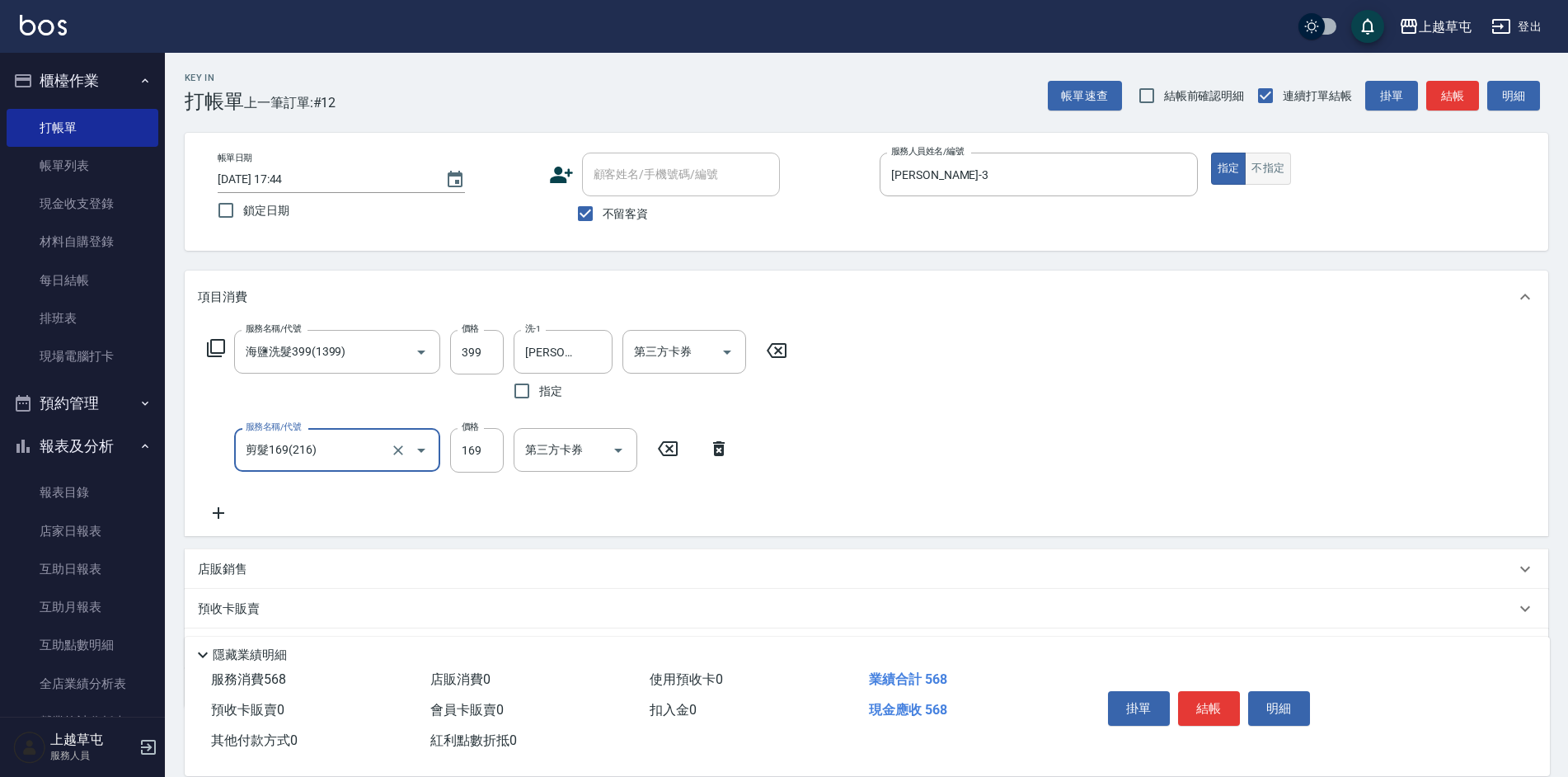
type input "剪髮169(216)"
type input "250"
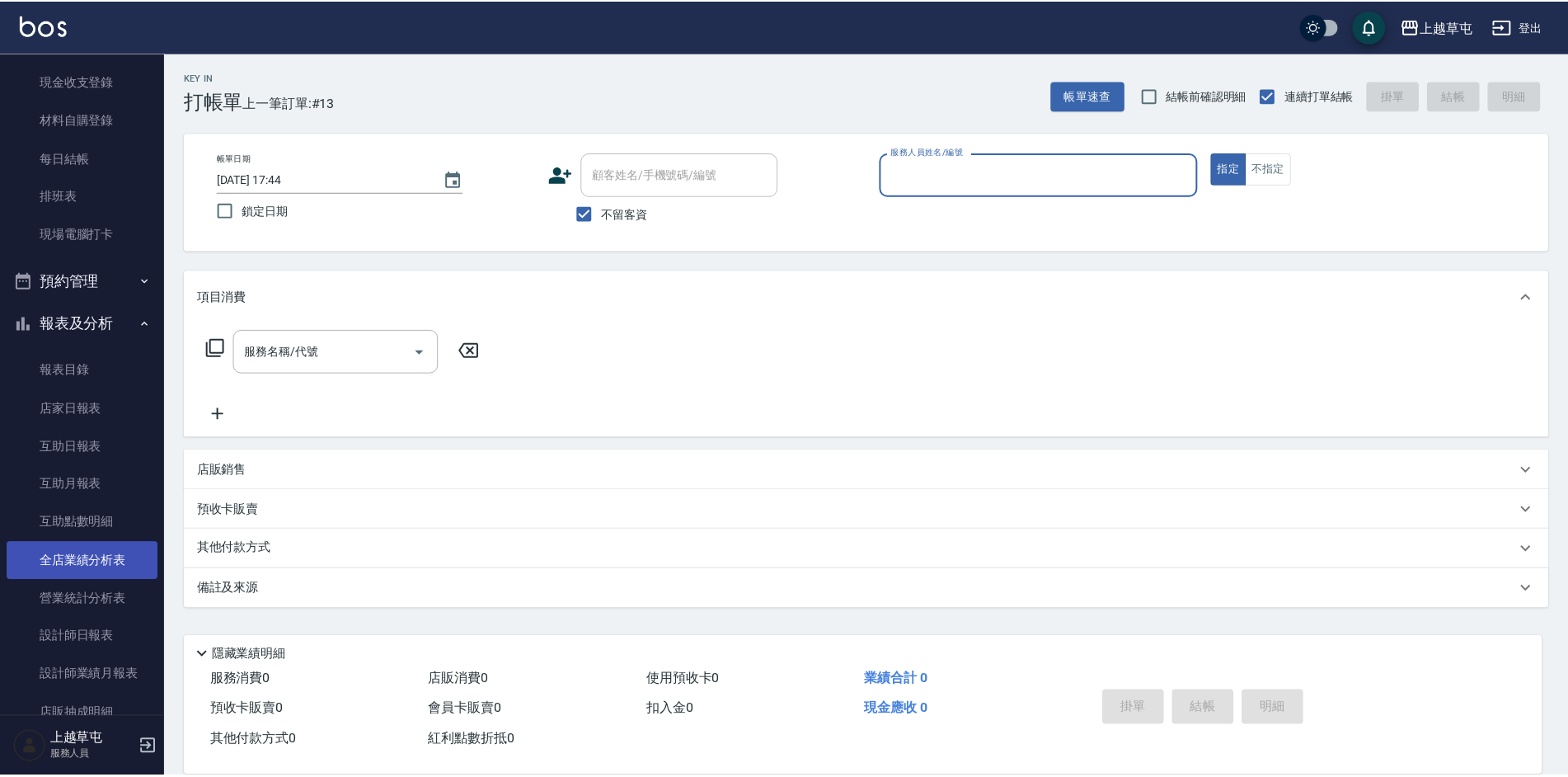
scroll to position [165, 0]
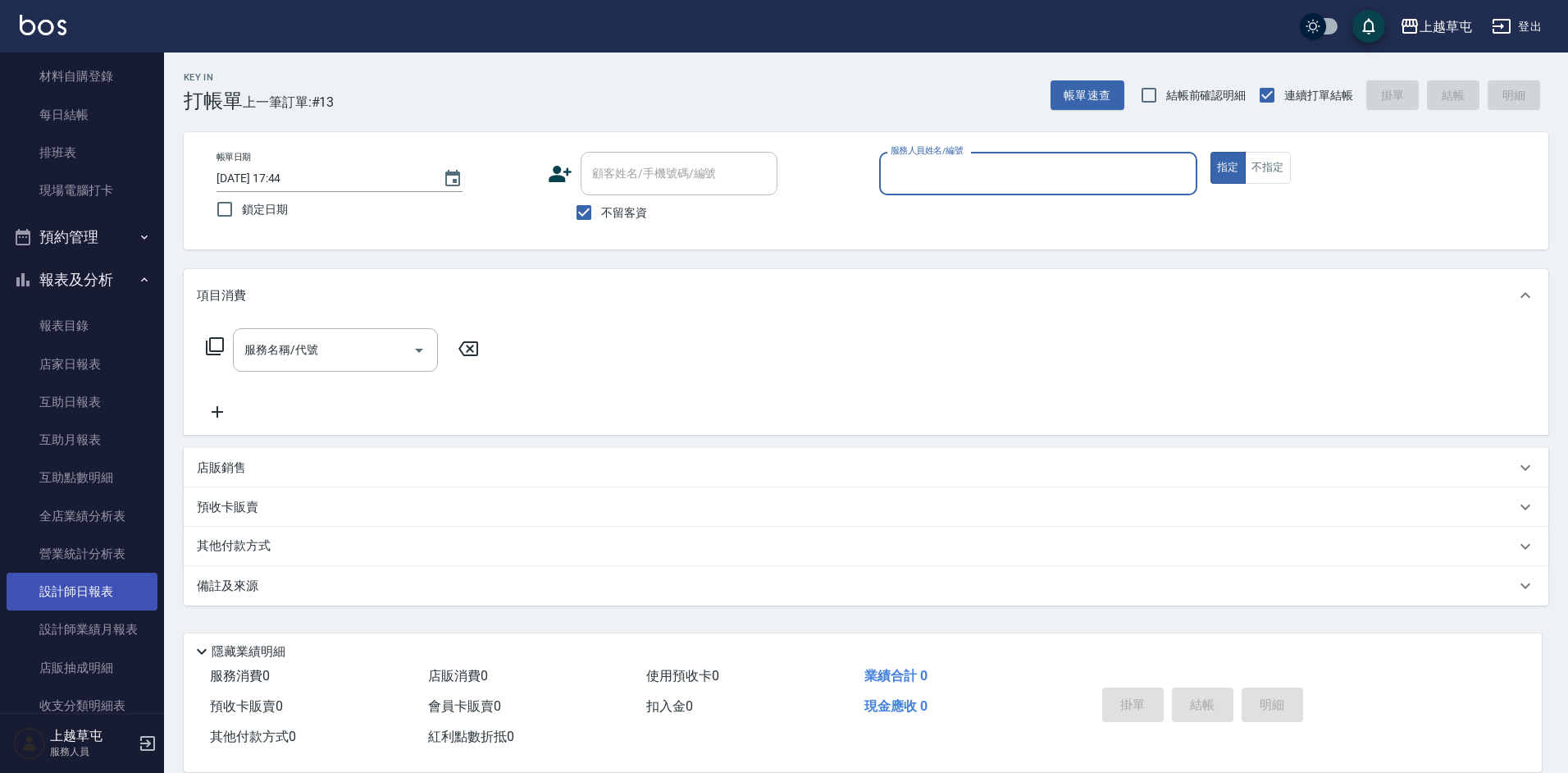
click at [87, 597] on link "設計師日報表" at bounding box center [82, 591] width 151 height 37
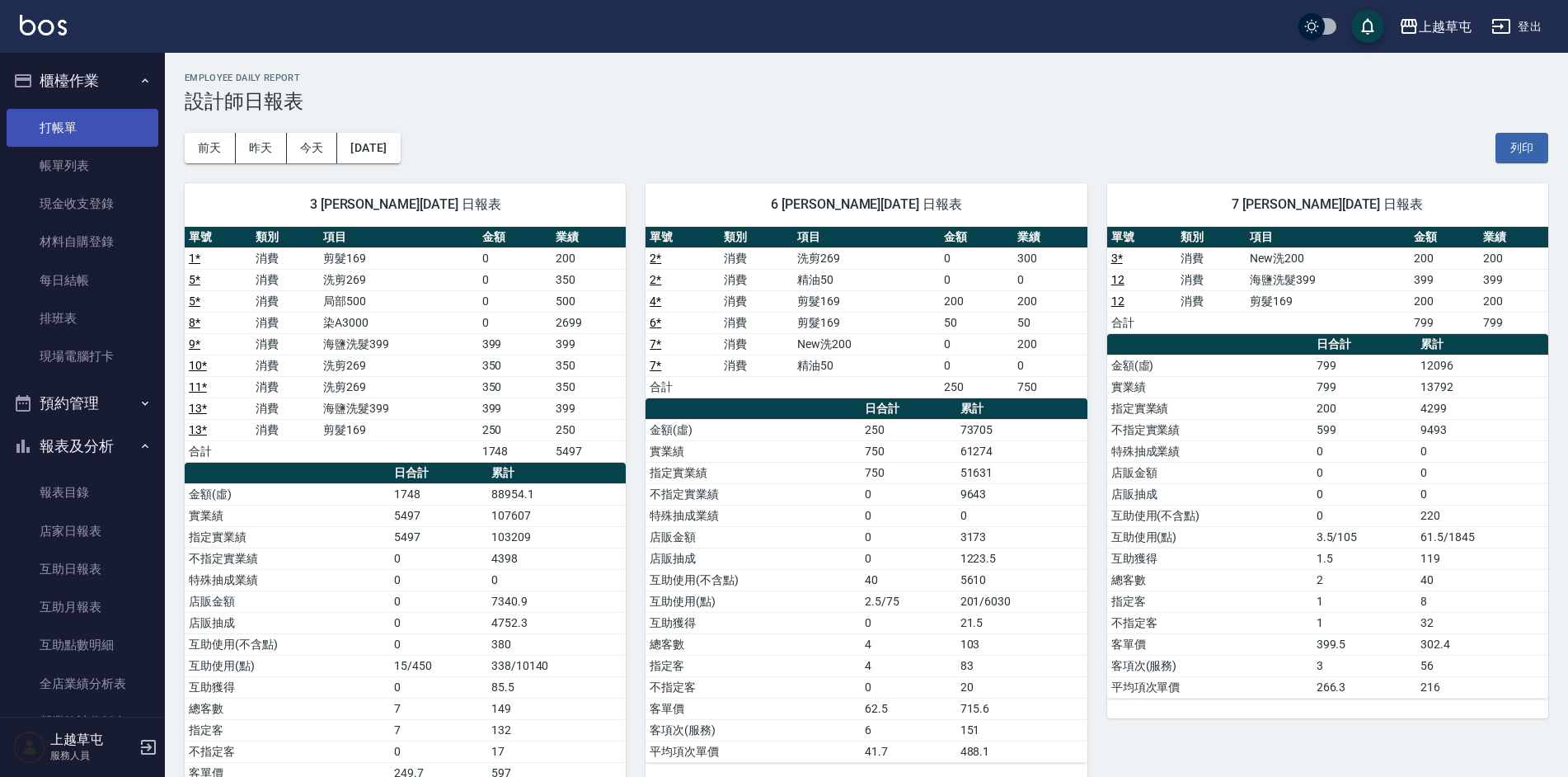
click at [86, 121] on link "打帳單" at bounding box center [82, 128] width 151 height 38
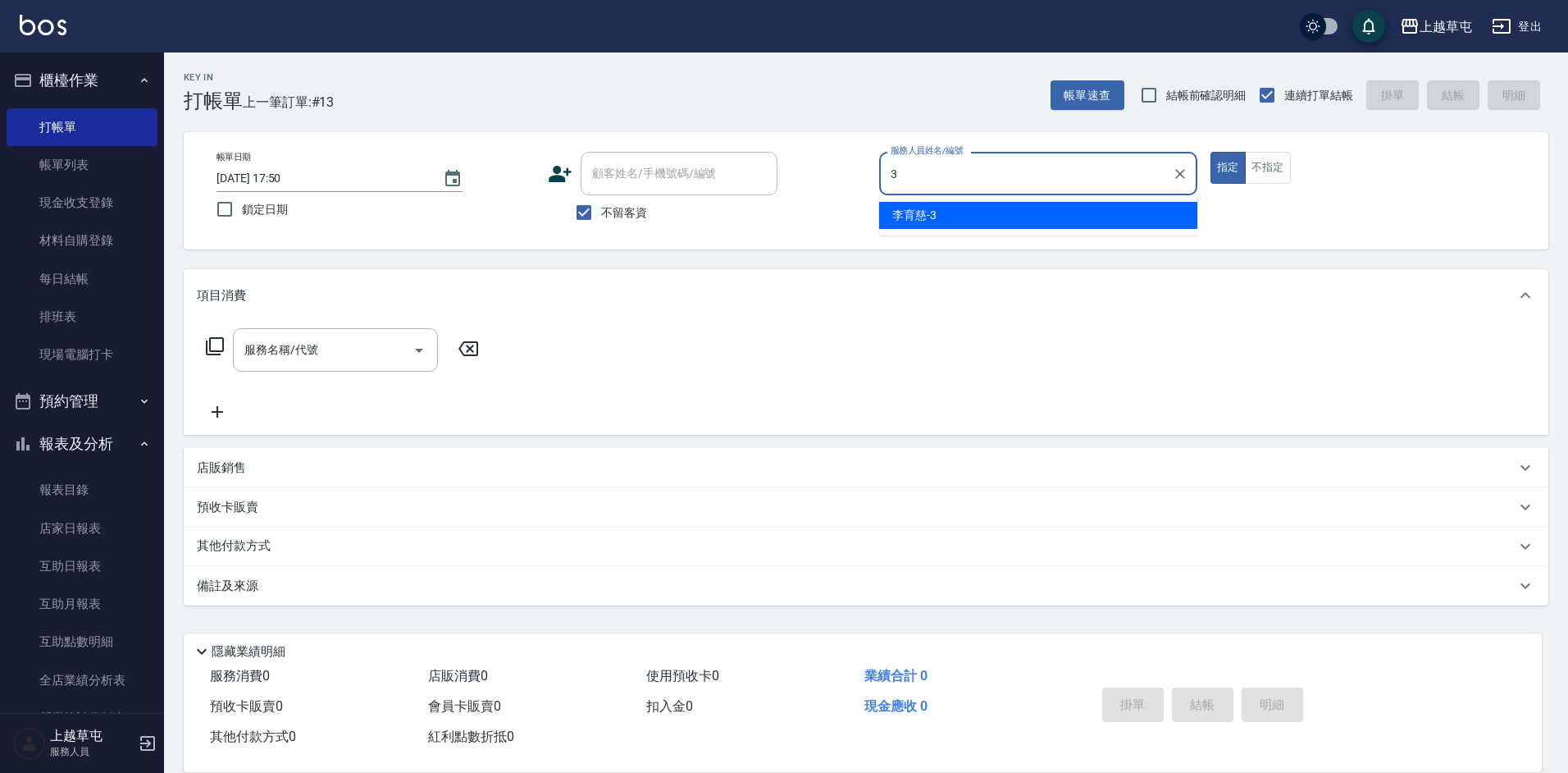
type input "[PERSON_NAME]-3"
type button "true"
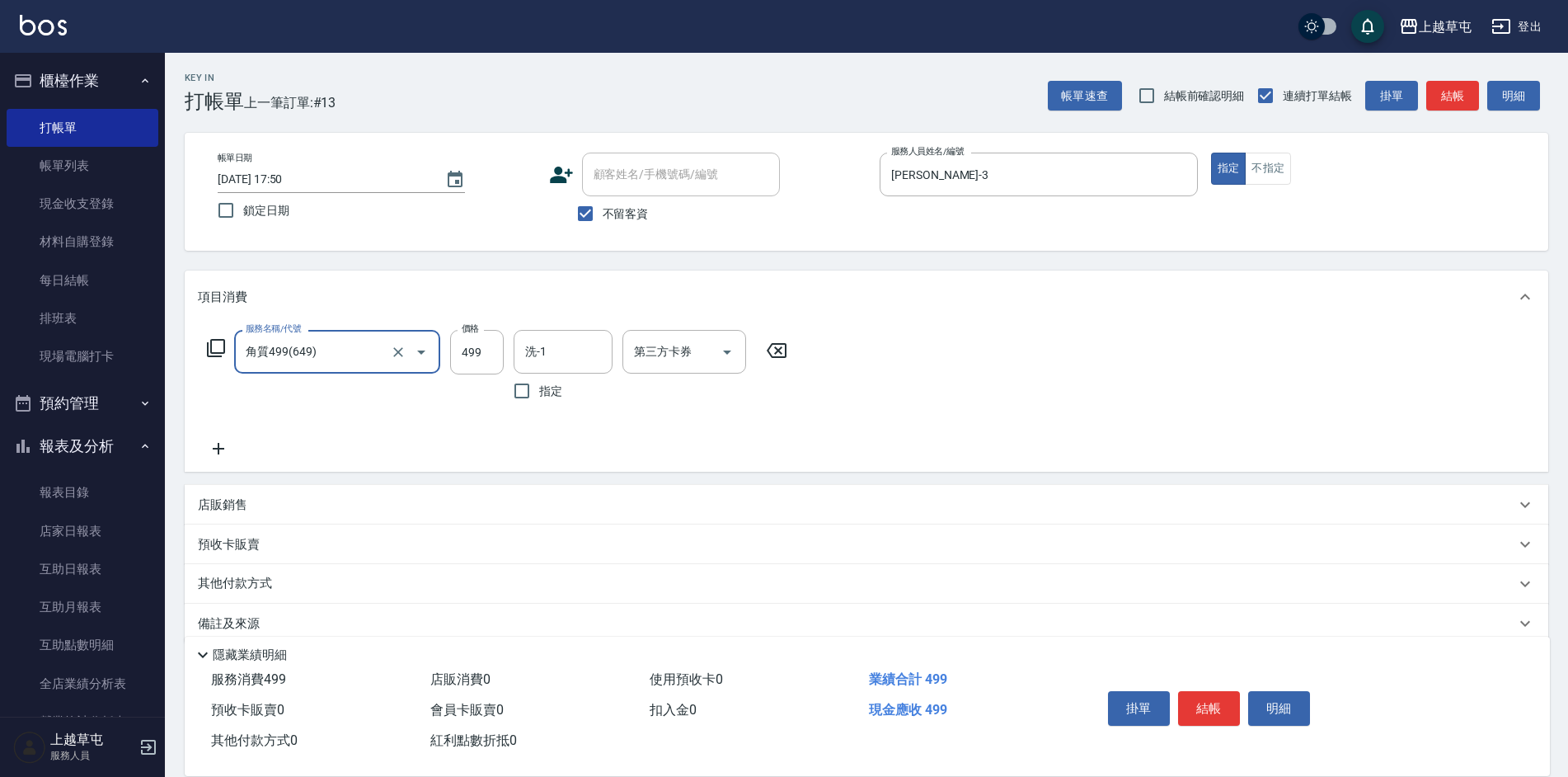
type input "角質499(649)"
type input "[PERSON_NAME]-26"
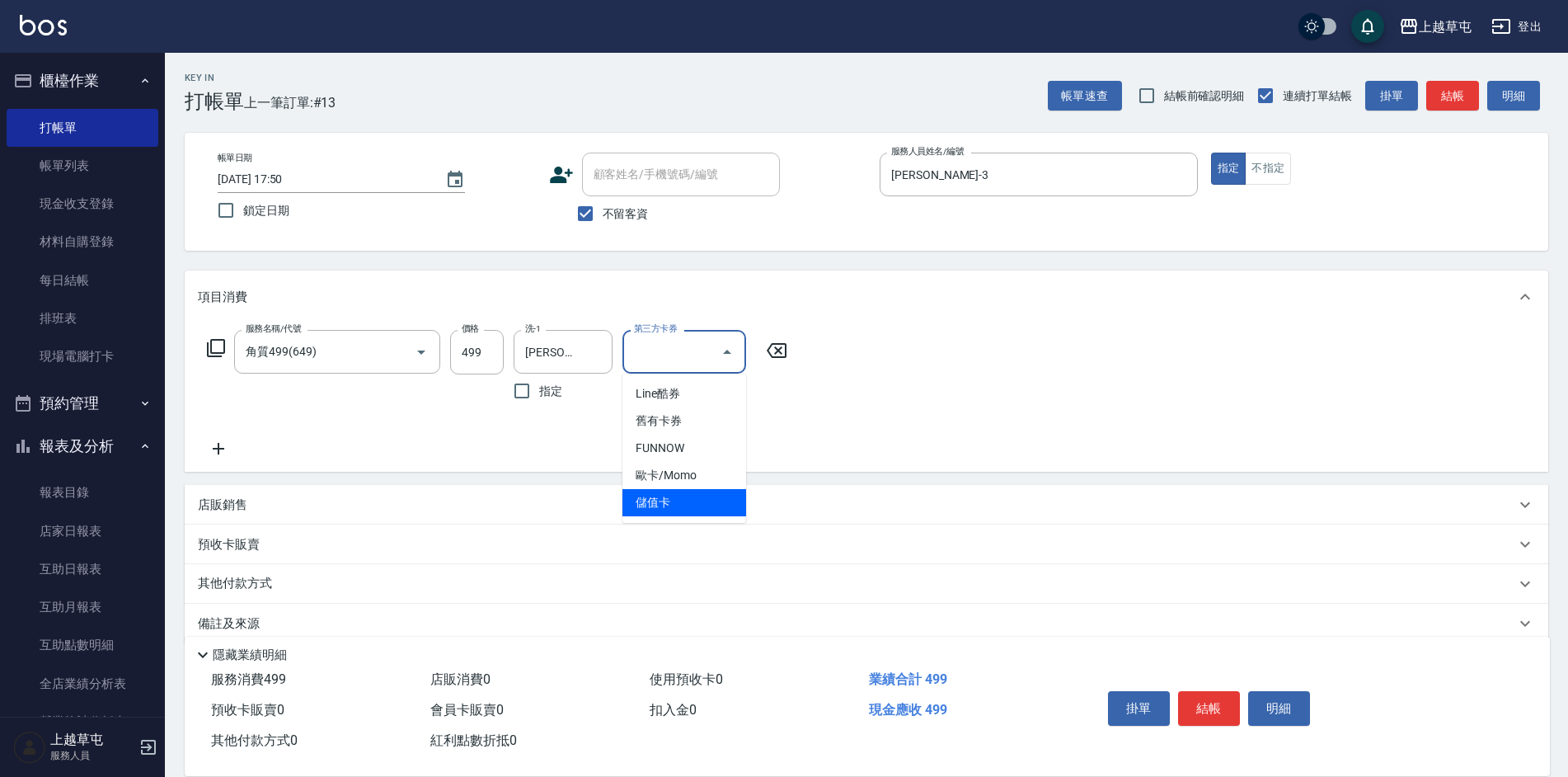
type input "儲值卡"
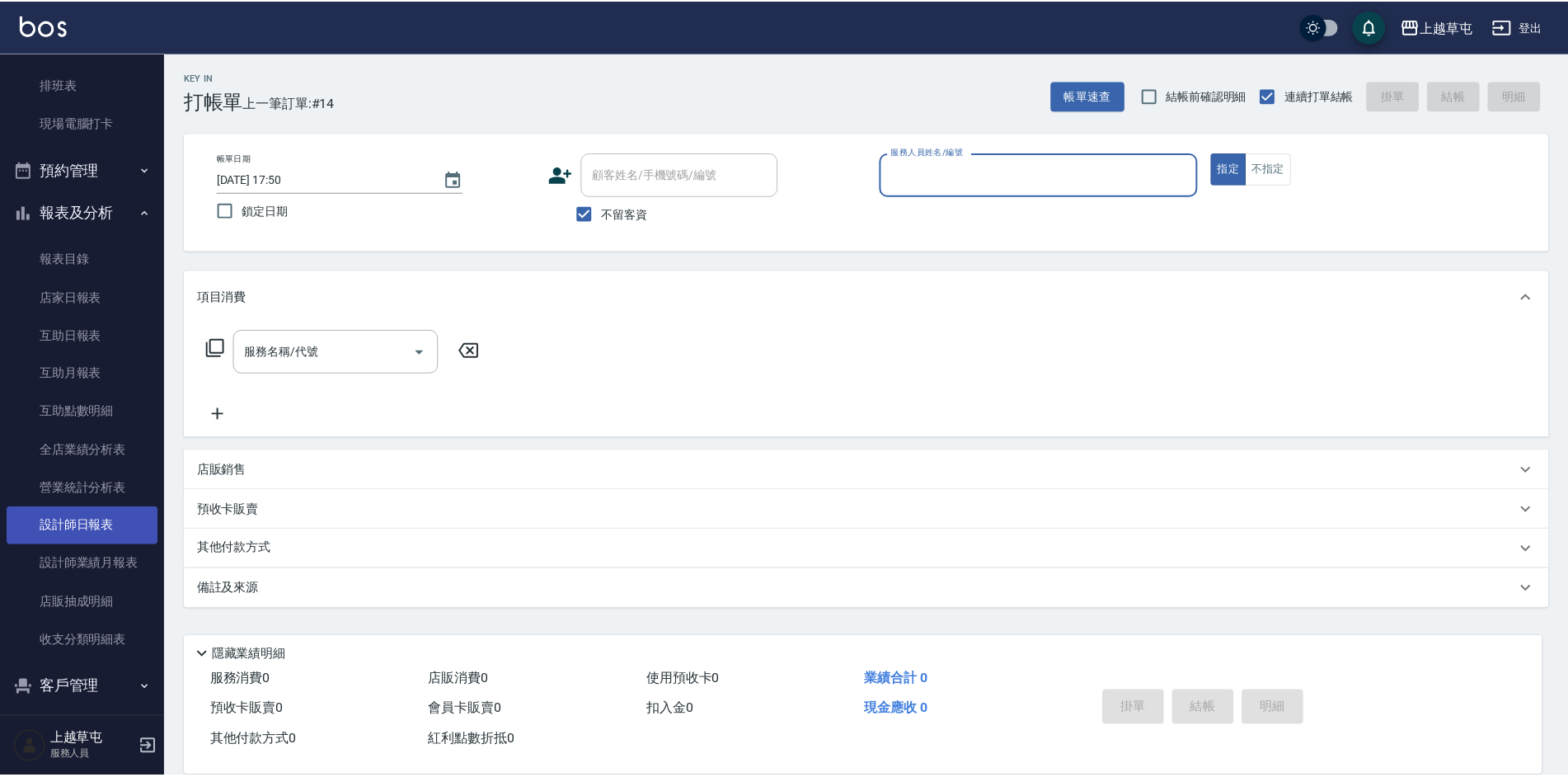
scroll to position [245, 0]
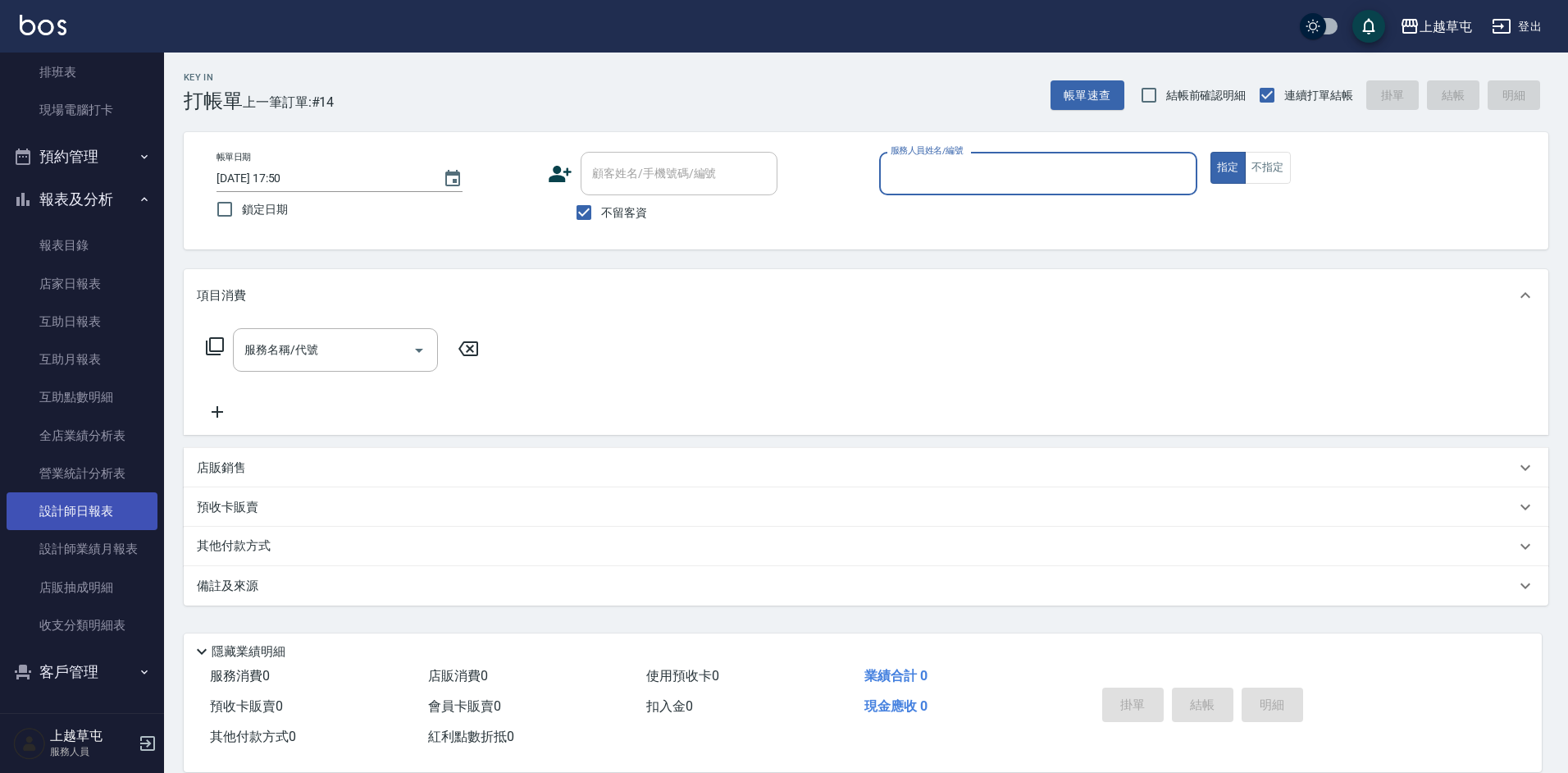
click at [89, 514] on link "設計師日報表" at bounding box center [82, 511] width 151 height 37
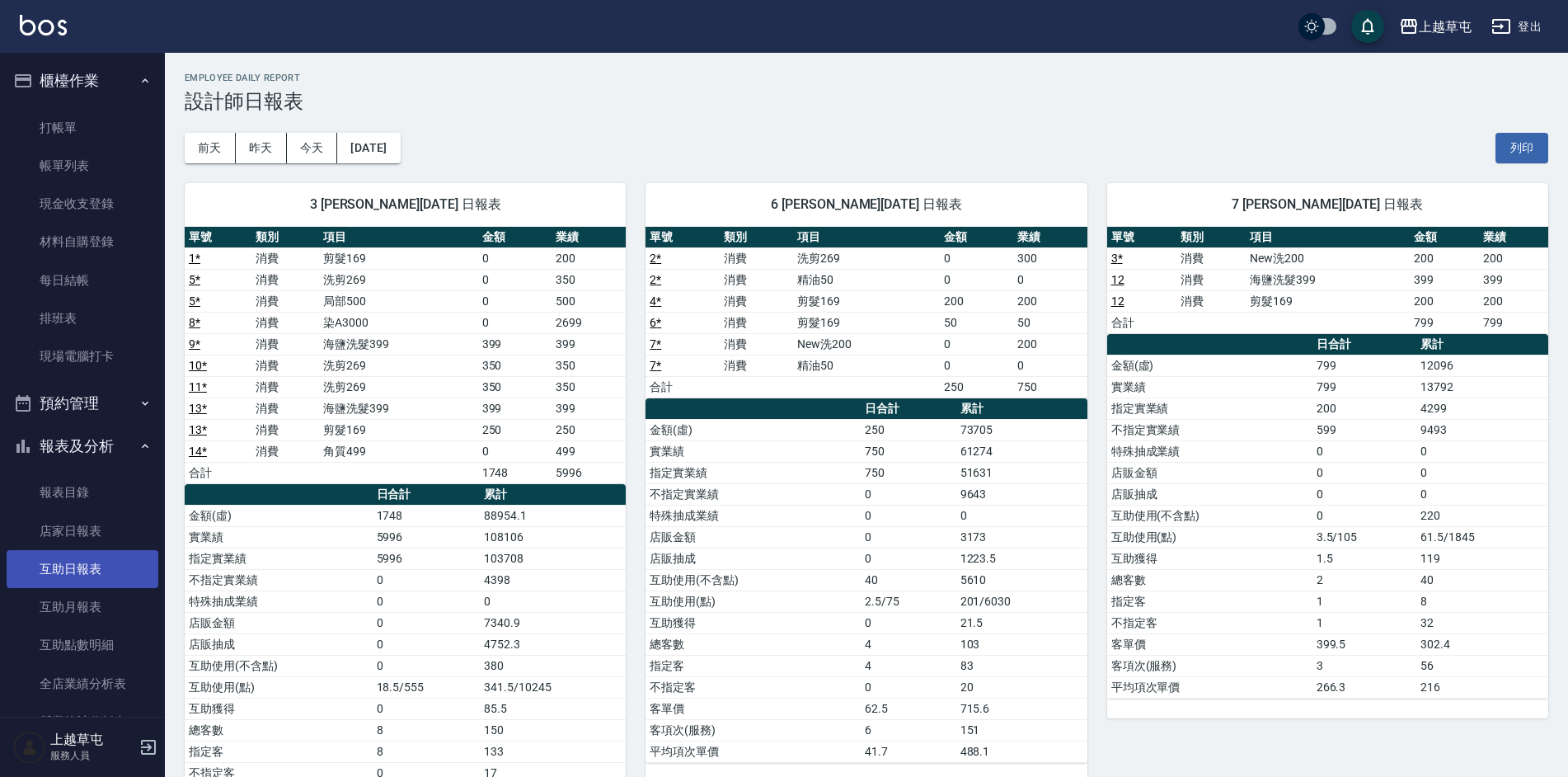
click at [79, 570] on link "互助日報表" at bounding box center [82, 569] width 151 height 38
